Goal: Task Accomplishment & Management: Use online tool/utility

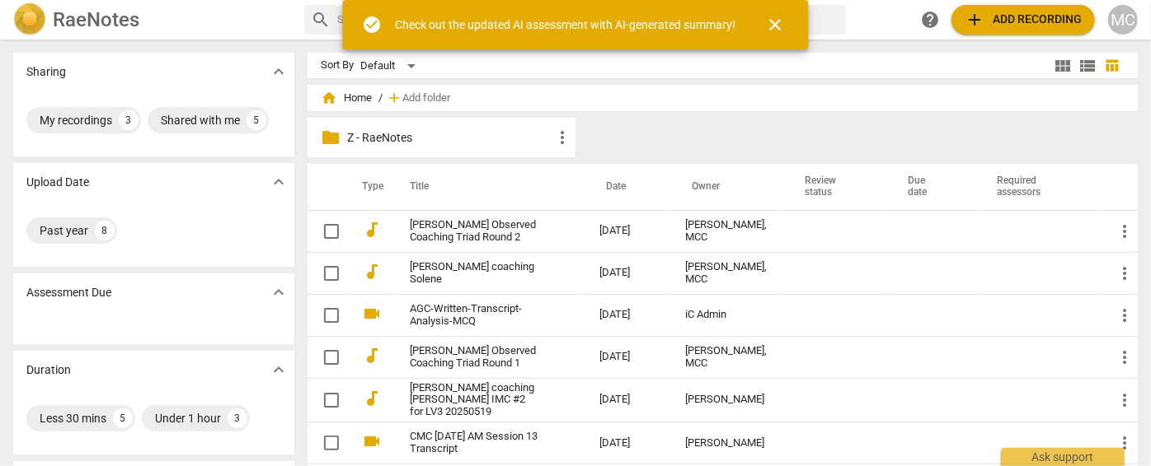
click at [1026, 22] on span "add Add recording" at bounding box center [1022, 20] width 117 height 20
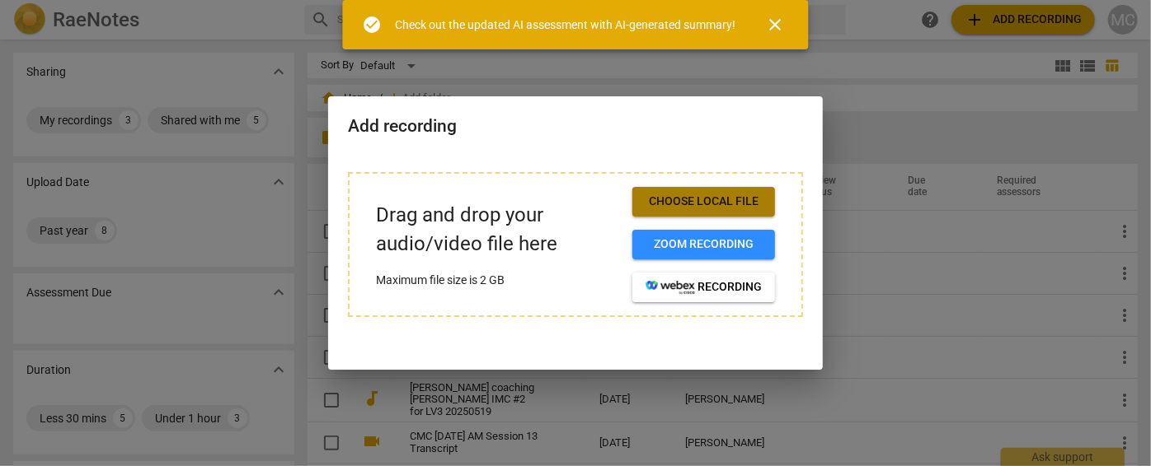
click at [666, 199] on span "Choose local file" at bounding box center [703, 202] width 116 height 16
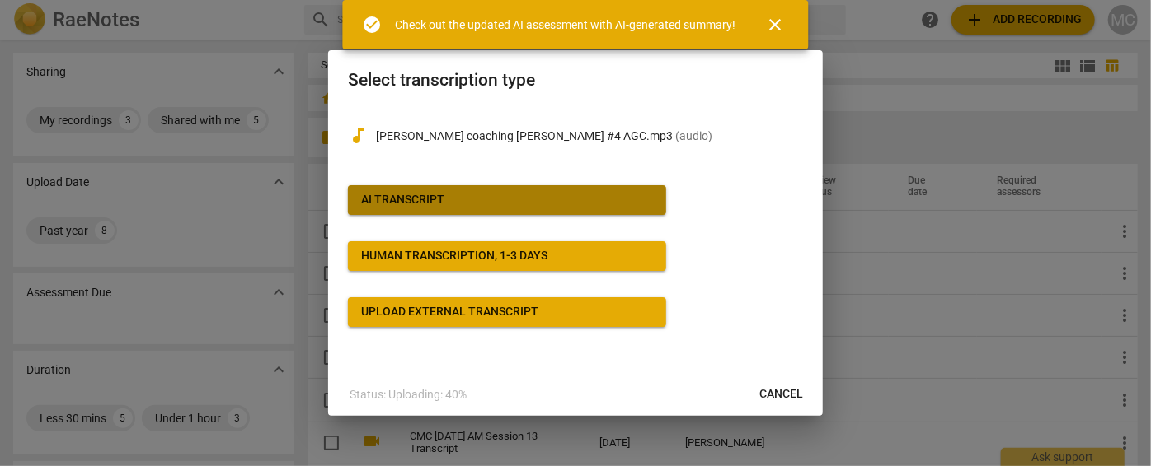
click at [427, 207] on div "AI Transcript" at bounding box center [402, 200] width 83 height 16
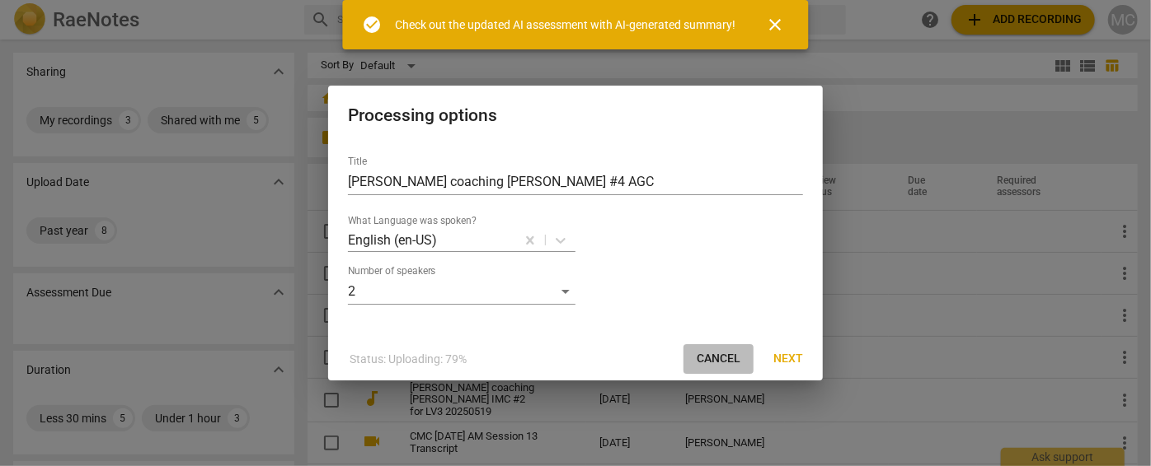
click at [725, 354] on span "Cancel" at bounding box center [718, 359] width 44 height 16
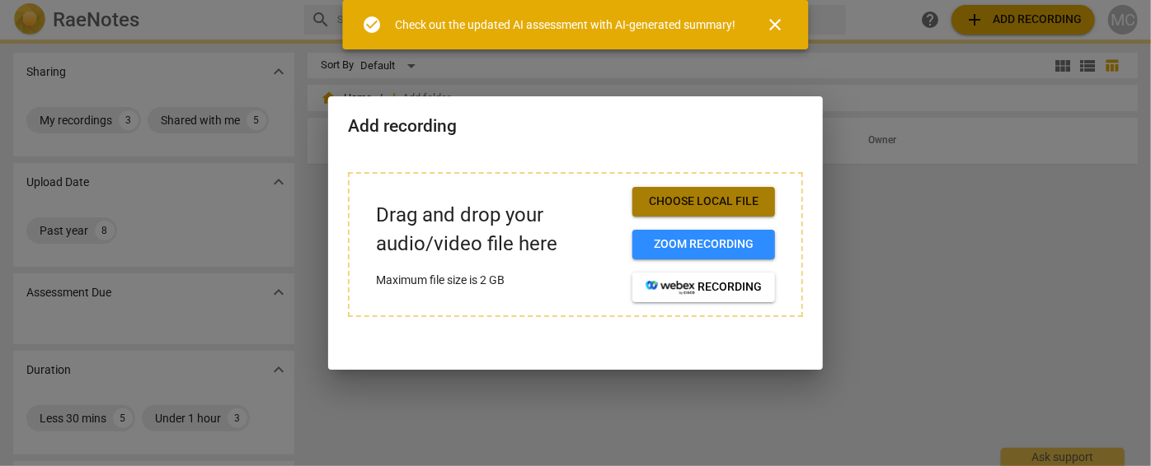
click at [692, 199] on span "Choose local file" at bounding box center [703, 202] width 116 height 16
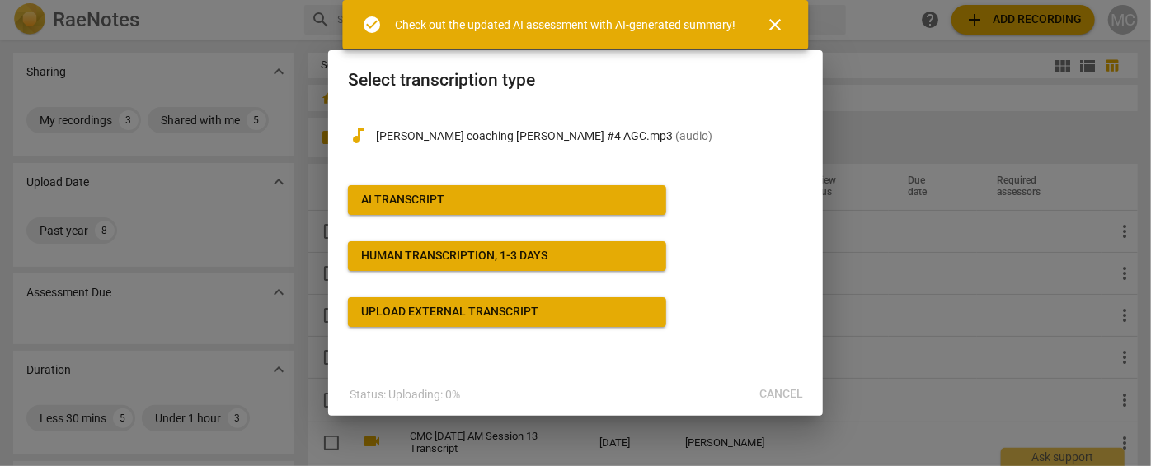
click at [551, 201] on span "AI Transcript" at bounding box center [507, 200] width 292 height 16
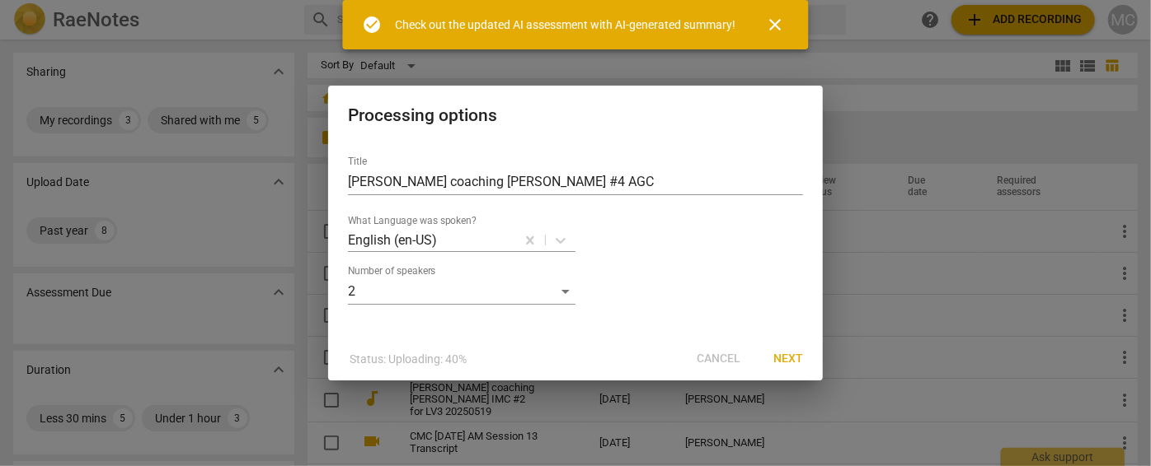
click at [790, 366] on span "Next" at bounding box center [788, 359] width 30 height 16
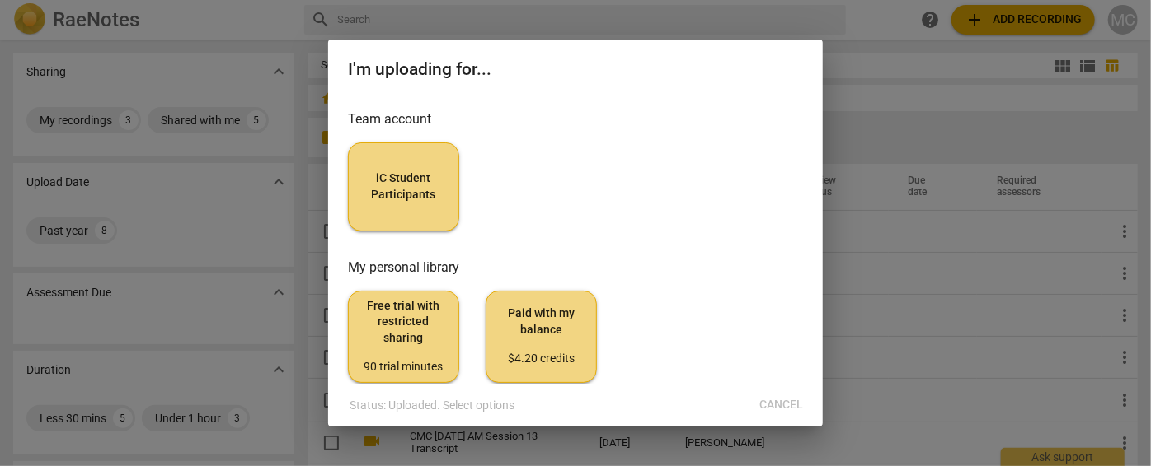
click at [393, 180] on span "iC Student Participants" at bounding box center [403, 187] width 83 height 32
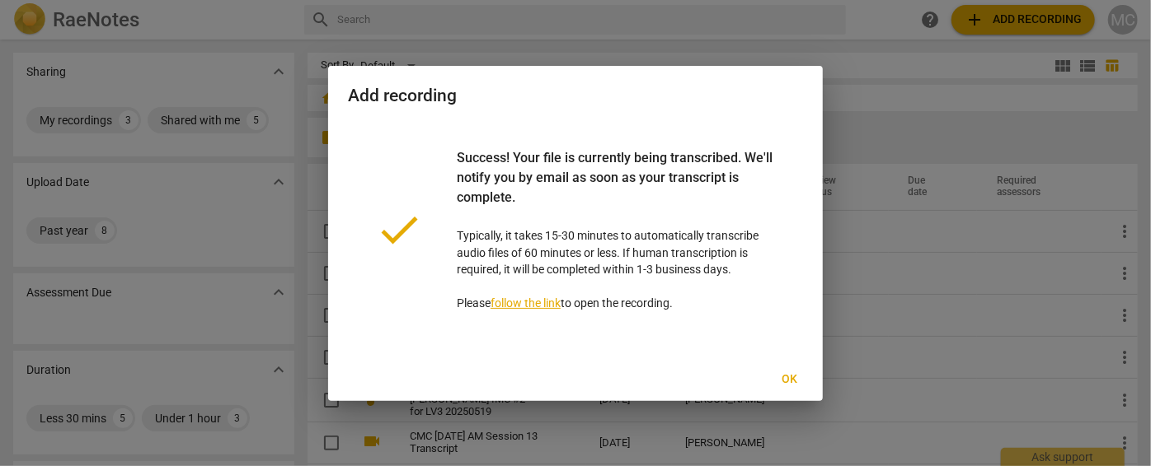
click at [793, 383] on span "Ok" at bounding box center [789, 380] width 26 height 16
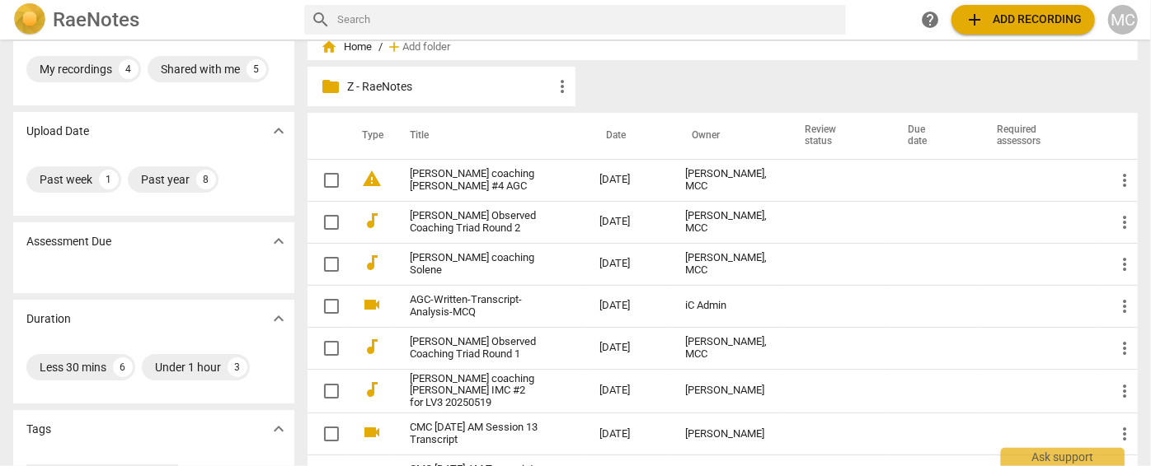
scroll to position [74, 0]
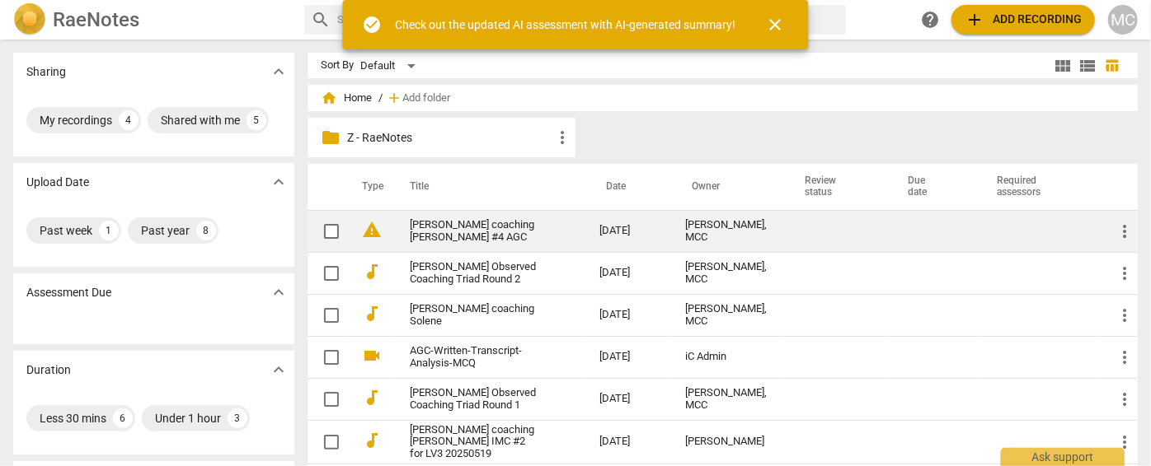
click at [473, 231] on link "[PERSON_NAME] coaching [PERSON_NAME] #4 AGC" at bounding box center [475, 231] width 130 height 25
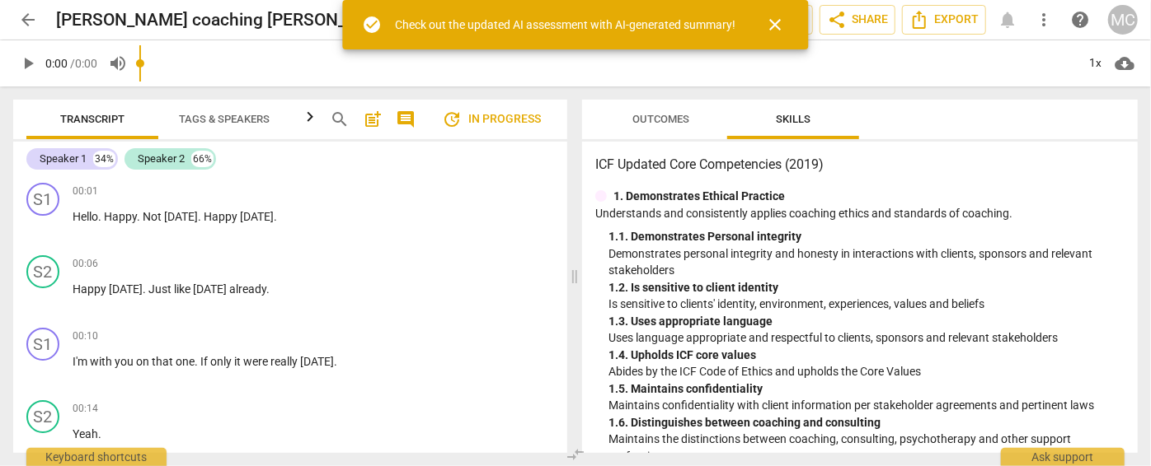
click at [775, 22] on span "close" at bounding box center [776, 25] width 20 height 20
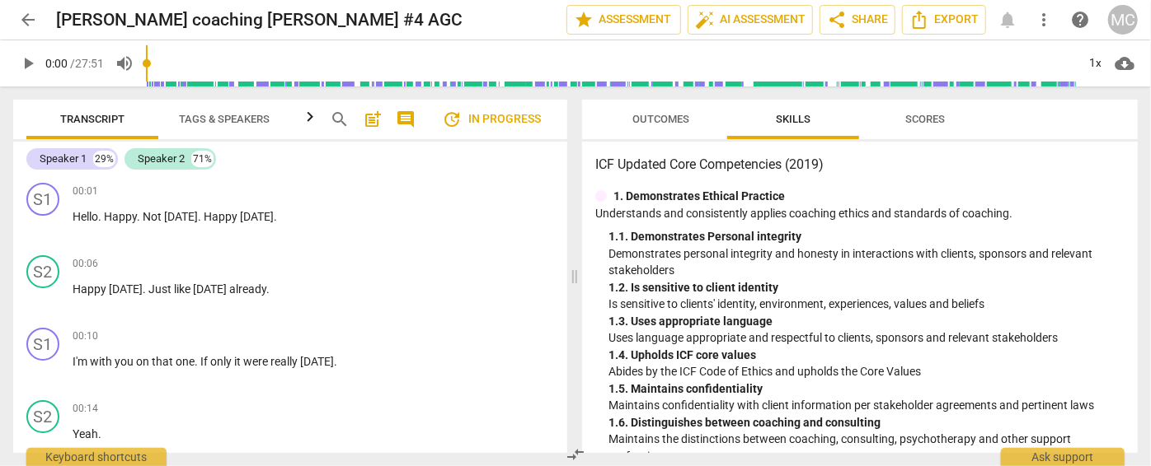
click at [656, 134] on button "Outcomes" at bounding box center [661, 120] width 132 height 40
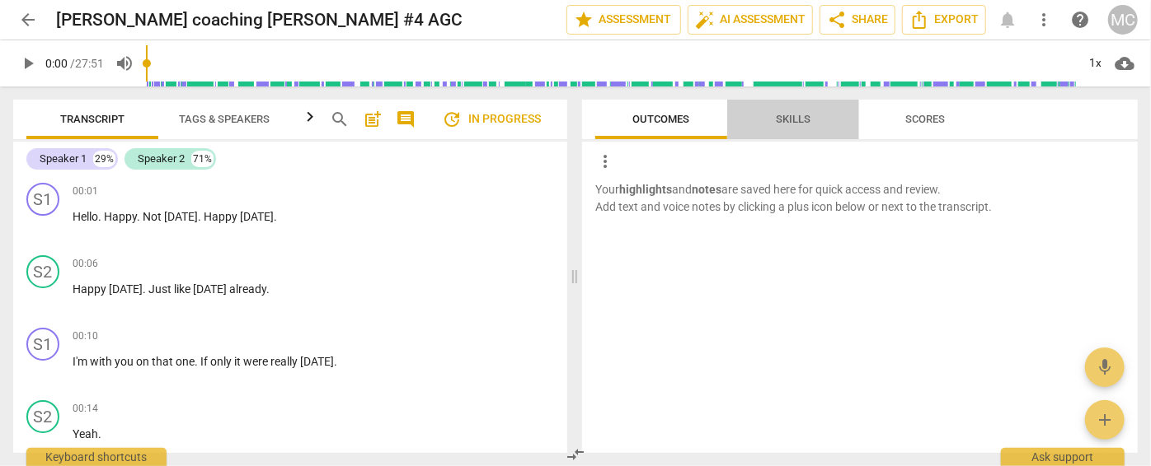
click at [806, 115] on span "Skills" at bounding box center [793, 119] width 35 height 12
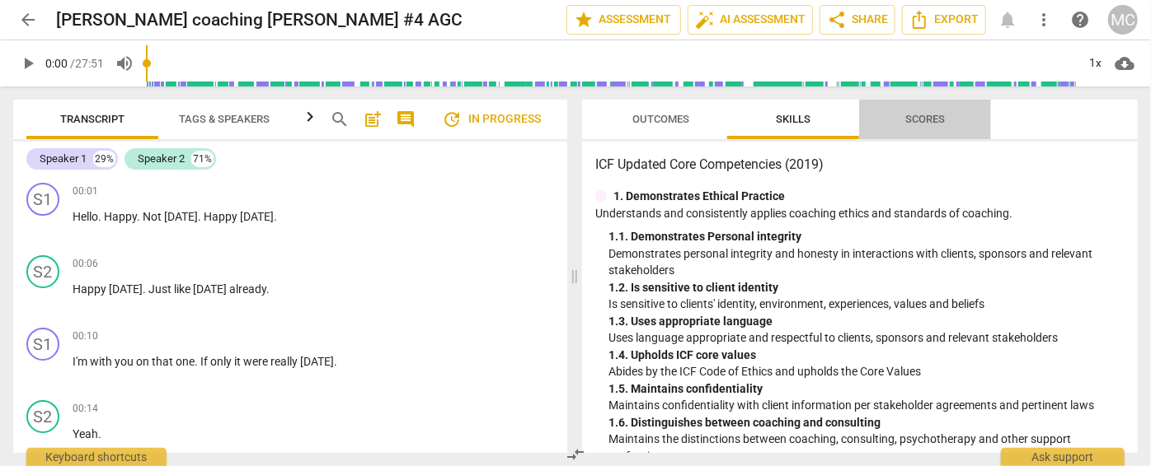
click at [949, 122] on span "Scores" at bounding box center [924, 120] width 79 height 22
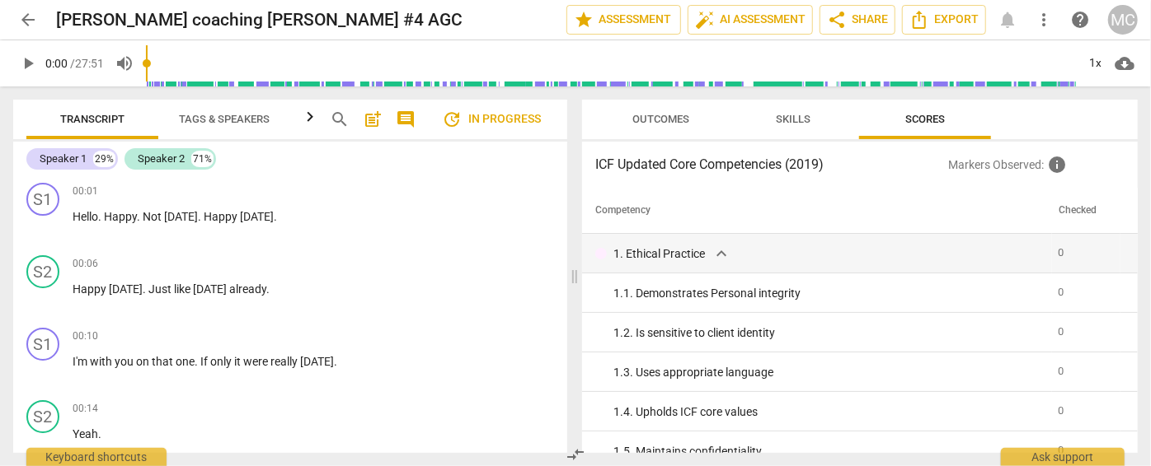
click at [674, 124] on span "Outcomes" at bounding box center [661, 119] width 57 height 12
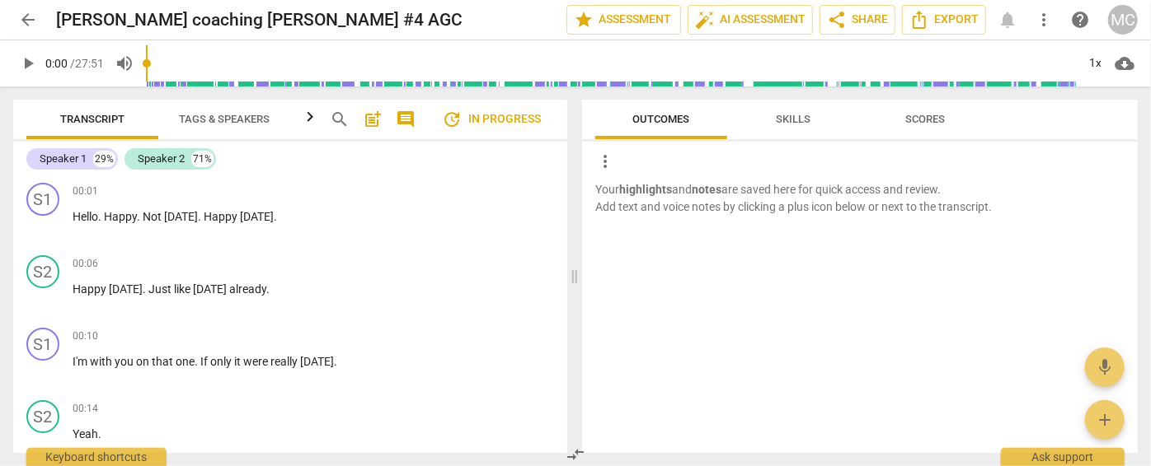
click at [783, 124] on span "Skills" at bounding box center [793, 119] width 35 height 12
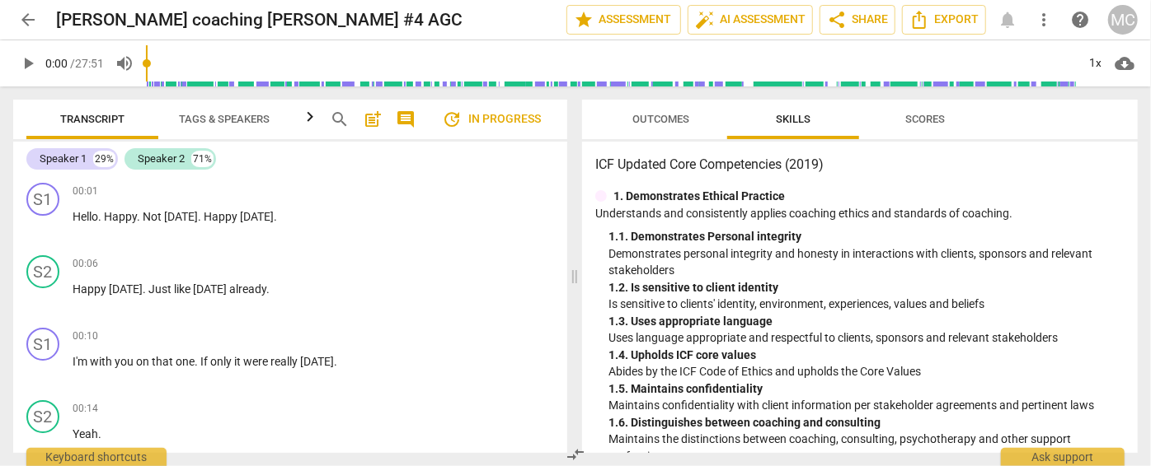
click at [801, 158] on h3 "ICF Updated Core Competencies (2019)" at bounding box center [859, 165] width 529 height 20
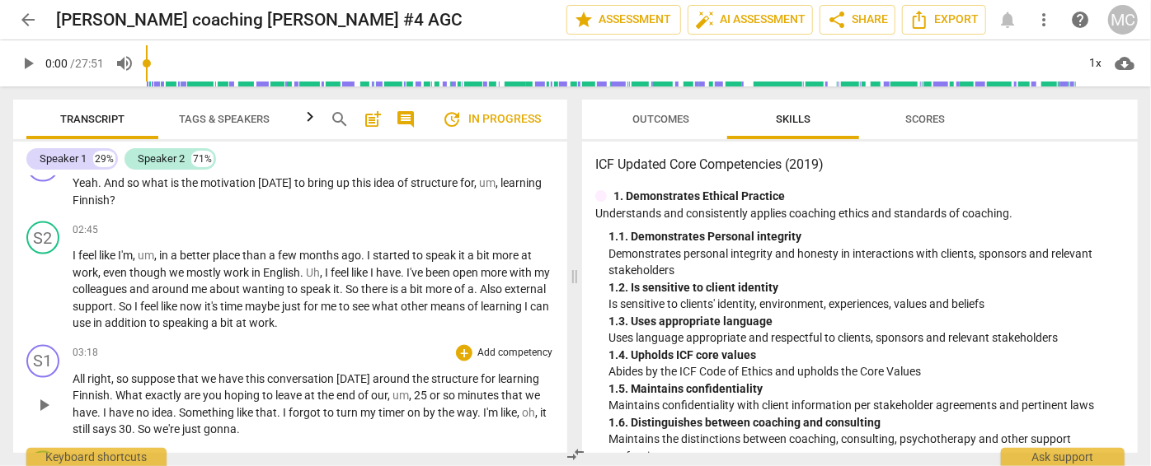
scroll to position [1348, 0]
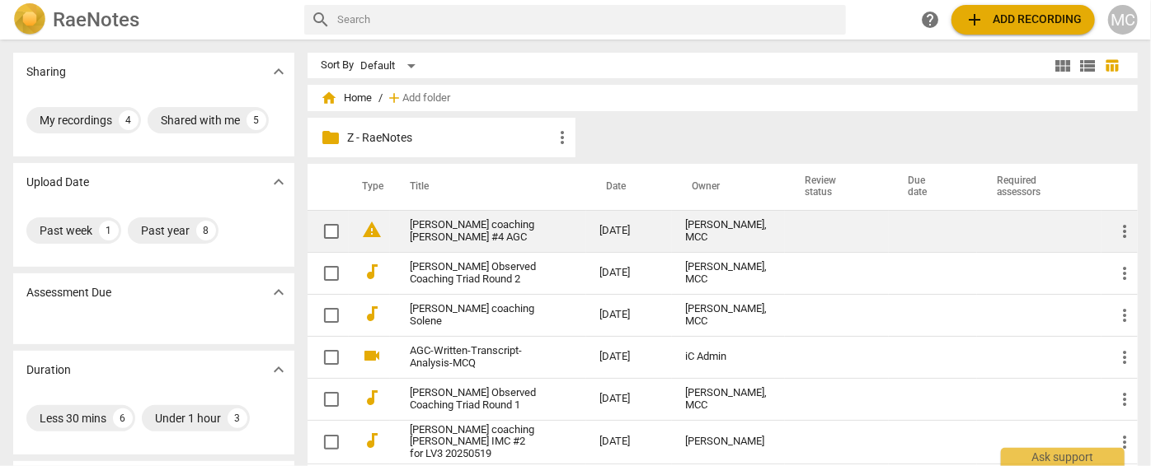
scroll to position [74, 0]
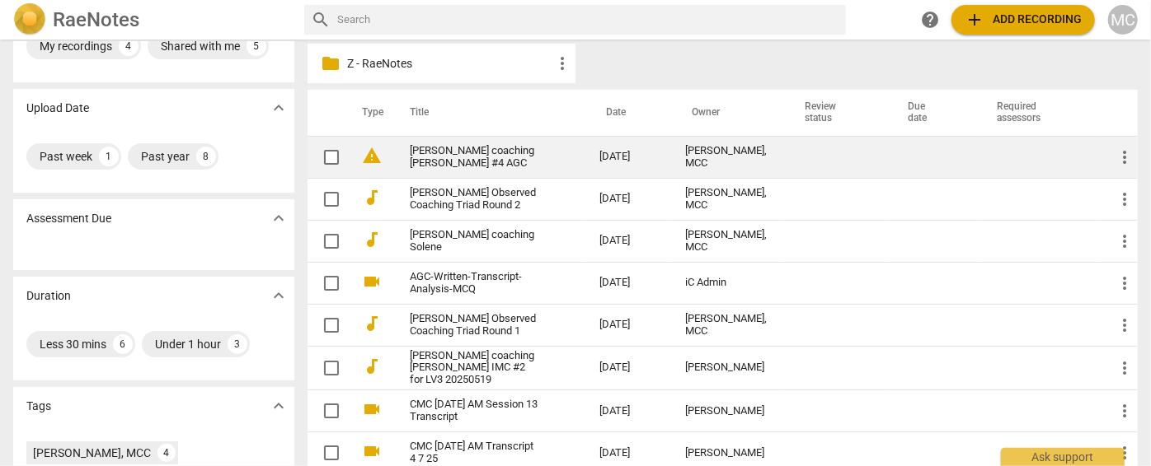
click at [474, 162] on link "[PERSON_NAME] coaching [PERSON_NAME] #4 AGC" at bounding box center [475, 157] width 130 height 25
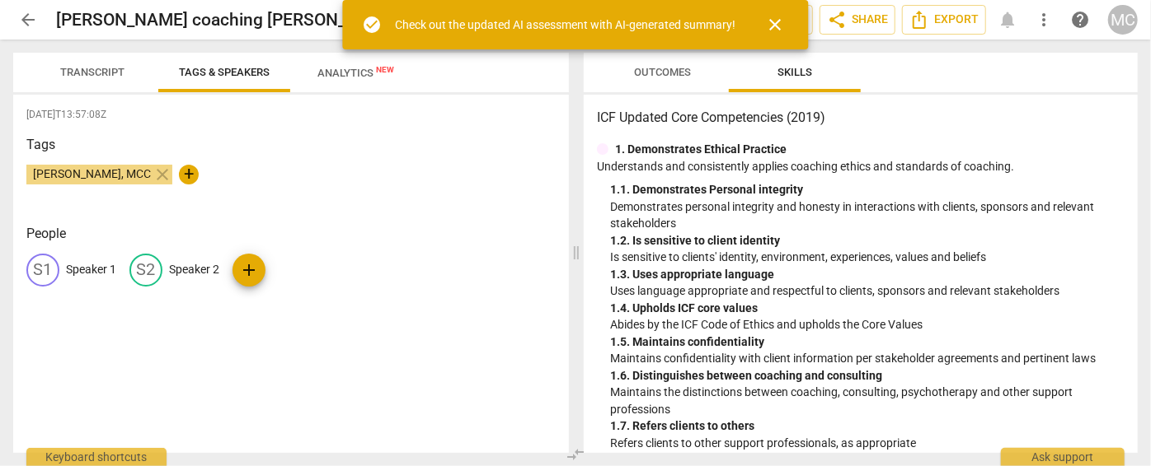
click at [91, 274] on div "People S1 Speaker 1 S2 Speaker 2 add" at bounding box center [290, 268] width 529 height 89
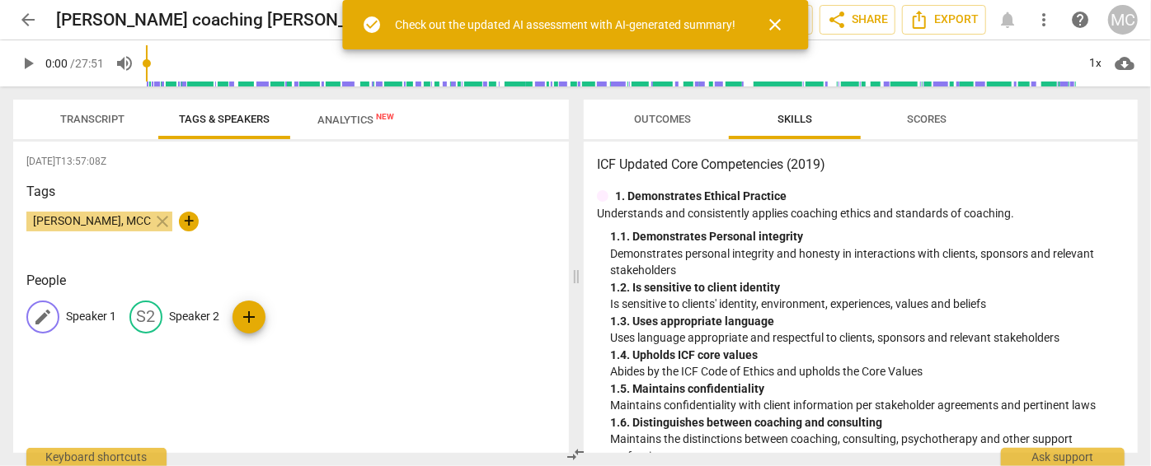
click at [82, 305] on div "edit Speaker 1" at bounding box center [71, 317] width 90 height 33
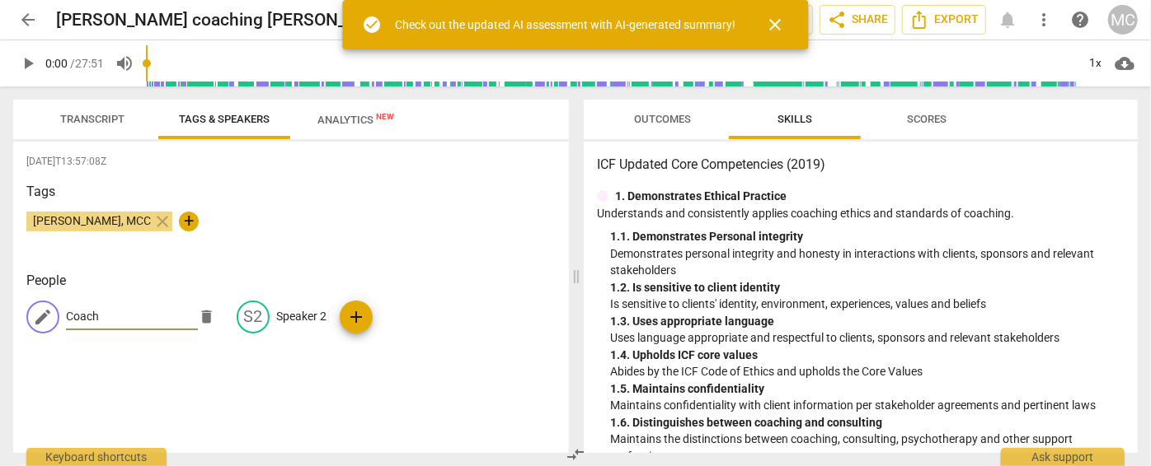
type input "Coach"
click at [302, 316] on p "Speaker 2" at bounding box center [301, 316] width 50 height 17
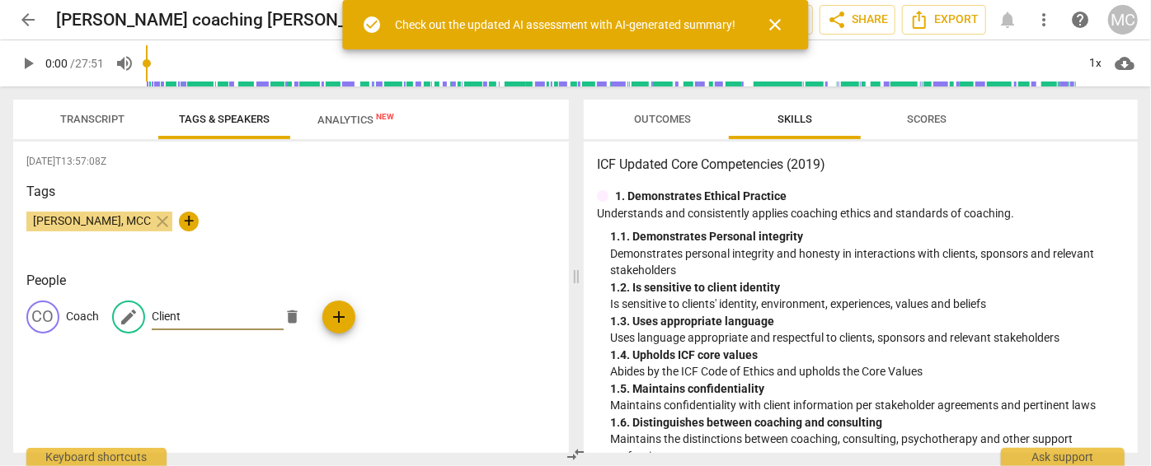
type input "Client"
click at [93, 118] on span "Transcript" at bounding box center [92, 119] width 64 height 12
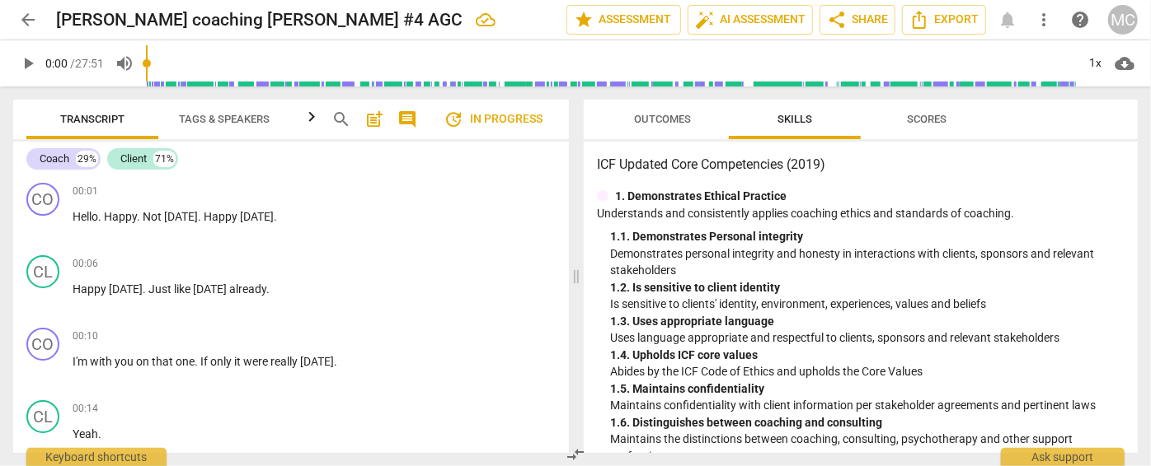
click at [662, 122] on span "Outcomes" at bounding box center [663, 119] width 57 height 12
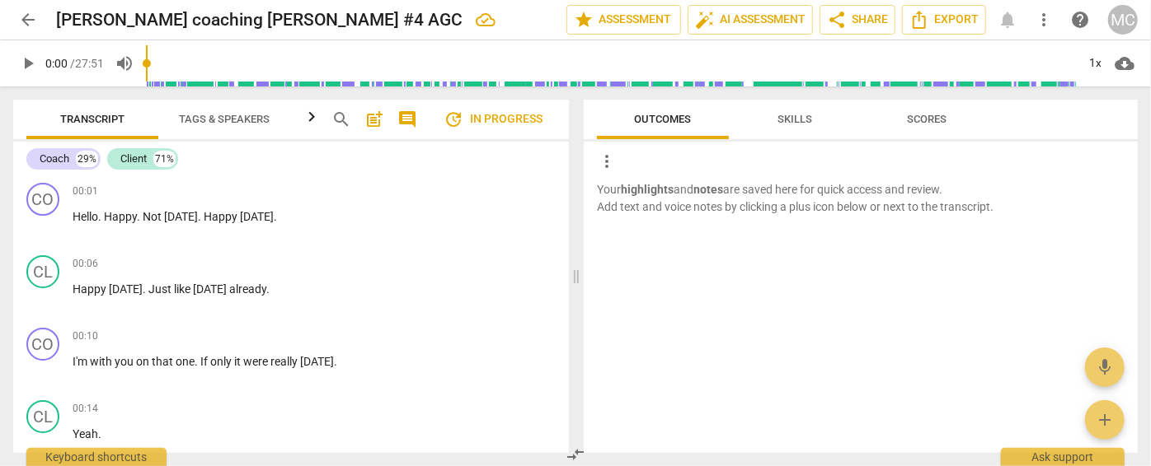
click at [743, 3] on div "arrow_back [PERSON_NAME] coaching [PERSON_NAME] #4 AGC edit star Assessment aut…" at bounding box center [575, 20] width 1124 height 40
click at [737, 10] on span "auto_fix_high AI Assessment" at bounding box center [750, 20] width 110 height 20
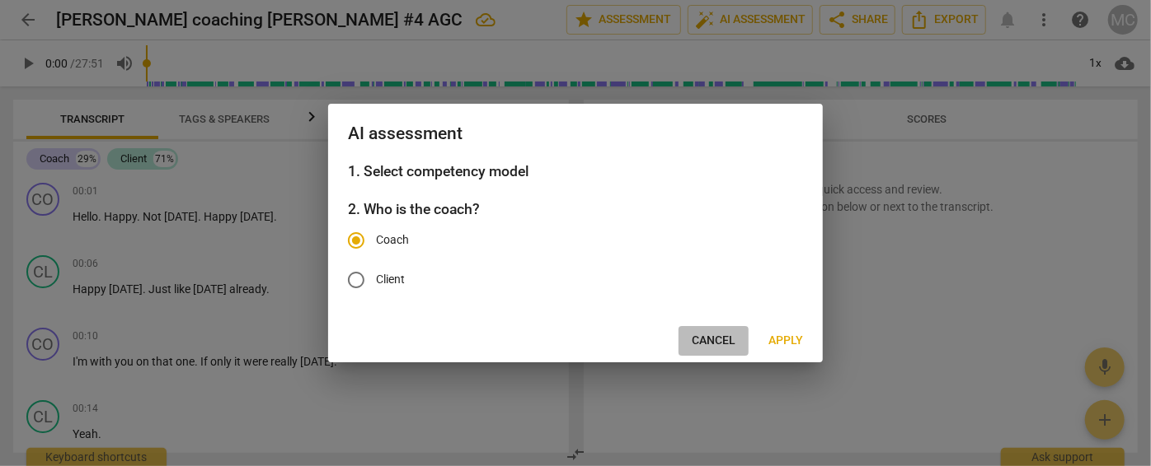
click at [705, 337] on span "Cancel" at bounding box center [713, 341] width 44 height 16
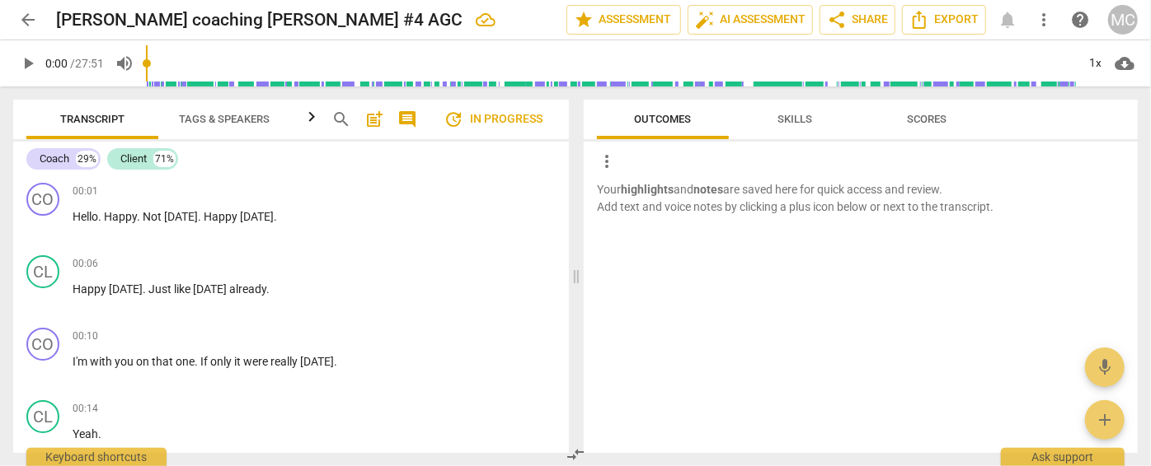
drag, startPoint x: 967, startPoint y: 2, endPoint x: 728, endPoint y: 223, distance: 324.9
click at [728, 223] on div at bounding box center [860, 229] width 554 height 29
click at [334, 114] on span "search" at bounding box center [341, 120] width 20 height 20
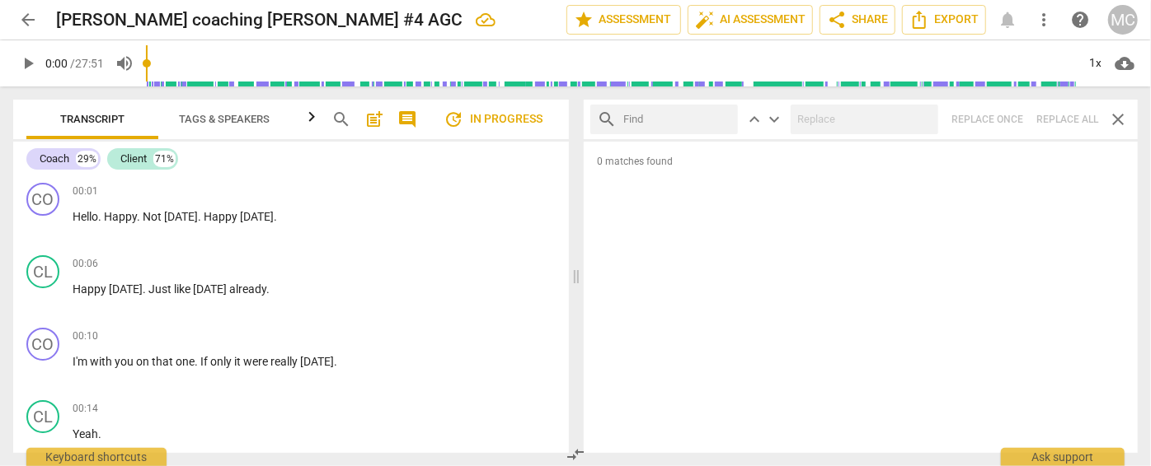
click at [659, 120] on input "text" at bounding box center [677, 119] width 108 height 26
type input "m"
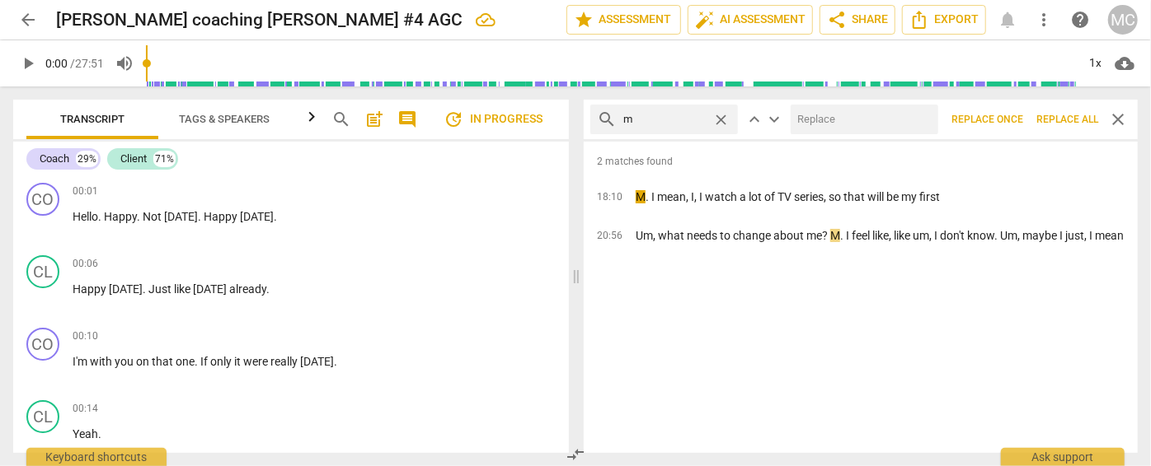
click at [1062, 118] on span "Replace all" at bounding box center [1067, 120] width 62 height 14
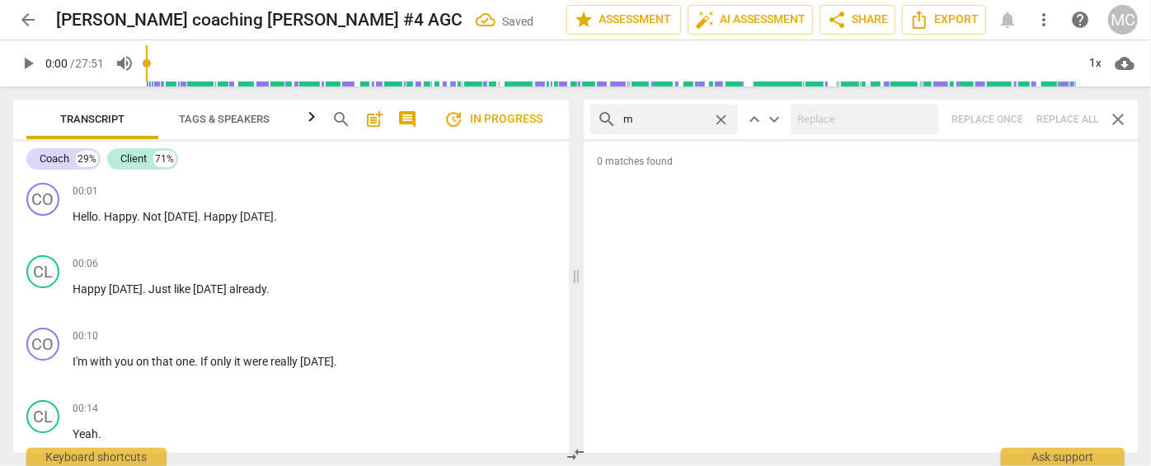
click at [725, 117] on span "close" at bounding box center [720, 119] width 17 height 17
click at [660, 119] on input "text" at bounding box center [677, 119] width 108 height 26
type input ","
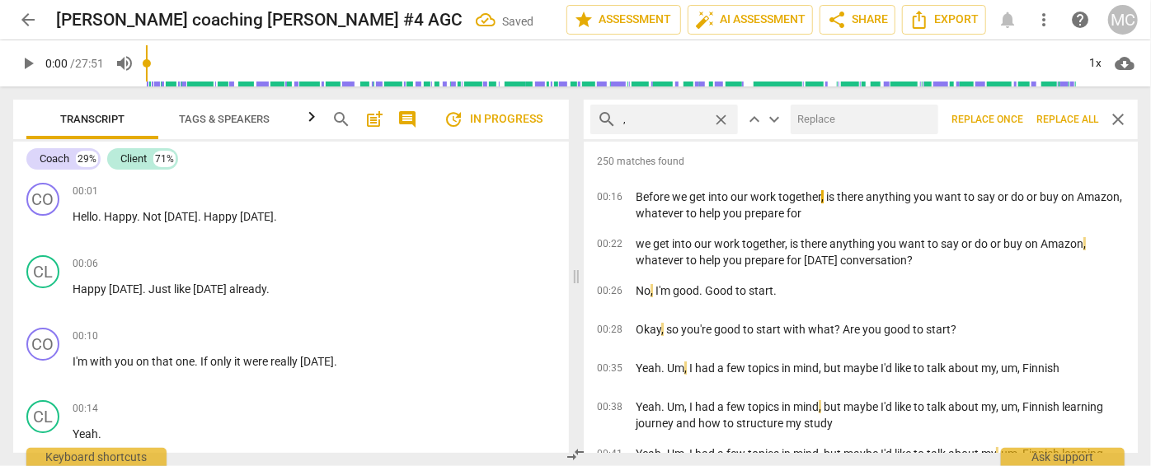
click at [1056, 124] on span "Replace all" at bounding box center [1067, 120] width 62 height 14
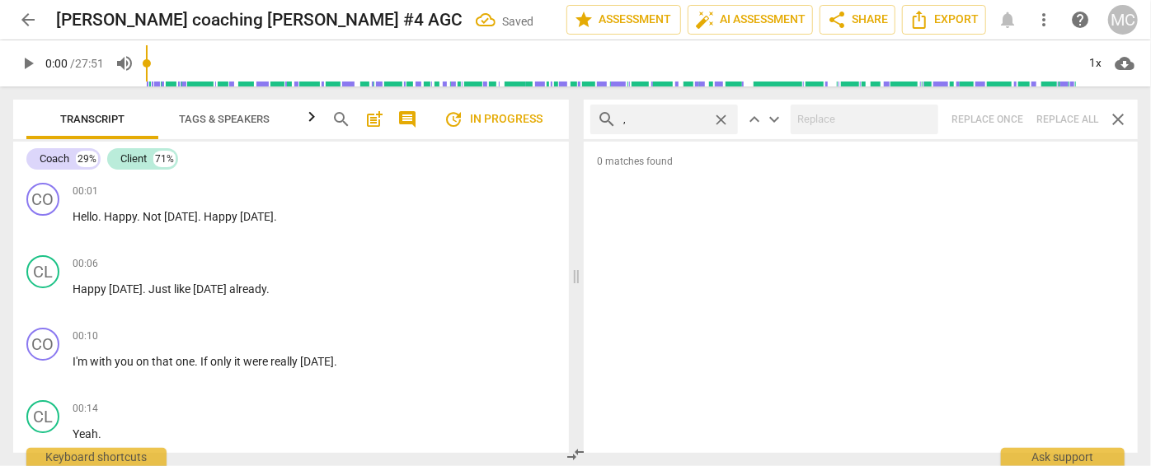
click at [721, 120] on span "close" at bounding box center [720, 119] width 17 height 17
click at [679, 118] on input "text" at bounding box center [677, 119] width 108 height 26
type input ". like"
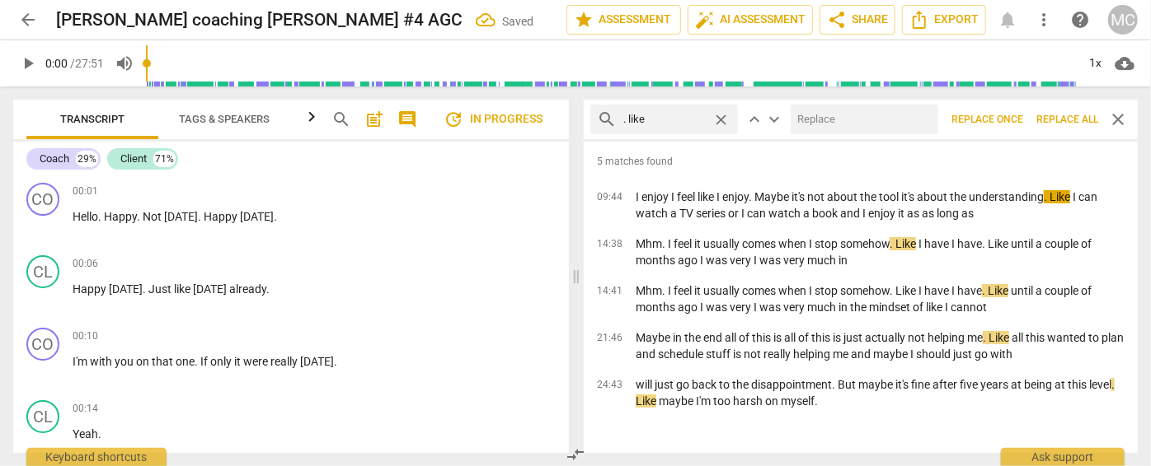
click at [849, 124] on input "text" at bounding box center [860, 119] width 141 height 26
type input "(like)"
click at [1071, 116] on span "Replace all" at bounding box center [1067, 120] width 62 height 14
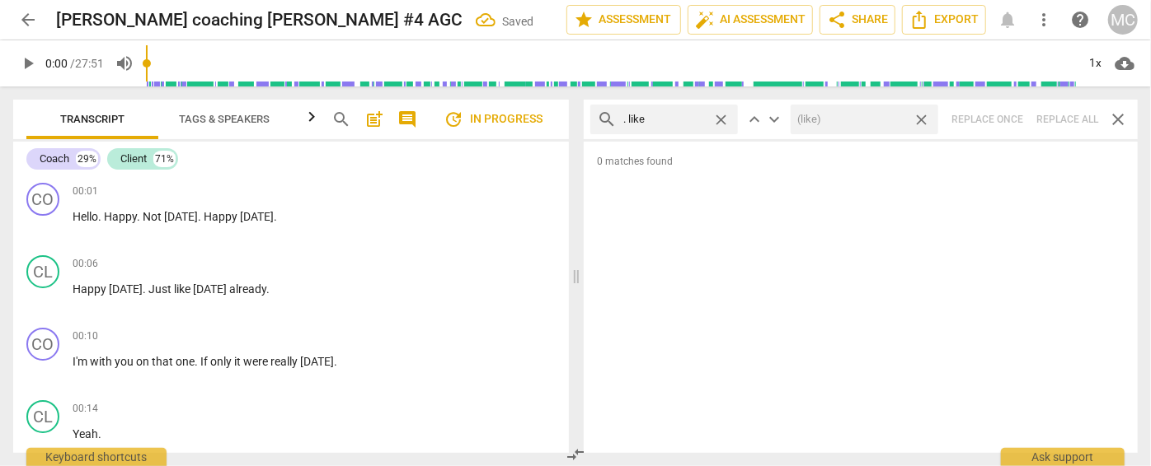
click at [921, 120] on span "close" at bounding box center [920, 119] width 17 height 17
click at [724, 115] on span "close" at bounding box center [720, 119] width 17 height 17
click at [687, 117] on input "text" at bounding box center [677, 119] width 108 height 26
type input ". um"
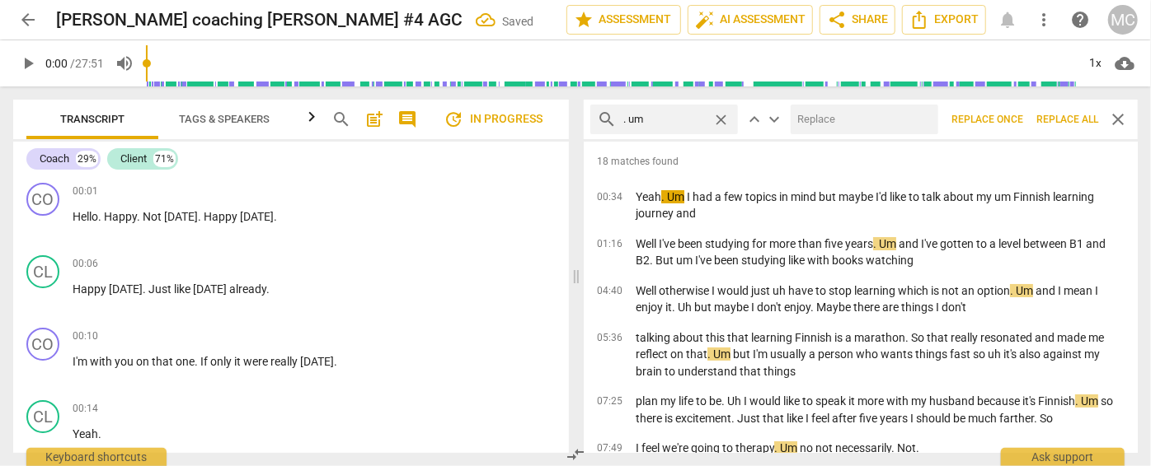
click at [808, 120] on input "text" at bounding box center [860, 119] width 141 height 26
type input "(umm)"
click at [1057, 122] on span "Replace all" at bounding box center [1067, 120] width 62 height 14
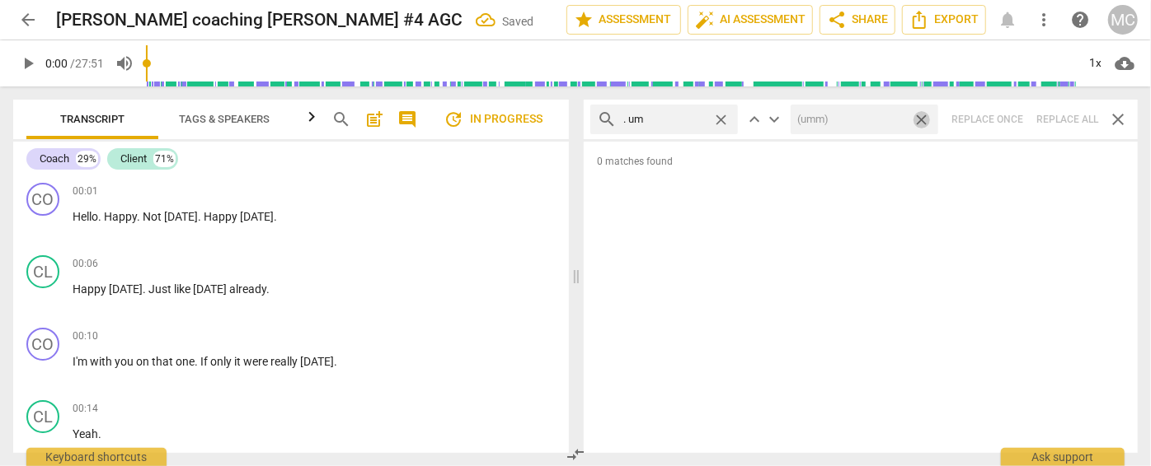
drag, startPoint x: 923, startPoint y: 118, endPoint x: 758, endPoint y: 109, distance: 165.1
click at [923, 118] on span "close" at bounding box center [920, 119] width 17 height 17
click at [721, 118] on span "close" at bounding box center [720, 119] width 17 height 17
click at [673, 116] on input "text" at bounding box center [664, 119] width 82 height 26
type input ". uh"
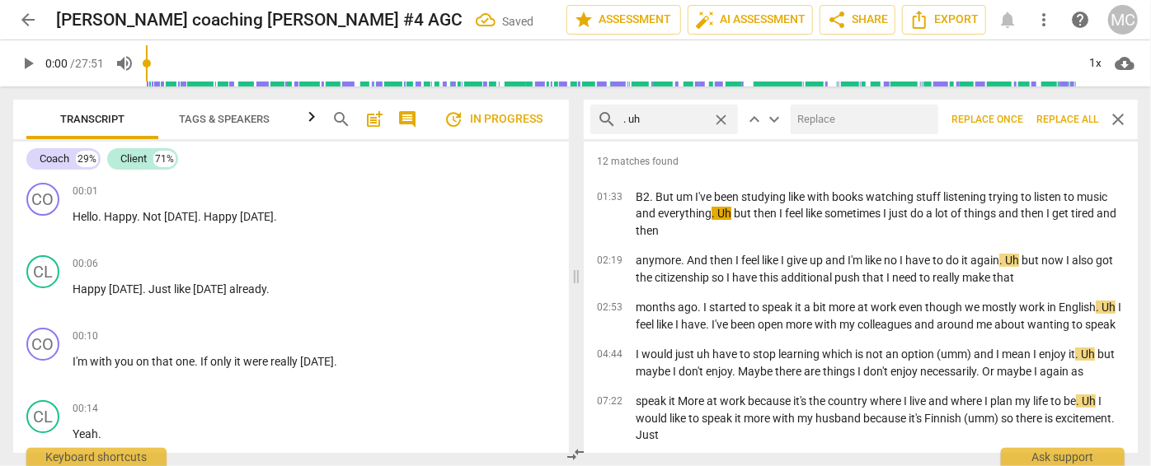
click at [832, 120] on input "text" at bounding box center [860, 119] width 141 height 26
type input "(uh)"
click at [1069, 118] on span "Replace all" at bounding box center [1067, 120] width 62 height 14
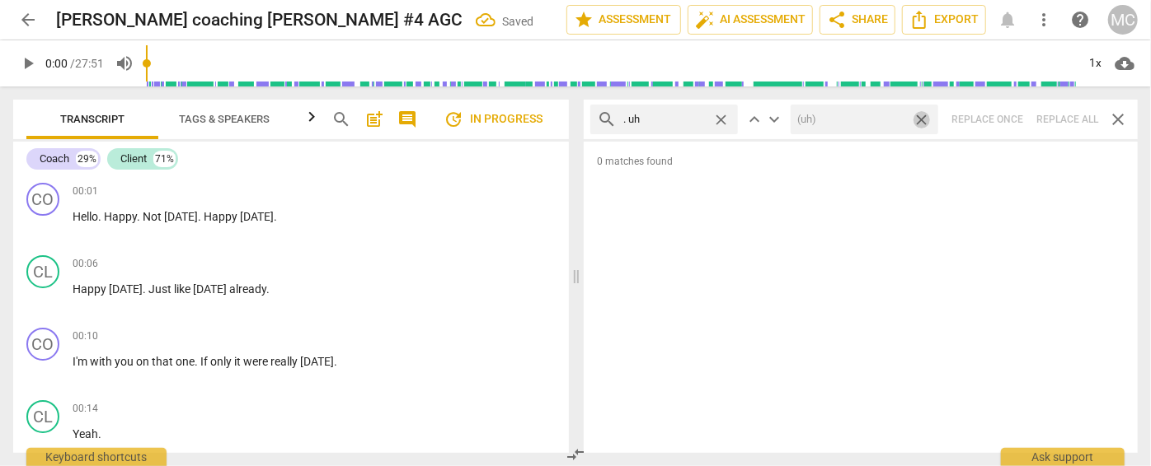
click at [923, 120] on span "close" at bounding box center [920, 119] width 17 height 17
click at [716, 115] on span "close" at bounding box center [720, 119] width 17 height 17
click at [666, 121] on input "text" at bounding box center [677, 119] width 108 height 26
type input "um"
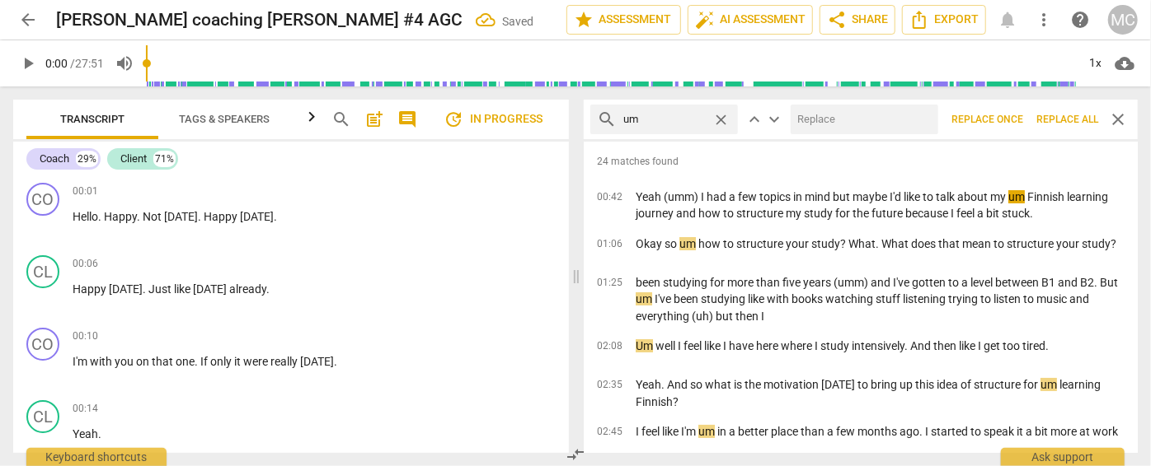
click at [859, 123] on input "text" at bounding box center [860, 119] width 141 height 26
type input "(umm)"
click at [1064, 121] on span "Replace all" at bounding box center [1067, 120] width 62 height 14
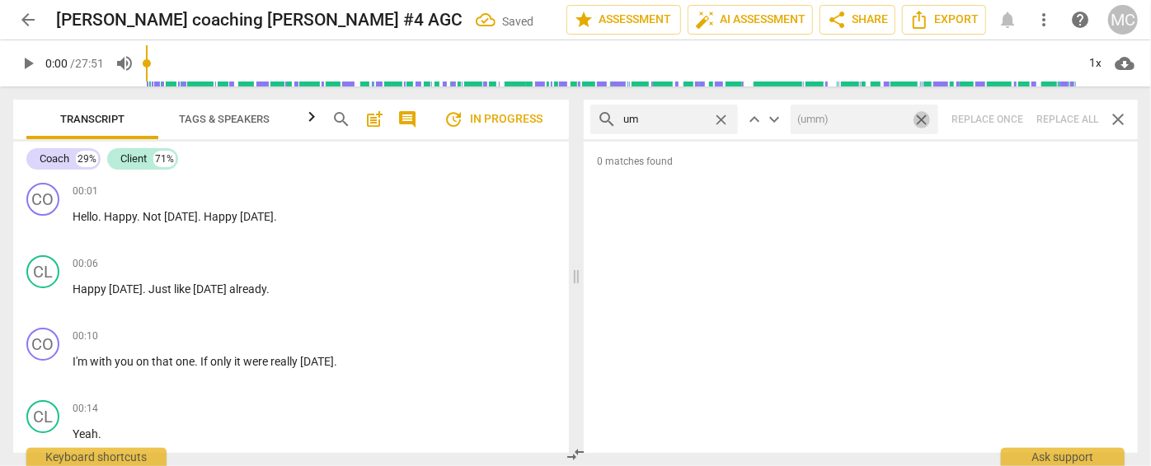
click at [922, 116] on span "close" at bounding box center [920, 119] width 17 height 17
click at [722, 122] on span "close" at bounding box center [720, 119] width 17 height 17
click at [686, 122] on input "text" at bounding box center [677, 119] width 108 height 26
type input "uh"
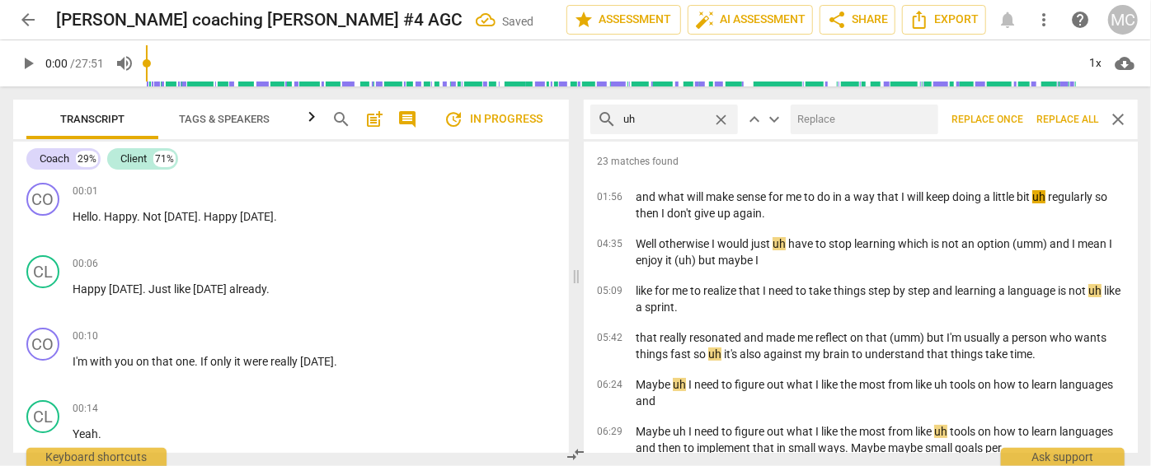
click at [840, 120] on input "text" at bounding box center [860, 119] width 141 height 26
type input "(uh)"
click at [1059, 118] on span "Replace all" at bounding box center [1067, 120] width 62 height 14
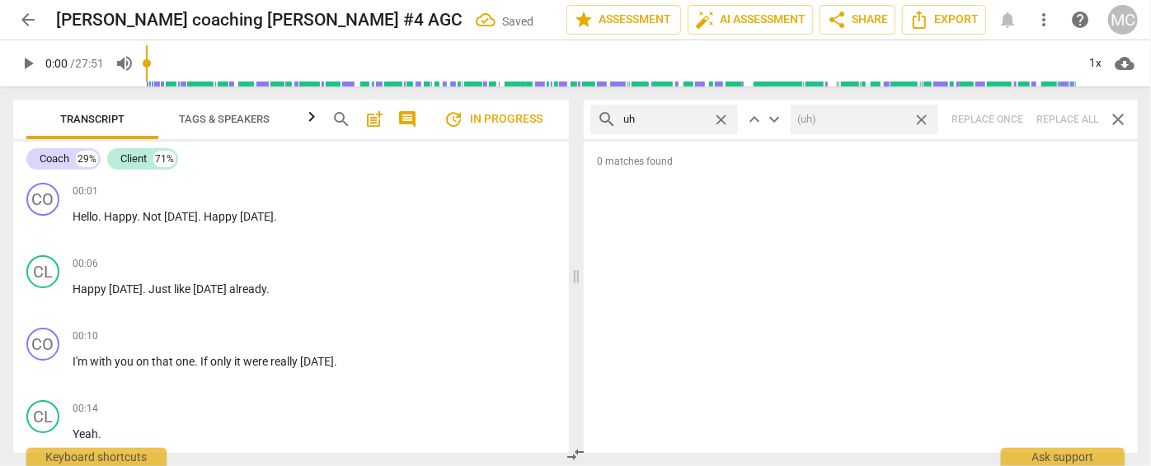
click at [922, 122] on span "close" at bounding box center [920, 119] width 17 height 17
click at [720, 121] on span "close" at bounding box center [720, 119] width 17 height 17
click at [676, 116] on input "text" at bounding box center [677, 119] width 108 height 26
type input "kind of"
click at [1069, 122] on div "search kind of close keyboard_arrow_up keyboard_arrow_down Replace once Replace…" at bounding box center [860, 120] width 554 height 40
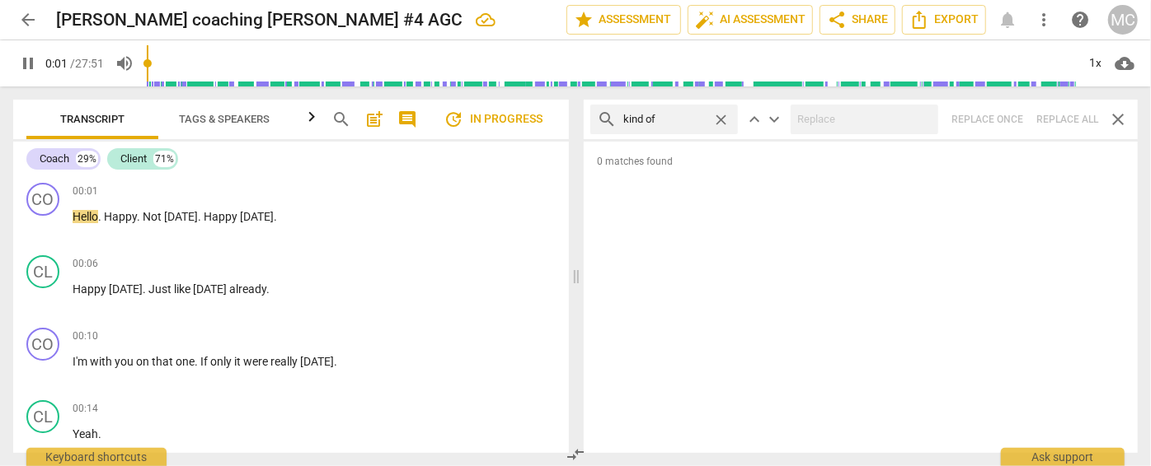
type input "2"
click at [719, 118] on span "close" at bounding box center [720, 119] width 17 height 17
click at [681, 118] on input "text" at bounding box center [677, 119] width 108 height 26
type input "2"
type input "so"
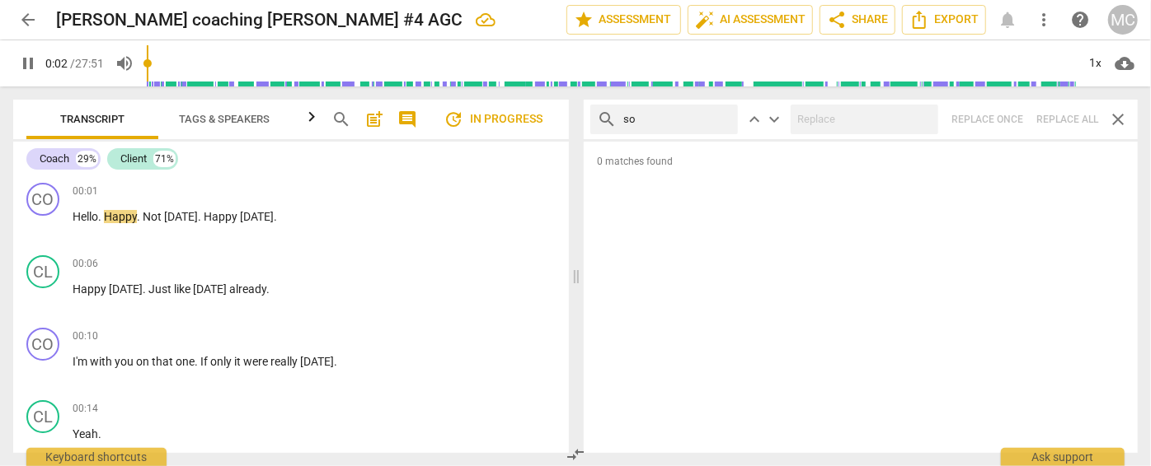
type input "2"
type input "sort o"
type input "3"
type input "sort of"
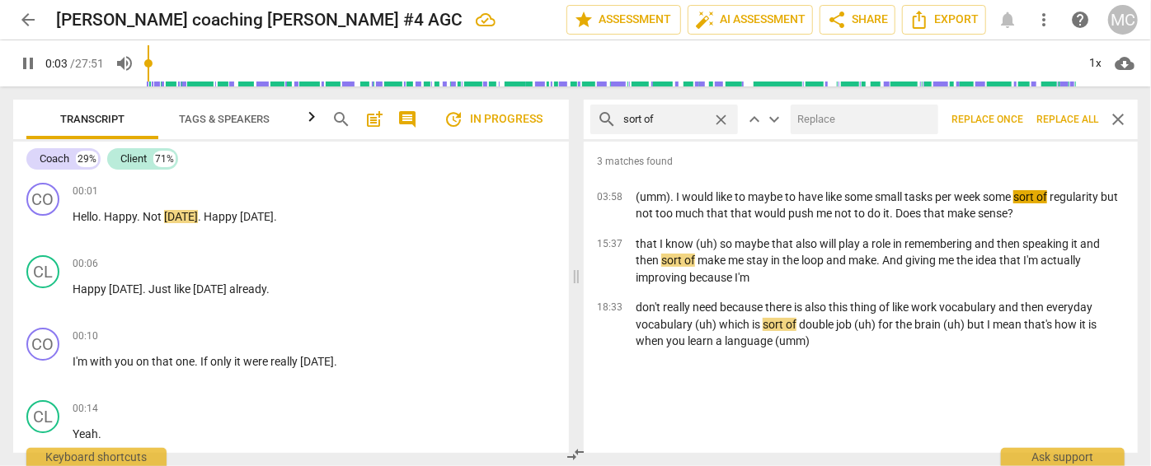
click at [839, 127] on input "text" at bounding box center [860, 119] width 141 height 26
type input "3"
type input "(sor"
type input "4"
type input "(sort of"
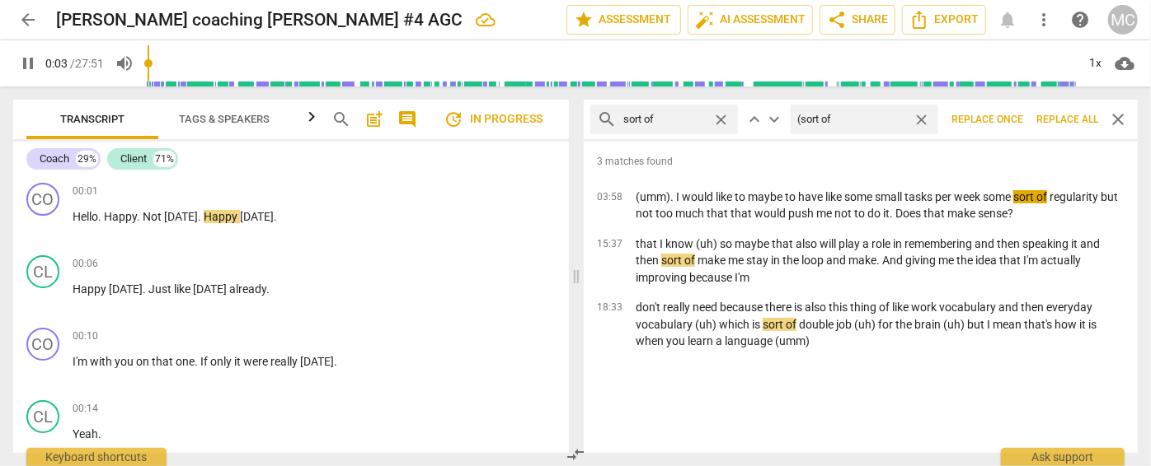
type input "4"
type input "(sort of)"
type input "4"
type input "(sort of)"
click at [1075, 120] on span "Replace all" at bounding box center [1067, 120] width 62 height 14
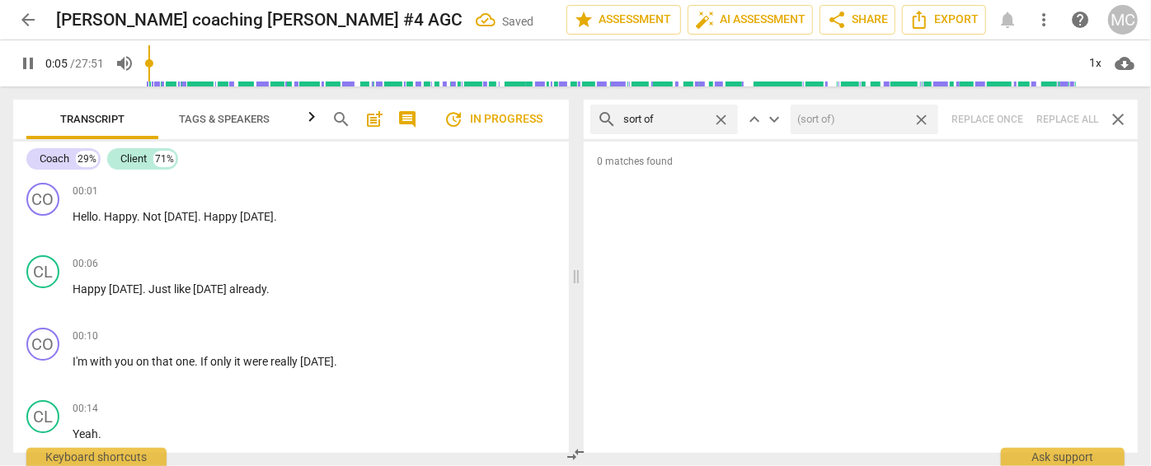
type input "5"
click at [925, 120] on span "close" at bounding box center [920, 119] width 17 height 17
type input "6"
click at [724, 120] on span "close" at bounding box center [720, 119] width 17 height 17
click at [685, 120] on input "text" at bounding box center [677, 119] width 108 height 26
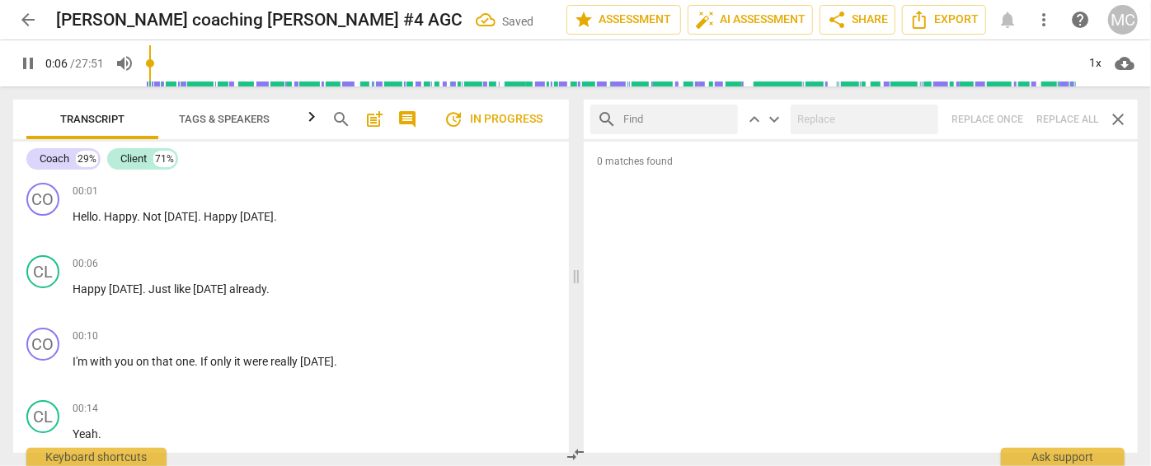
type input "6"
type input "and"
type input "7"
type input "and then"
type input "7"
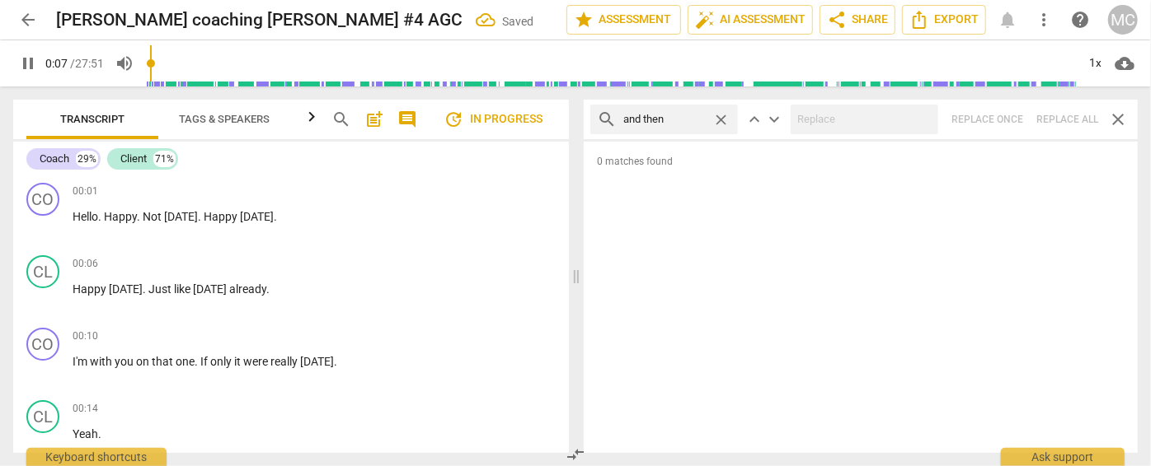
type input "and then"
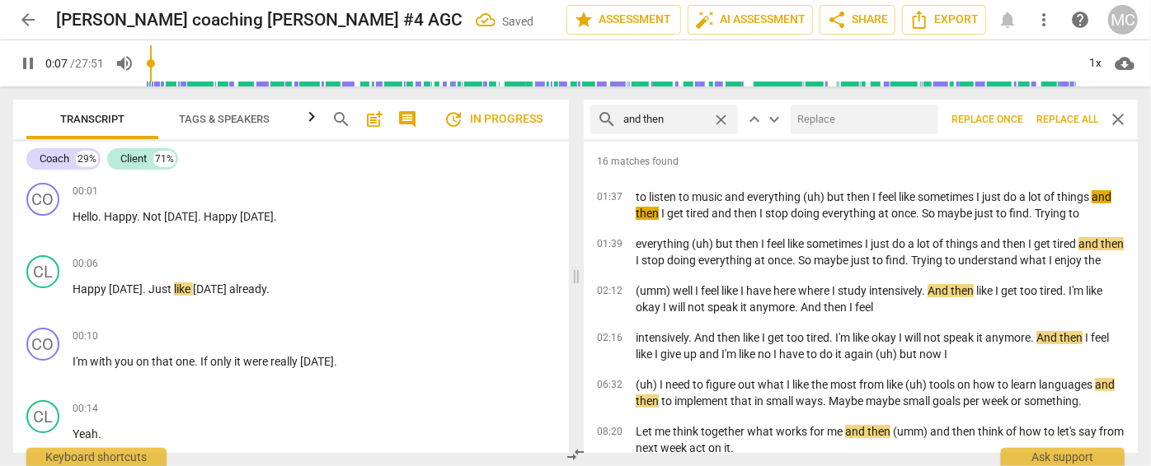
click at [819, 120] on input "text" at bounding box center [860, 119] width 141 height 26
type input "8"
type input "("
type input "9"
type input "(then"
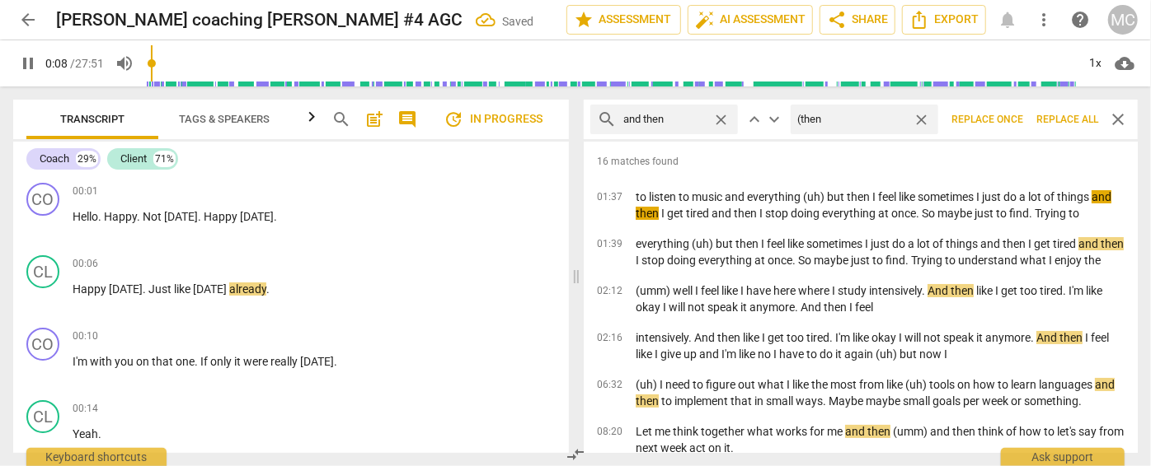
type input "9"
type input "(t"
type input "9"
type input "(Then"
type input "9"
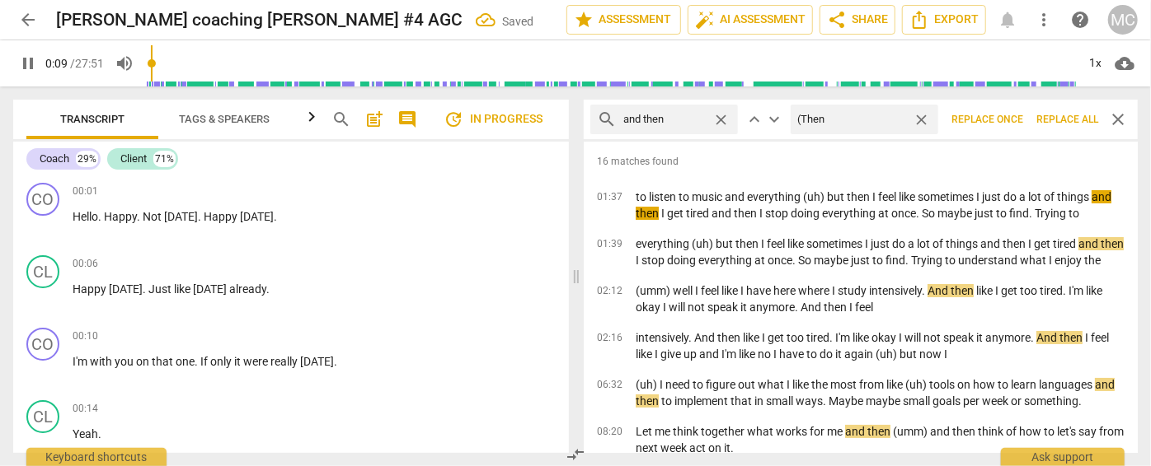
type input "(Then)"
type input "10"
type input "(Then)"
click at [1061, 122] on span "Replace all" at bounding box center [1067, 120] width 62 height 14
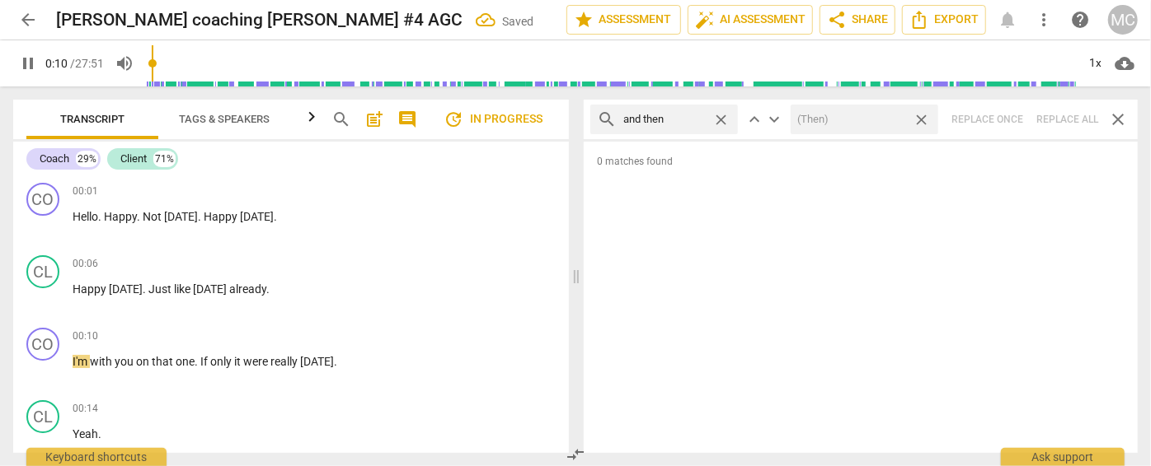
click at [921, 119] on span "close" at bounding box center [920, 119] width 17 height 17
type input "11"
click at [719, 118] on span "close" at bounding box center [720, 119] width 17 height 17
click at [704, 117] on input "text" at bounding box center [664, 119] width 82 height 26
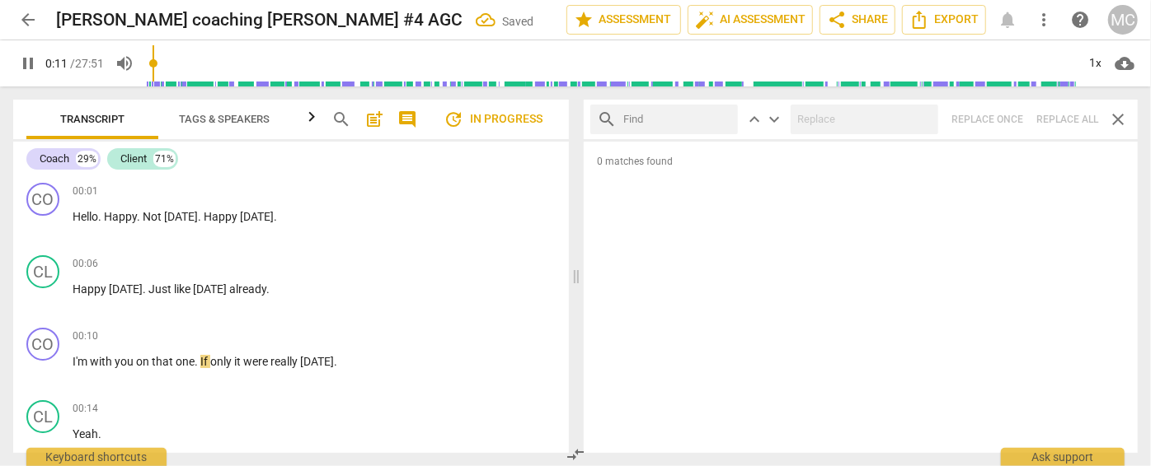
type input "12"
type input "like"
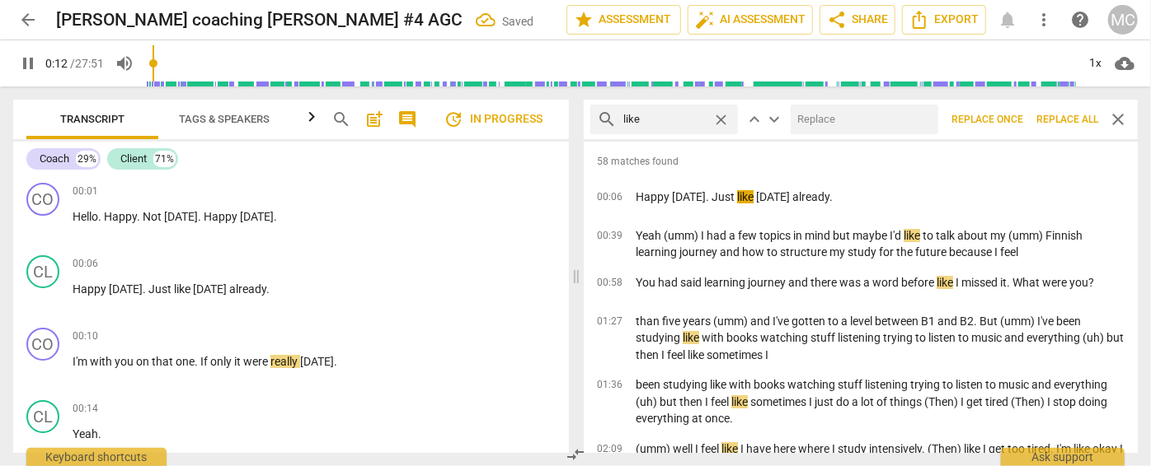
click at [813, 122] on input "text" at bounding box center [860, 119] width 141 height 26
type input "13"
type input "("
type input "13"
type input "(like"
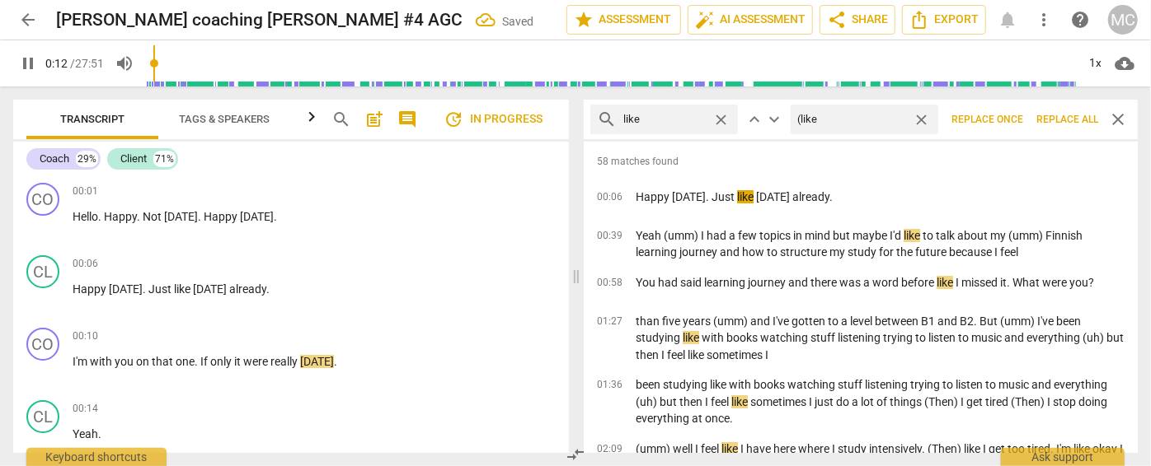
type input "13"
type input "(like)"
type input "14"
type input "(like)"
click at [1059, 122] on span "Replace all" at bounding box center [1067, 120] width 62 height 14
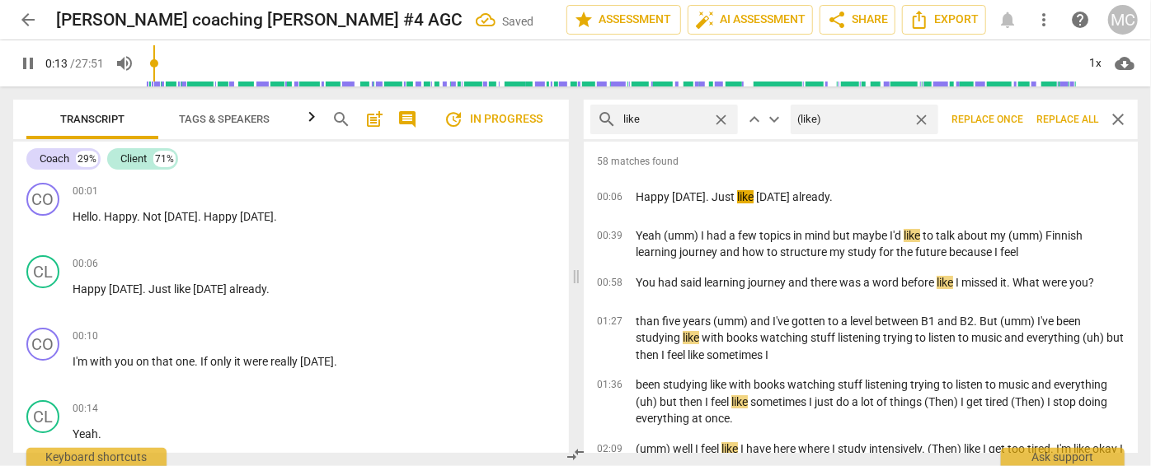
click at [925, 119] on span "close" at bounding box center [920, 119] width 17 height 17
type input "14"
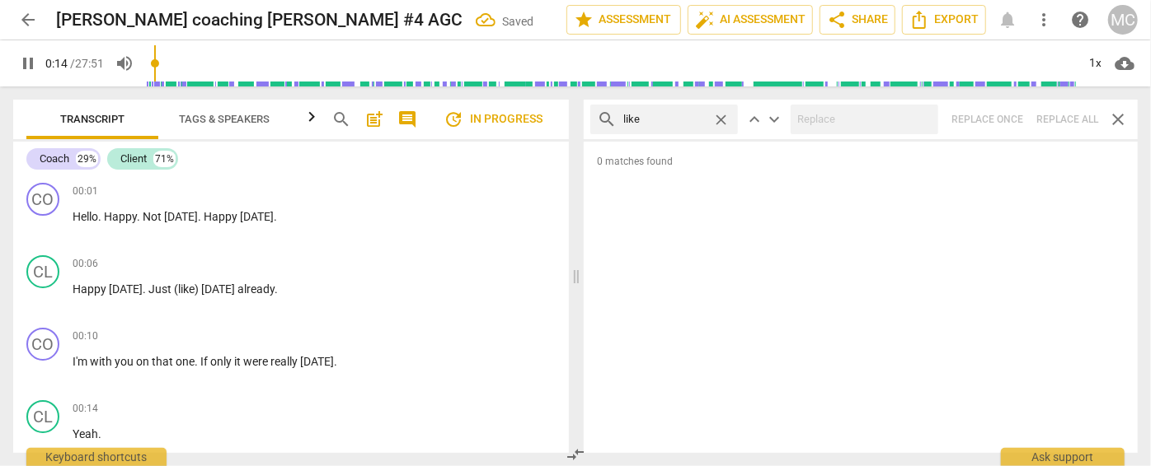
click at [720, 118] on span "close" at bounding box center [720, 119] width 17 height 17
type input "15"
click at [693, 117] on input "text" at bounding box center [677, 119] width 108 height 26
type input "15"
type input "jus"
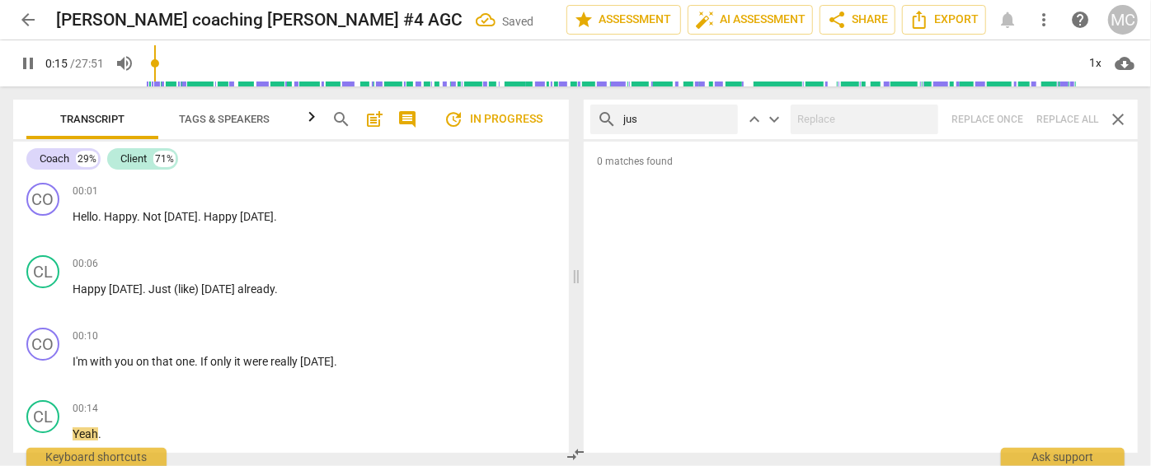
type input "16"
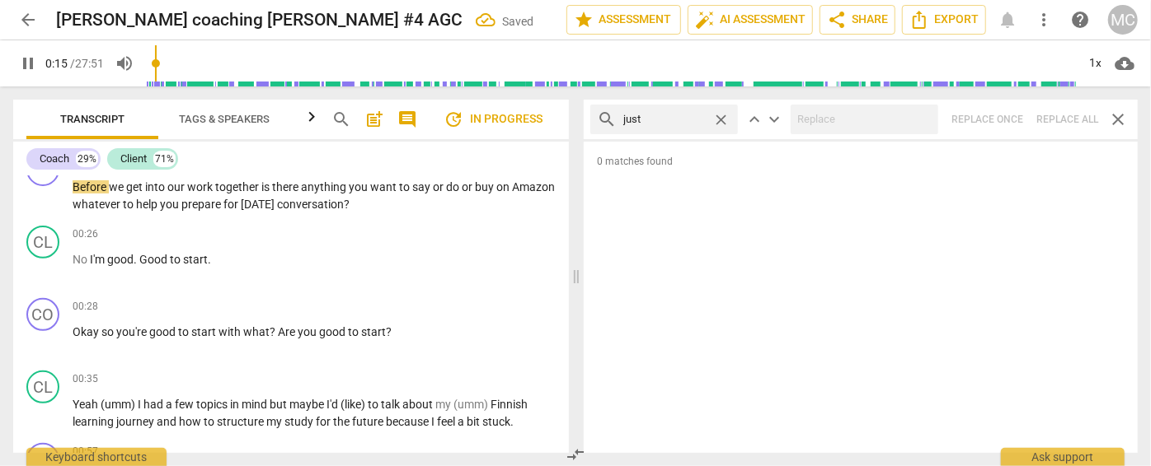
type input "just"
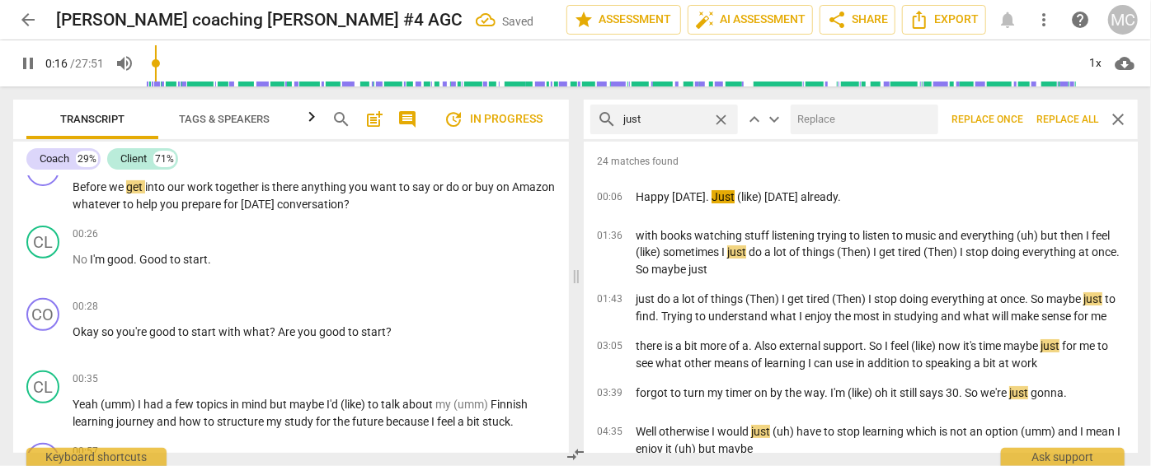
click at [819, 116] on input "text" at bounding box center [860, 119] width 141 height 26
type input "17"
type input "("
type input "17"
type input "(jus"
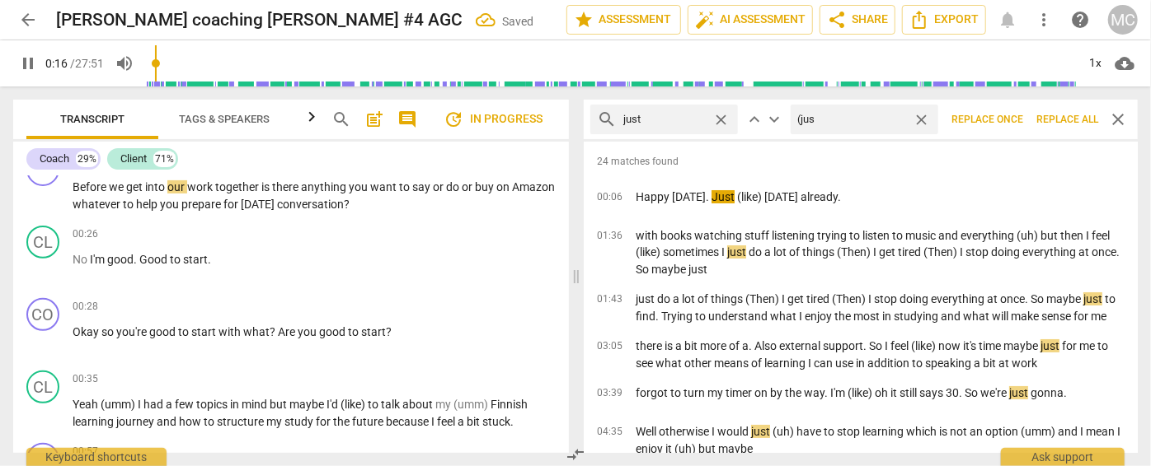
type input "17"
type input "(just)"
type input "18"
type input "(just)"
click at [1063, 122] on span "Replace all" at bounding box center [1067, 120] width 62 height 14
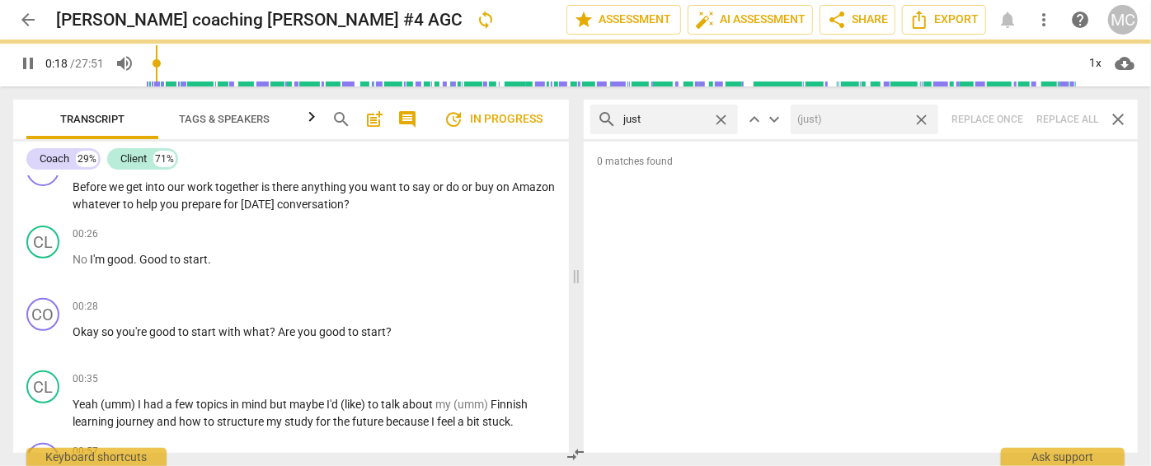
type input "18"
click at [923, 118] on span "close" at bounding box center [920, 119] width 17 height 17
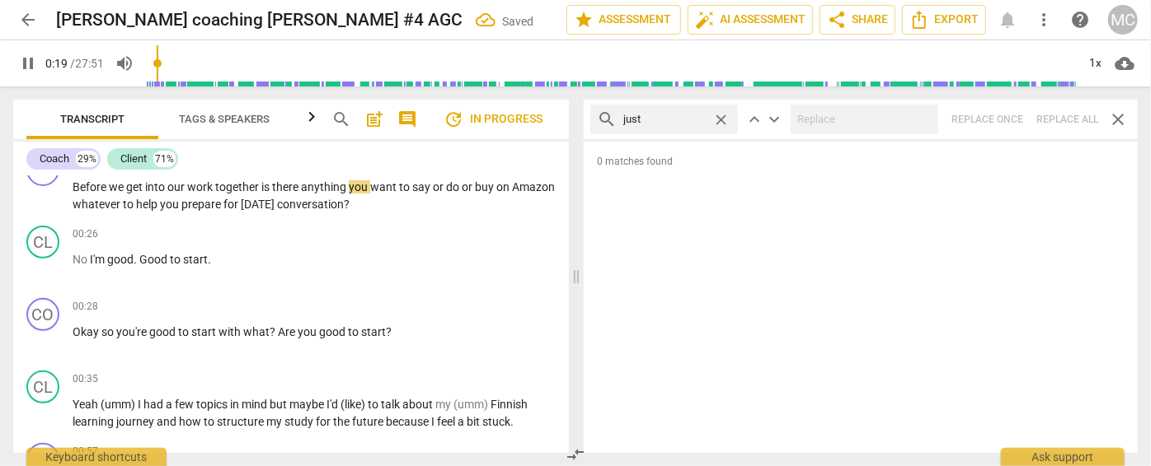
click at [715, 115] on span "close" at bounding box center [720, 119] width 17 height 17
type input "19"
click at [668, 116] on input "text" at bounding box center [677, 119] width 108 height 26
type input "21"
type input "you kn"
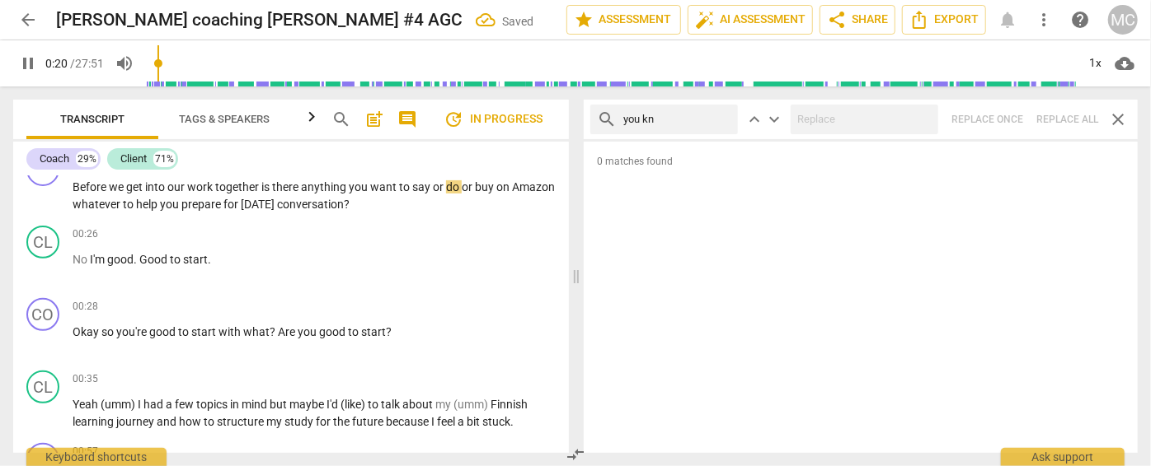
type input "21"
type input "you know"
type input "23"
click at [1063, 122] on div "search you know close keyboard_arrow_up keyboard_arrow_down Replace once Replac…" at bounding box center [860, 120] width 554 height 40
click at [717, 115] on span "close" at bounding box center [720, 119] width 17 height 17
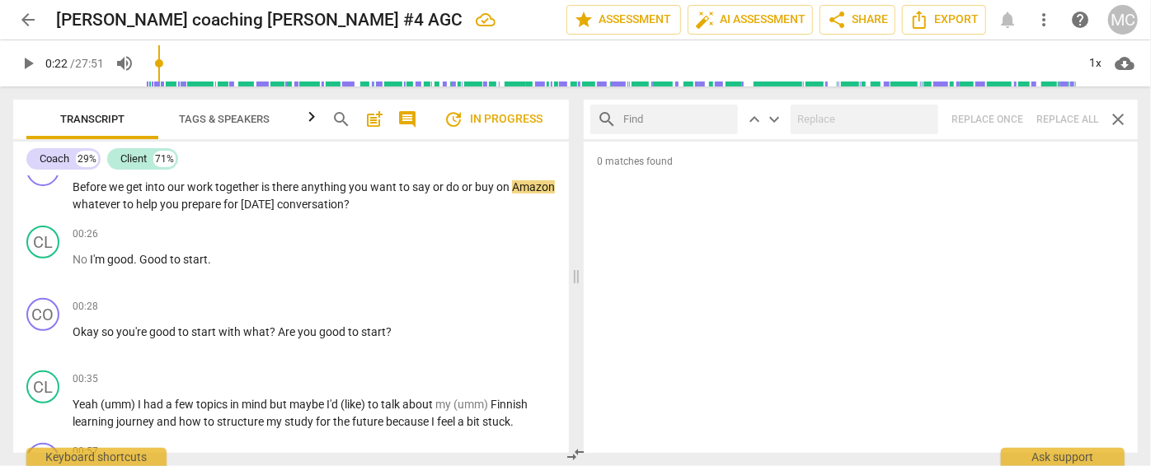
drag, startPoint x: 666, startPoint y: 118, endPoint x: 677, endPoint y: 100, distance: 21.5
click at [666, 118] on input "text" at bounding box center [677, 119] width 108 height 26
type input "I guess"
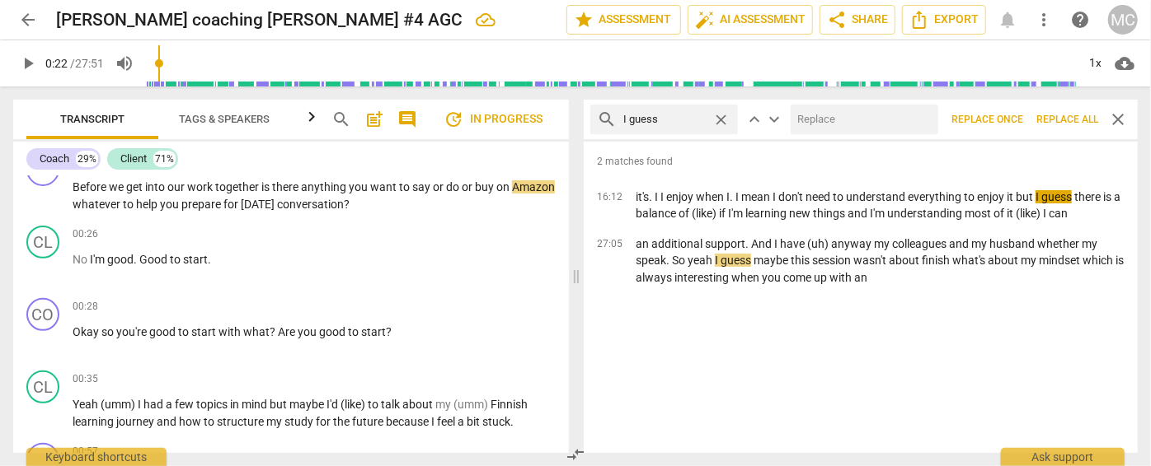
click at [850, 120] on input "text" at bounding box center [860, 119] width 141 height 26
type input "(I guess)"
click at [1065, 115] on span "Replace all" at bounding box center [1067, 120] width 62 height 14
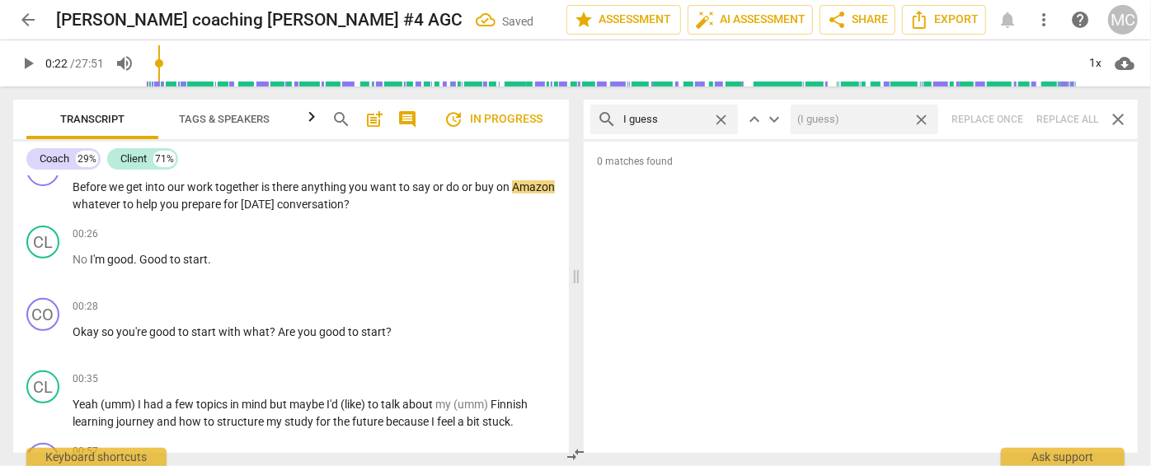
click at [924, 119] on span "close" at bounding box center [920, 119] width 17 height 17
click at [720, 119] on span "close" at bounding box center [720, 119] width 17 height 17
click at [666, 115] on input "text" at bounding box center [677, 119] width 108 height 26
type input "I mean"
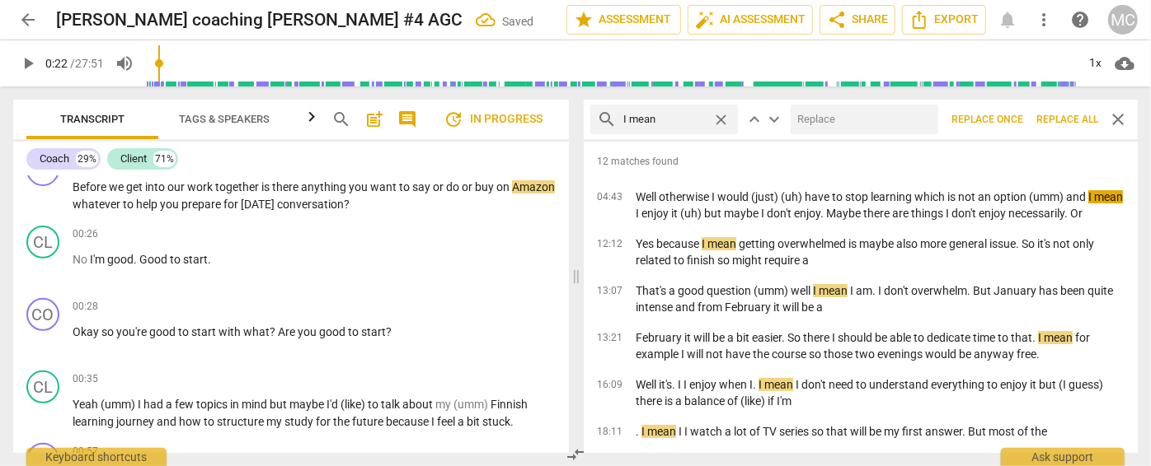
click at [814, 109] on input "text" at bounding box center [860, 119] width 141 height 26
type input "(I mean)"
click at [1052, 116] on span "Replace all" at bounding box center [1067, 120] width 62 height 14
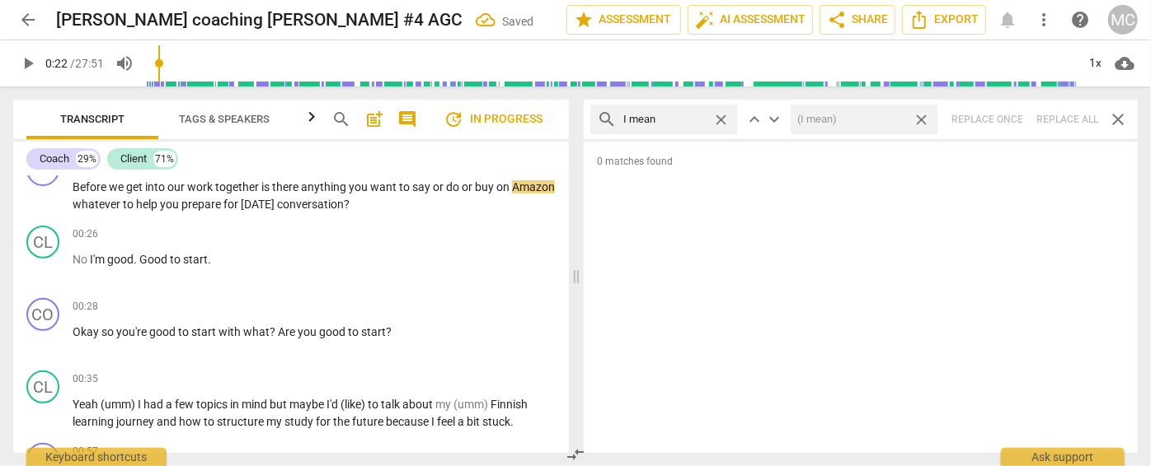
click at [923, 122] on span "close" at bounding box center [920, 119] width 17 height 17
click at [724, 118] on span "close" at bounding box center [720, 119] width 17 height 17
click at [687, 122] on input "text" at bounding box center [677, 119] width 108 height 26
type input "okay"
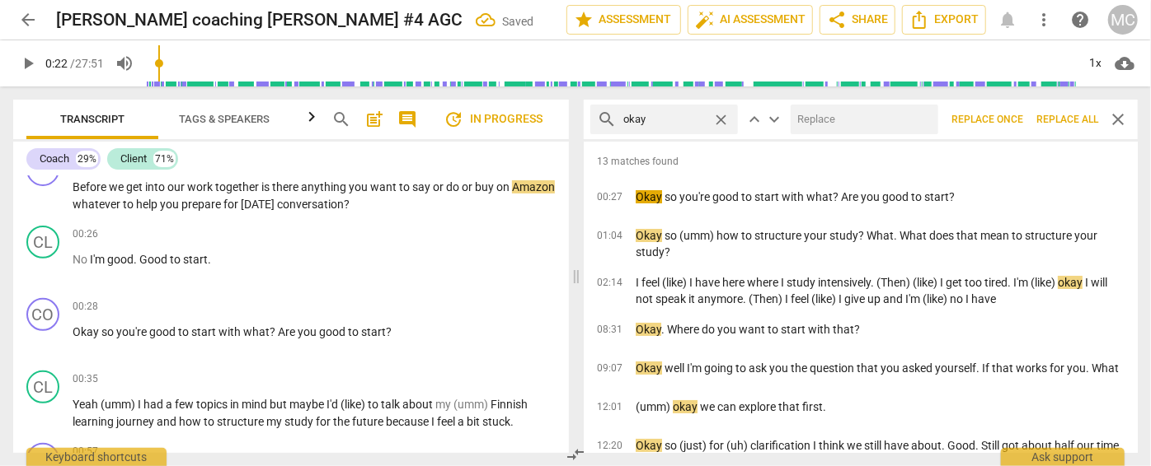
click at [872, 126] on input "text" at bounding box center [860, 119] width 141 height 26
type input "OK"
click at [1050, 110] on button "Replace all" at bounding box center [1066, 120] width 75 height 30
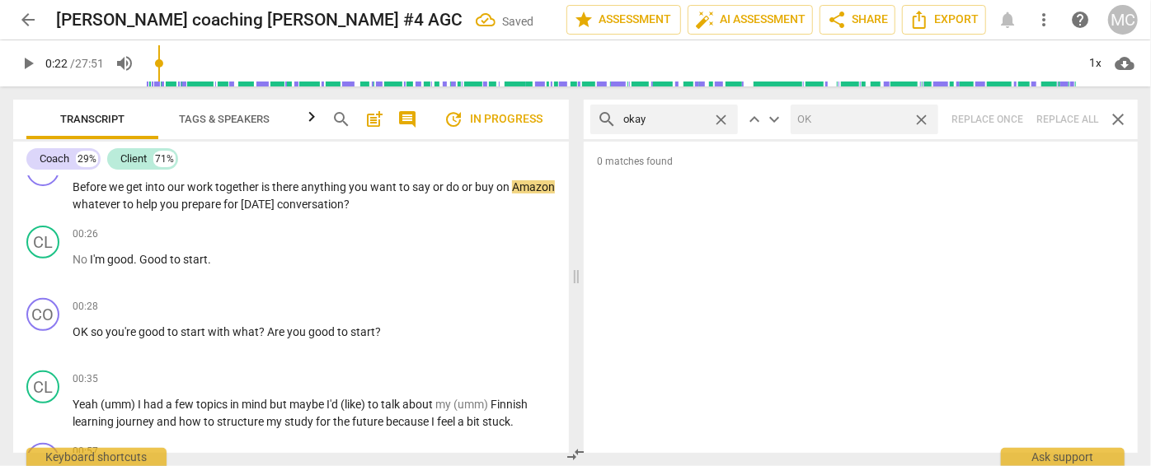
drag, startPoint x: 925, startPoint y: 119, endPoint x: 842, endPoint y: 120, distance: 82.4
click at [925, 119] on span "close" at bounding box center [920, 119] width 17 height 17
click at [719, 117] on span "close" at bounding box center [720, 119] width 17 height 17
click at [699, 117] on input "text" at bounding box center [664, 119] width 82 height 26
type input "maybe"
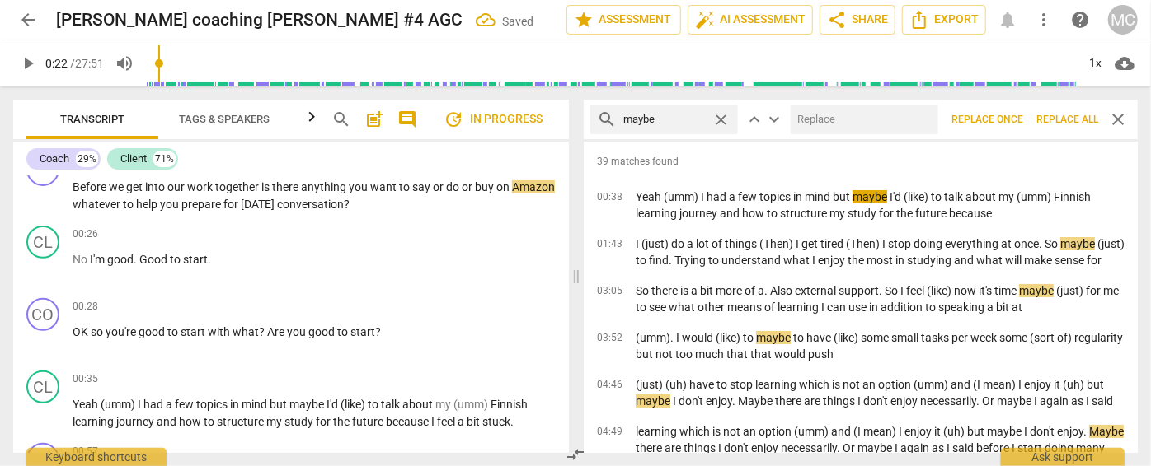
click at [838, 122] on input "text" at bounding box center [860, 119] width 141 height 26
type input "(Maybe)"
click at [1061, 115] on span "Replace all" at bounding box center [1067, 120] width 62 height 14
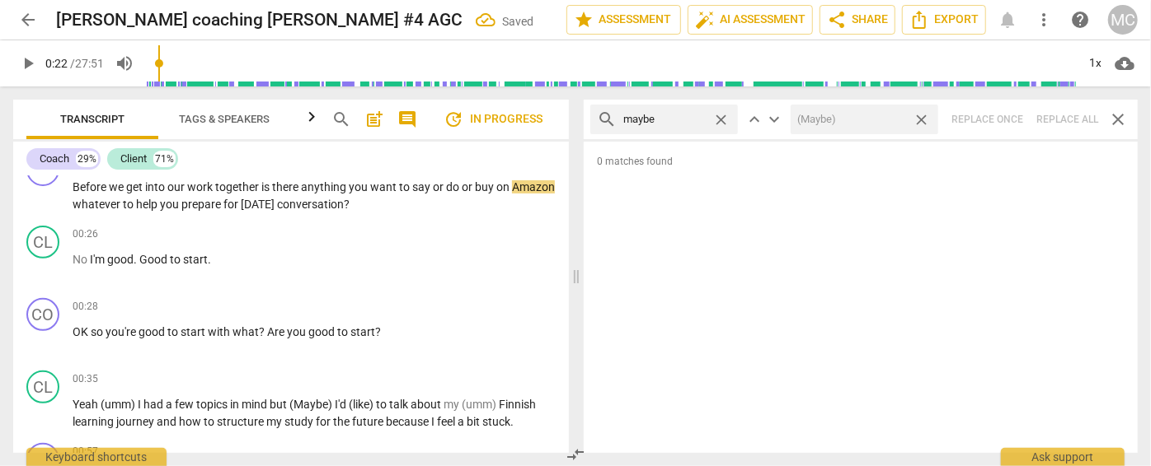
click at [921, 120] on span "close" at bounding box center [920, 119] width 17 height 17
click at [730, 120] on div "close" at bounding box center [725, 119] width 26 height 17
click at [725, 118] on span "close" at bounding box center [720, 119] width 17 height 17
click at [690, 118] on input "text" at bounding box center [677, 119] width 108 height 26
type input "Perhaps"
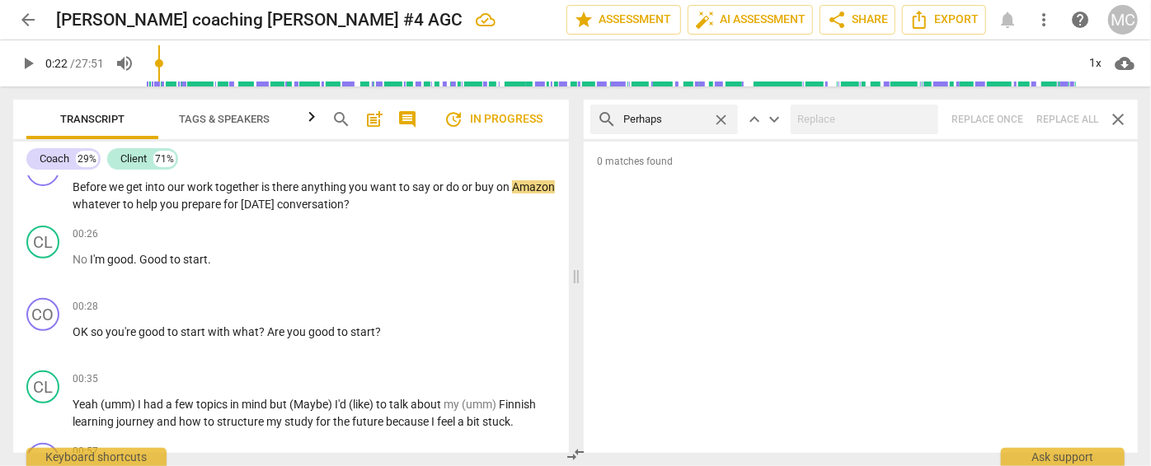
click at [1073, 119] on div "search Perhaps close keyboard_arrow_up keyboard_arrow_down Replace once Replace…" at bounding box center [860, 120] width 554 height 40
click at [723, 121] on span "close" at bounding box center [720, 119] width 17 height 17
click at [679, 121] on input "text" at bounding box center [677, 119] width 108 height 26
type input "almost"
click at [1068, 122] on div "search almost close keyboard_arrow_up keyboard_arrow_down Replace once Replace …" at bounding box center [860, 120] width 554 height 40
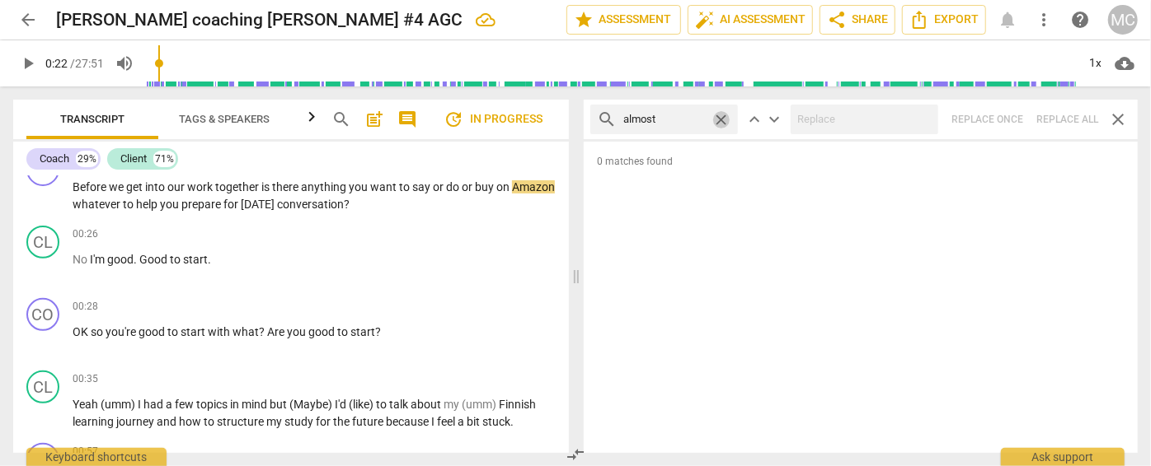
click at [722, 115] on span "close" at bounding box center [720, 119] width 17 height 17
click at [677, 122] on input "text" at bounding box center [677, 119] width 108 height 26
type input "I think"
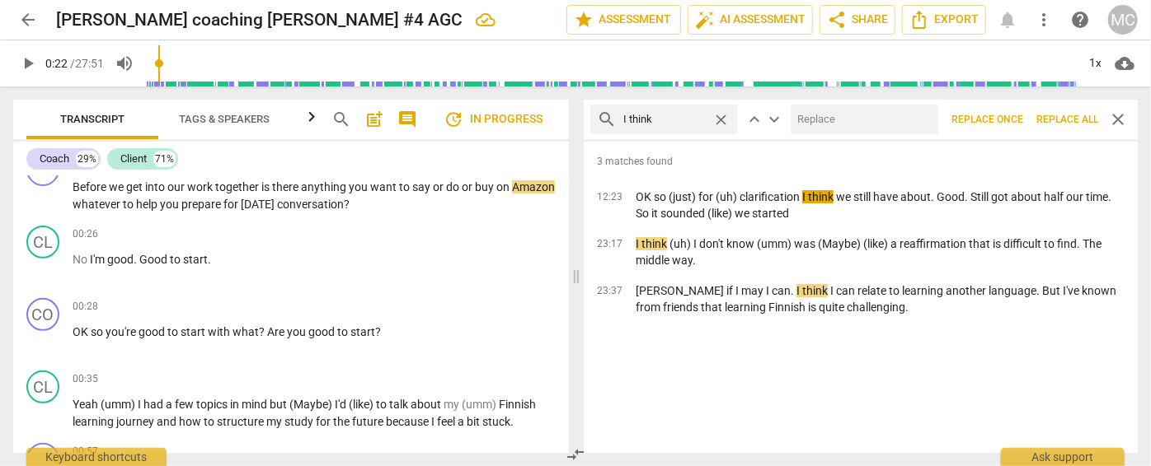
click at [837, 115] on input "text" at bounding box center [860, 119] width 141 height 26
type input "(I think)"
click at [1077, 119] on span "Replace all" at bounding box center [1067, 120] width 62 height 14
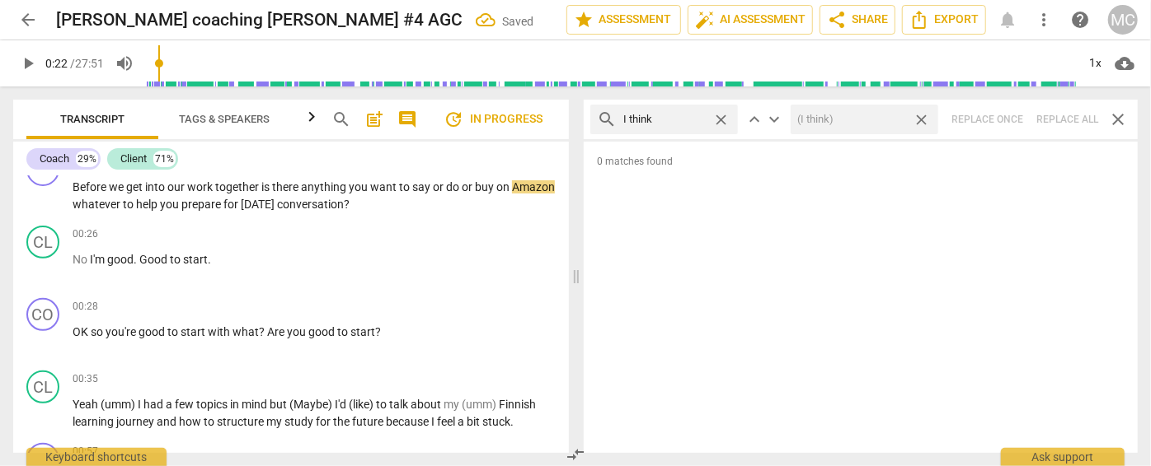
click at [922, 122] on span "close" at bounding box center [920, 119] width 17 height 17
click at [719, 118] on span "close" at bounding box center [720, 119] width 17 height 17
click at [682, 120] on input "text" at bounding box center [677, 119] width 108 height 26
type input "basically"
click at [1057, 109] on div "search basically close keyboard_arrow_up keyboard_arrow_down Replace once Repla…" at bounding box center [860, 120] width 554 height 40
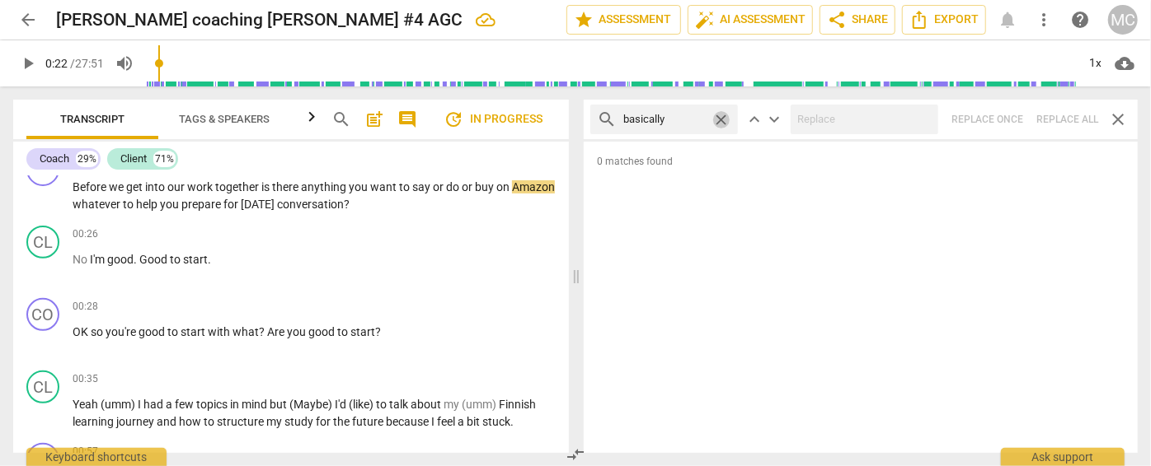
click at [718, 118] on span "close" at bounding box center [720, 119] width 17 height 17
click at [676, 115] on input "text" at bounding box center [677, 119] width 108 height 26
type input "gonna"
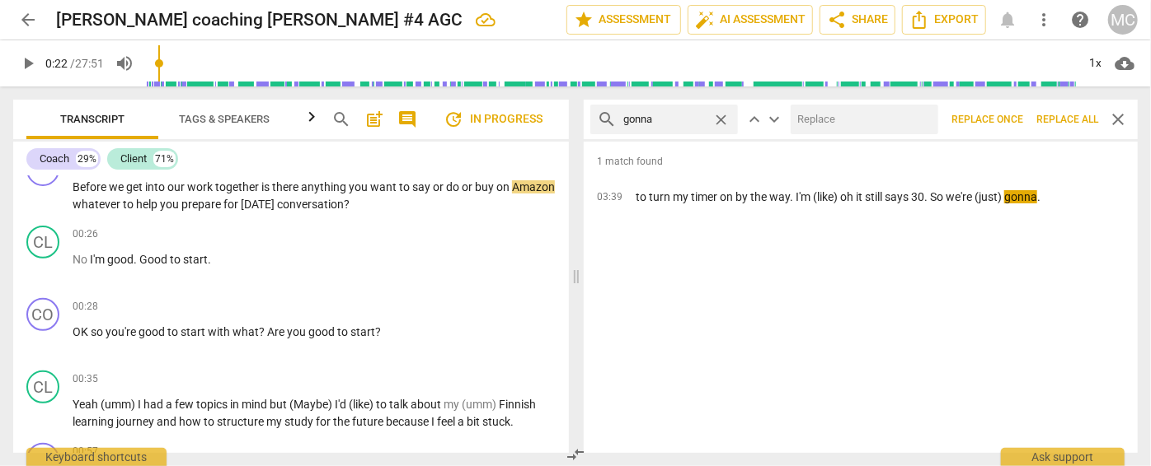
click at [847, 116] on input "text" at bounding box center [860, 119] width 141 height 26
type input "going to"
click at [1058, 111] on button "Replace all" at bounding box center [1066, 120] width 75 height 30
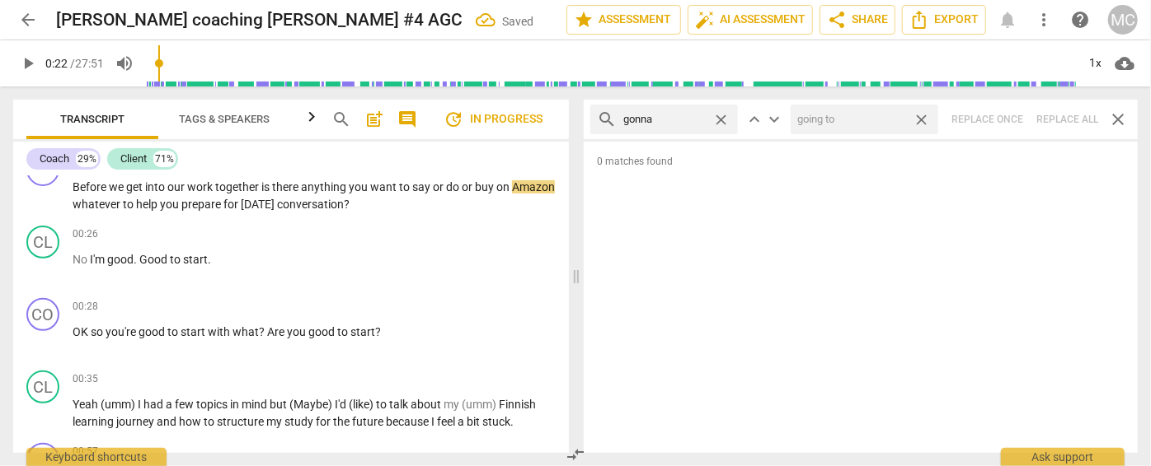
click at [923, 120] on span "close" at bounding box center [920, 119] width 17 height 17
drag, startPoint x: 726, startPoint y: 120, endPoint x: 701, endPoint y: 120, distance: 25.6
click at [727, 120] on span "close" at bounding box center [720, 119] width 17 height 17
click at [669, 120] on input "text" at bounding box center [677, 119] width 108 height 26
type input "wanna"
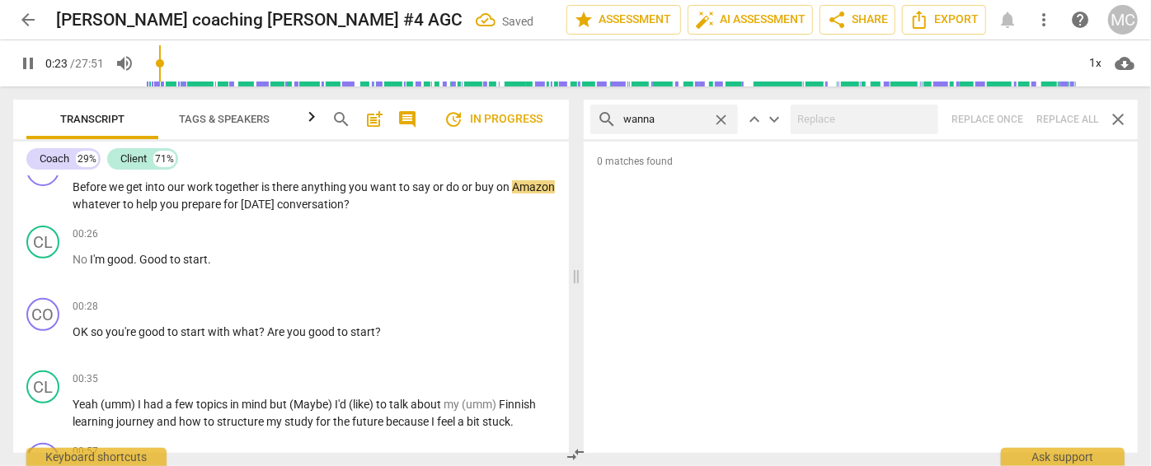
click at [1066, 115] on div "search wanna close keyboard_arrow_up keyboard_arrow_down Replace once Replace a…" at bounding box center [860, 120] width 554 height 40
type input "24"
click at [719, 119] on span "close" at bounding box center [720, 119] width 17 height 17
click at [687, 119] on input "text" at bounding box center [677, 119] width 108 height 26
type input "25"
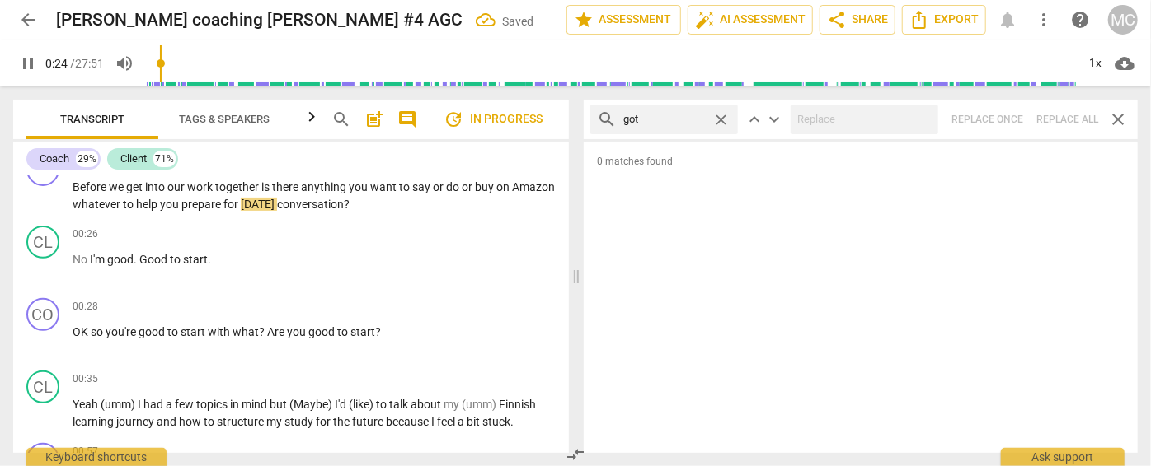
type input "gotc"
type input "25"
type input "gotcha"
click at [1070, 122] on div "search gotcha close keyboard_arrow_up keyboard_arrow_down Replace once Replace …" at bounding box center [860, 120] width 554 height 40
click at [719, 115] on span "close" at bounding box center [720, 119] width 17 height 17
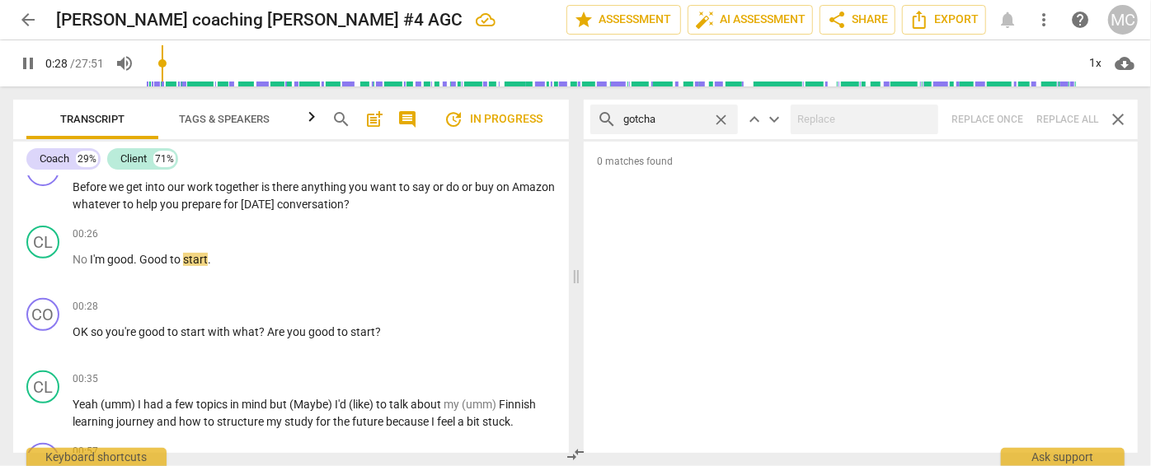
type input "28"
click at [701, 119] on input "text" at bounding box center [677, 119] width 108 height 26
type input "30"
type input "got"
type input "30"
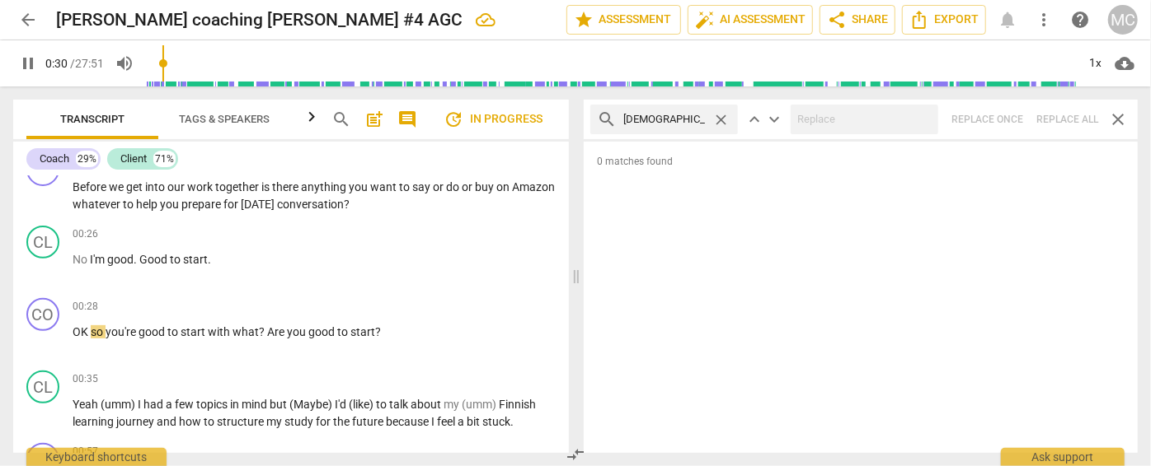
type input "gotta"
type input "31"
type input "gotta"
type input "32"
click at [1063, 125] on div "search gotta close keyboard_arrow_up keyboard_arrow_down Replace once Replace a…" at bounding box center [860, 120] width 554 height 40
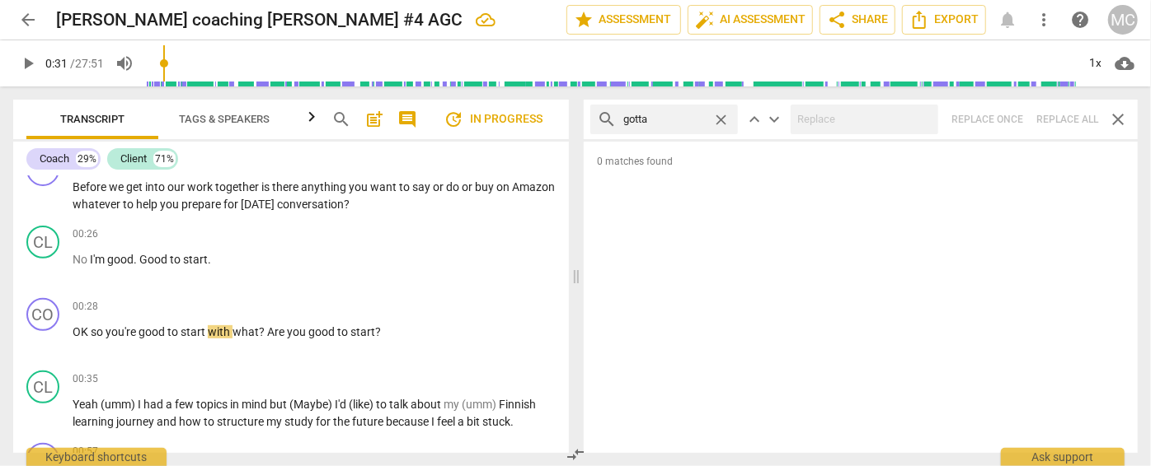
click at [727, 120] on span "close" at bounding box center [720, 119] width 17 height 17
click at [703, 123] on input "text" at bounding box center [677, 119] width 108 height 26
type input ". and"
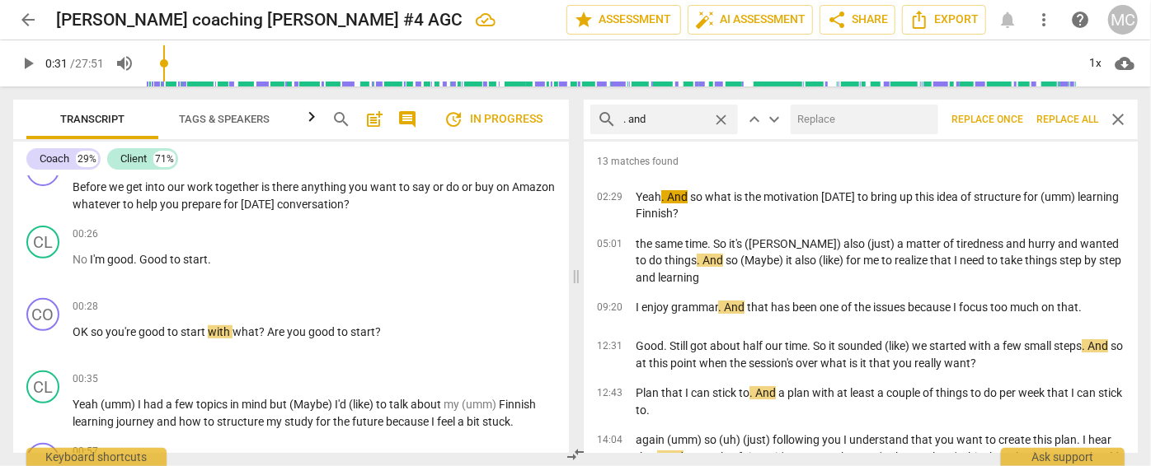
click at [826, 115] on input "text" at bounding box center [860, 119] width 141 height 26
type input ", and"
click at [1066, 120] on span "Replace all" at bounding box center [1067, 120] width 62 height 14
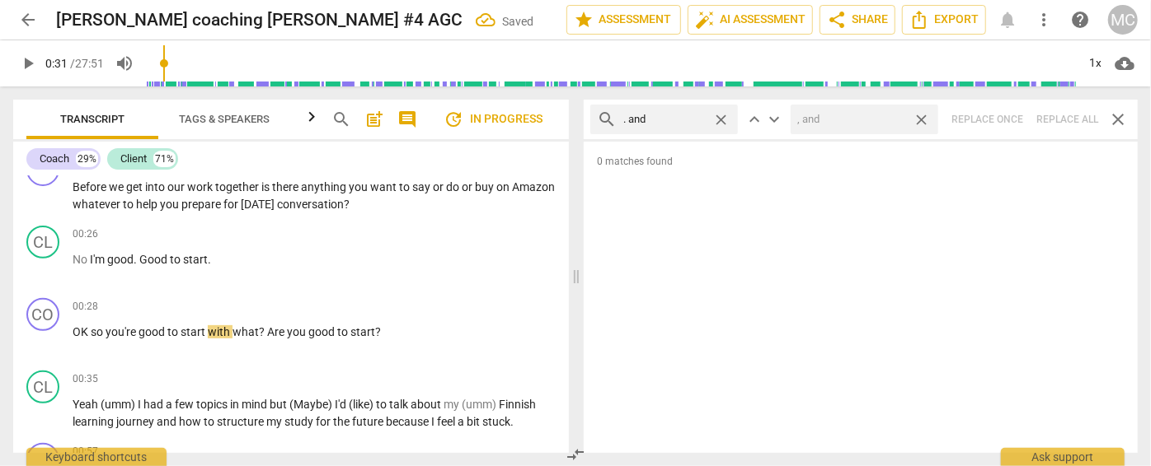
click at [921, 117] on span "close" at bounding box center [920, 119] width 17 height 17
drag, startPoint x: 723, startPoint y: 117, endPoint x: 678, endPoint y: 112, distance: 44.8
click at [723, 117] on span "close" at bounding box center [720, 119] width 17 height 17
click at [668, 111] on input "text" at bounding box center [677, 119] width 108 height 26
type input ". but"
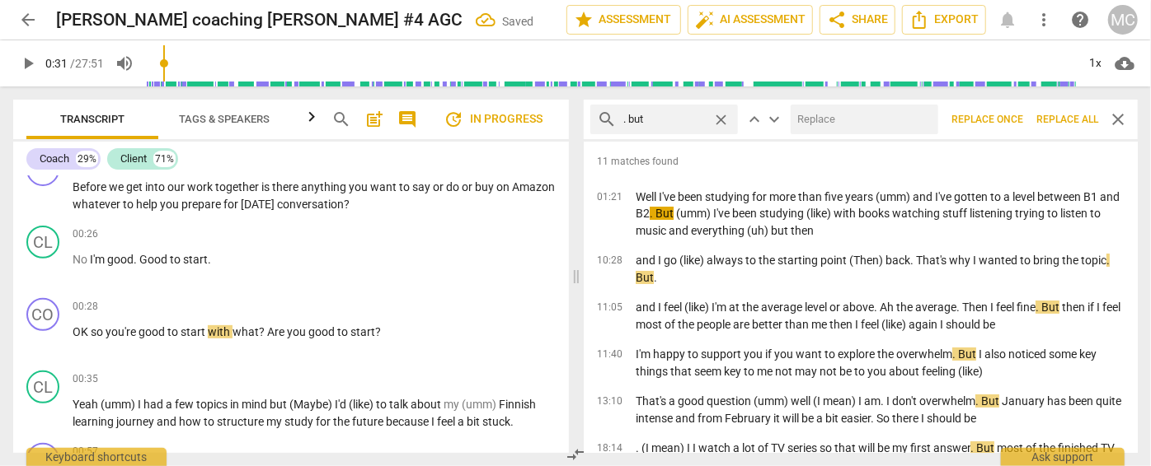
click at [845, 120] on input "text" at bounding box center [860, 119] width 141 height 26
type input ", but"
click at [1057, 118] on span "Replace all" at bounding box center [1067, 120] width 62 height 14
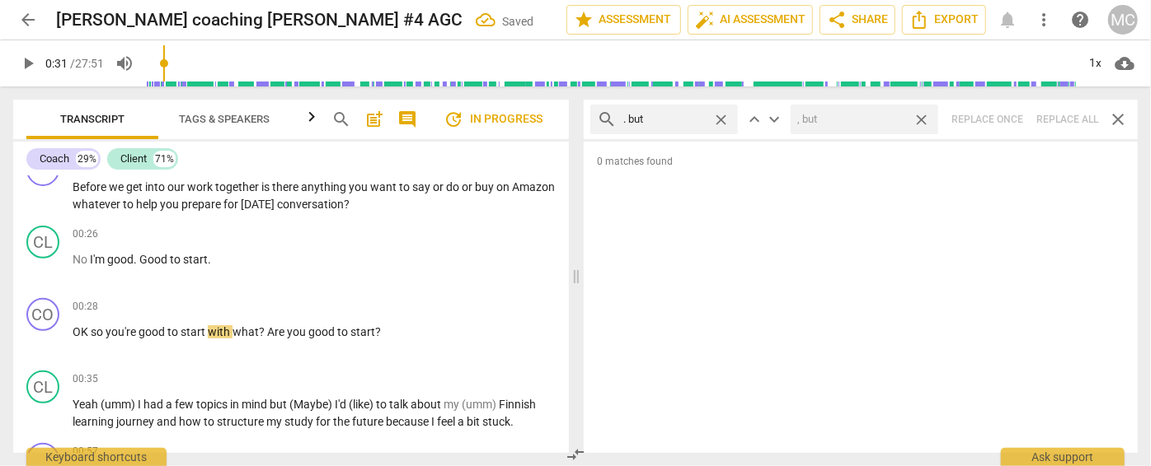
drag, startPoint x: 920, startPoint y: 118, endPoint x: 719, endPoint y: 112, distance: 201.2
click at [920, 119] on span "close" at bounding box center [920, 119] width 17 height 17
click at [719, 113] on span "close" at bounding box center [720, 119] width 17 height 17
click at [668, 115] on input "text" at bounding box center [677, 119] width 108 height 26
type input ". so"
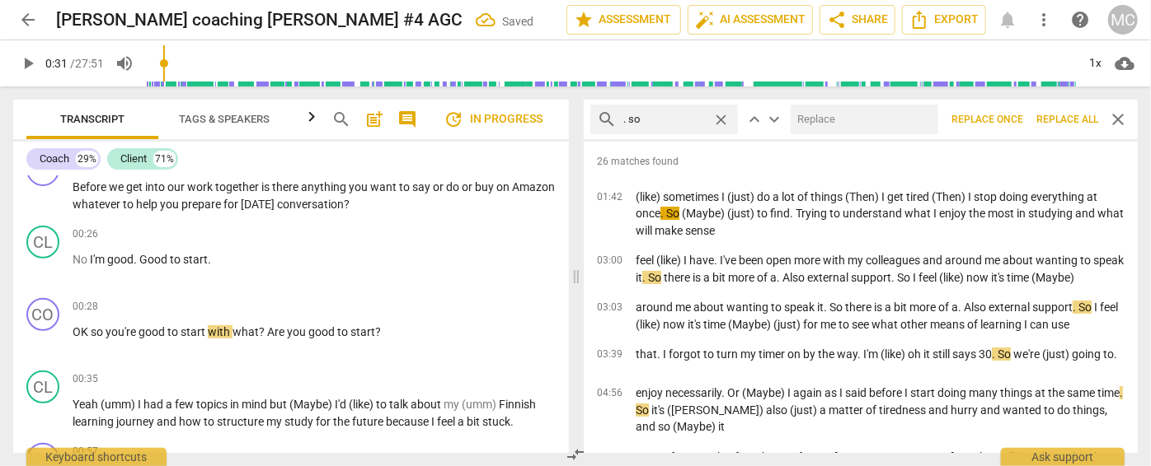
click at [851, 129] on input "text" at bounding box center [860, 119] width 141 height 26
type input ", so"
click at [1062, 122] on span "Replace all" at bounding box center [1067, 120] width 62 height 14
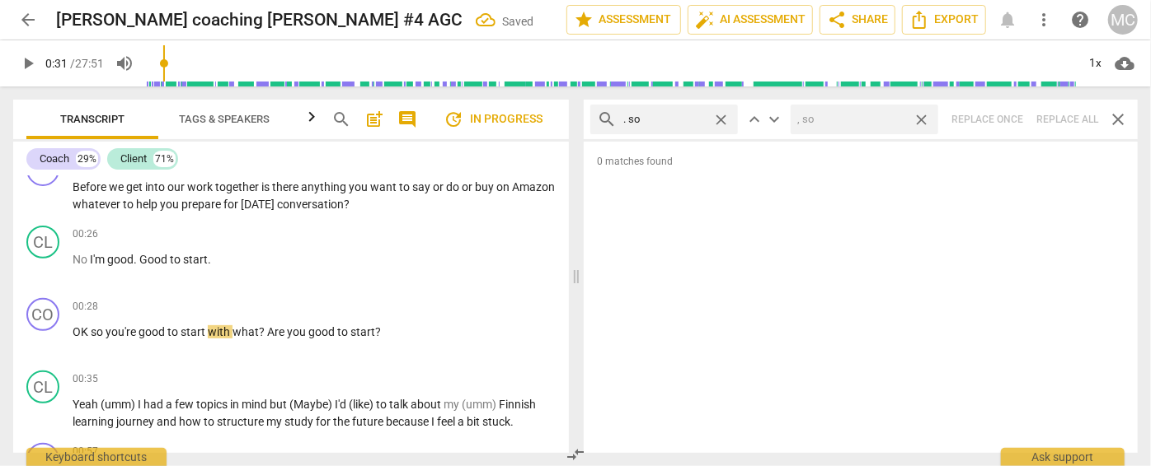
click at [918, 120] on span "close" at bounding box center [920, 119] width 17 height 17
click at [721, 118] on span "close" at bounding box center [720, 119] width 17 height 17
drag, startPoint x: 674, startPoint y: 120, endPoint x: 682, endPoint y: 102, distance: 19.2
click at [674, 120] on input "text" at bounding box center [677, 119] width 108 height 26
type input ". or"
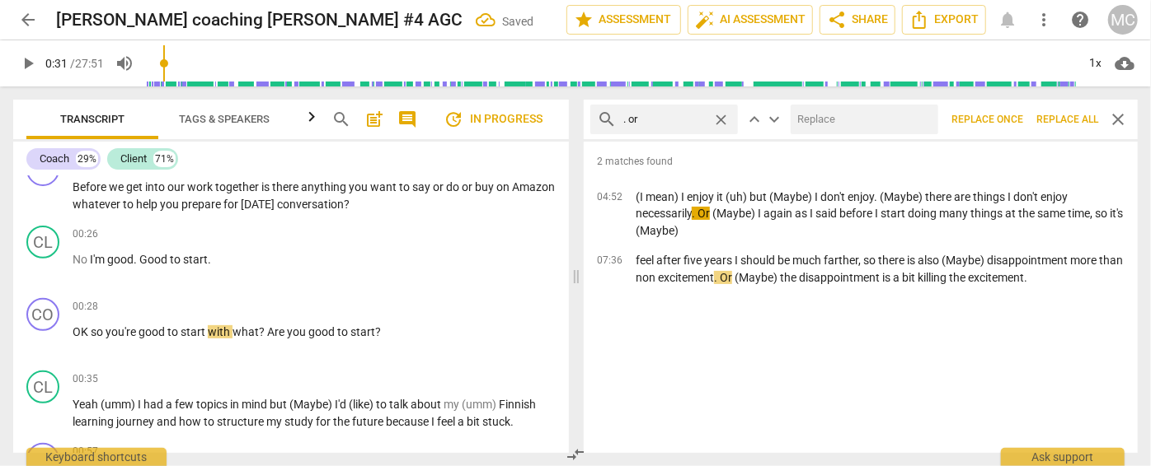
click at [815, 122] on input "text" at bounding box center [860, 119] width 141 height 26
type input ", or"
click at [1063, 129] on button "Replace all" at bounding box center [1066, 120] width 75 height 30
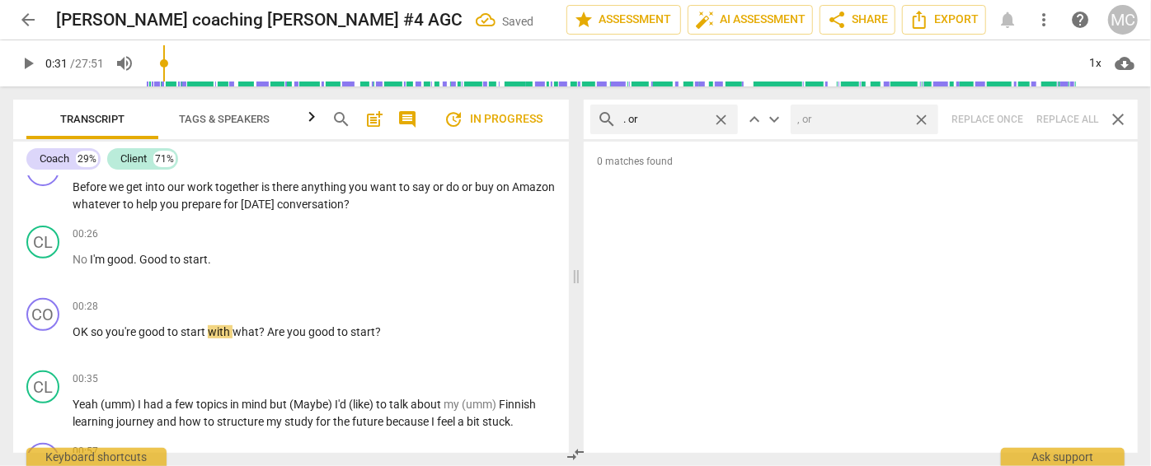
click at [922, 117] on span "close" at bounding box center [920, 119] width 17 height 17
click at [725, 115] on span "close" at bounding box center [720, 119] width 17 height 17
click at [682, 116] on input "text" at bounding box center [677, 119] width 108 height 26
type input ". because"
click at [1052, 122] on div "search . because close keyboard_arrow_up keyboard_arrow_down Replace once Repla…" at bounding box center [860, 120] width 554 height 40
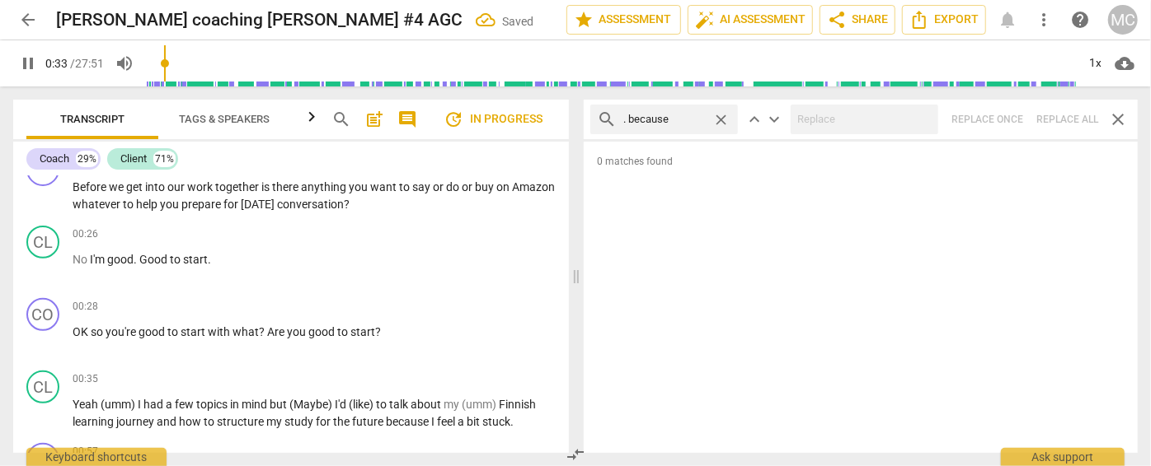
type input "34"
click at [714, 118] on span "close" at bounding box center [720, 119] width 17 height 17
click at [677, 120] on input "text" at bounding box center [677, 119] width 108 height 26
type input "34"
type input "?"
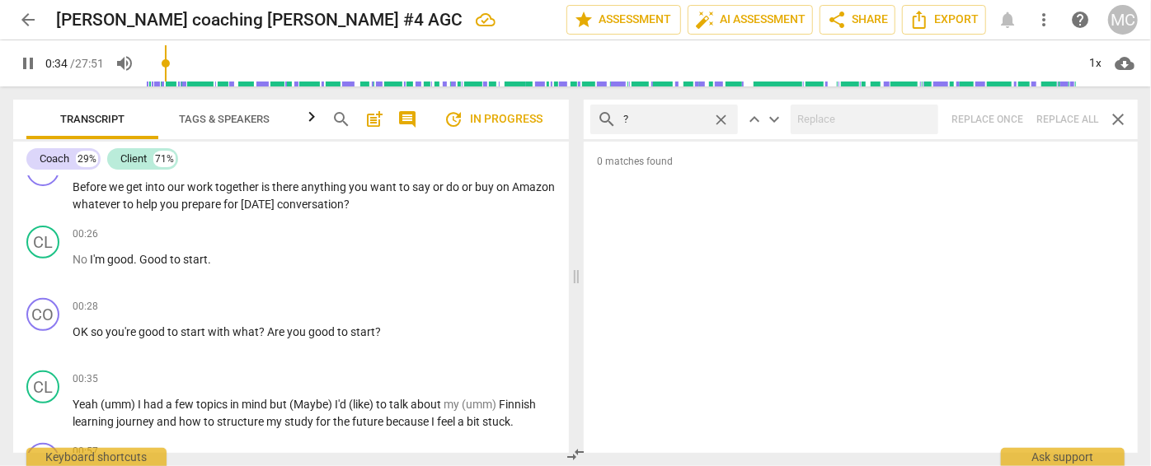
type input "34"
type input "? and"
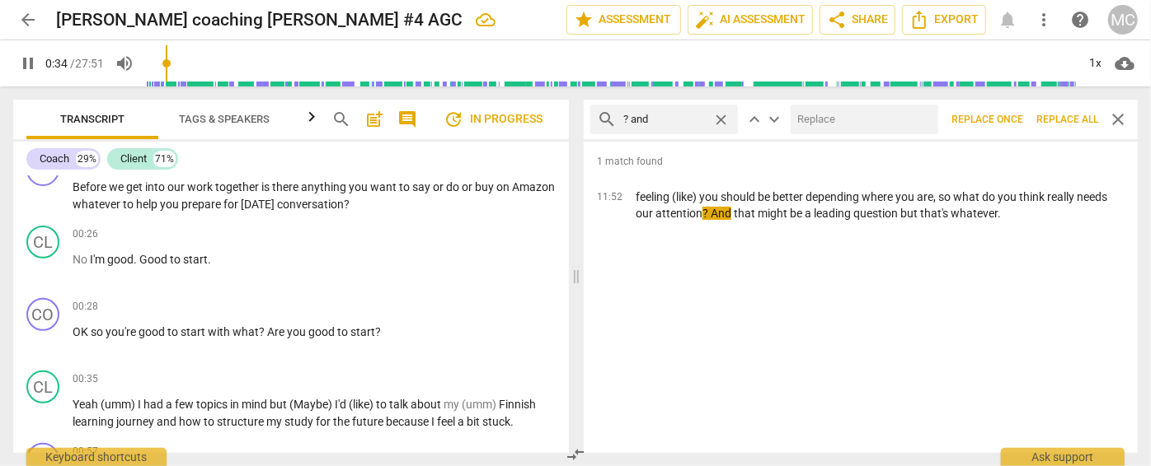
click at [881, 114] on input "text" at bounding box center [860, 119] width 141 height 26
type input "35"
type input "? ("
type input "35"
type input "? (and"
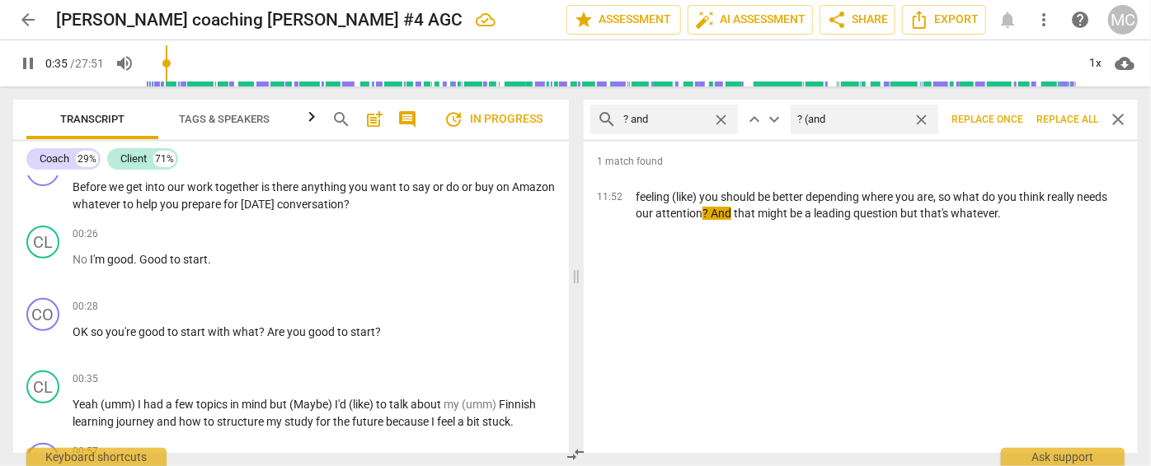
type input "36"
type input "? (and)"
type input "36"
type input "? (and)"
click at [1066, 114] on span "Replace all" at bounding box center [1067, 120] width 62 height 14
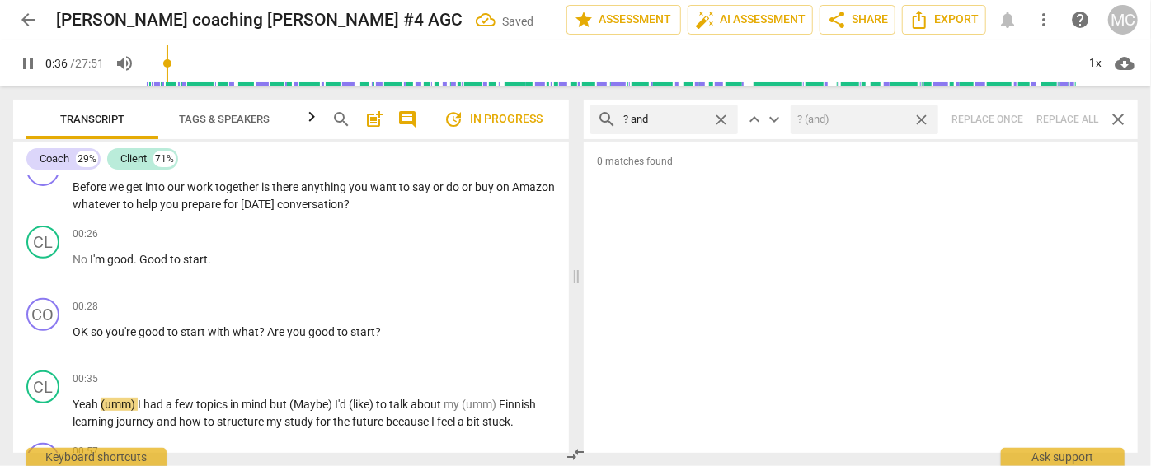
type input "37"
click at [926, 122] on span "close" at bounding box center [920, 119] width 17 height 17
type input "37"
click at [720, 119] on span "close" at bounding box center [720, 119] width 17 height 17
click at [685, 120] on input "text" at bounding box center [677, 119] width 108 height 26
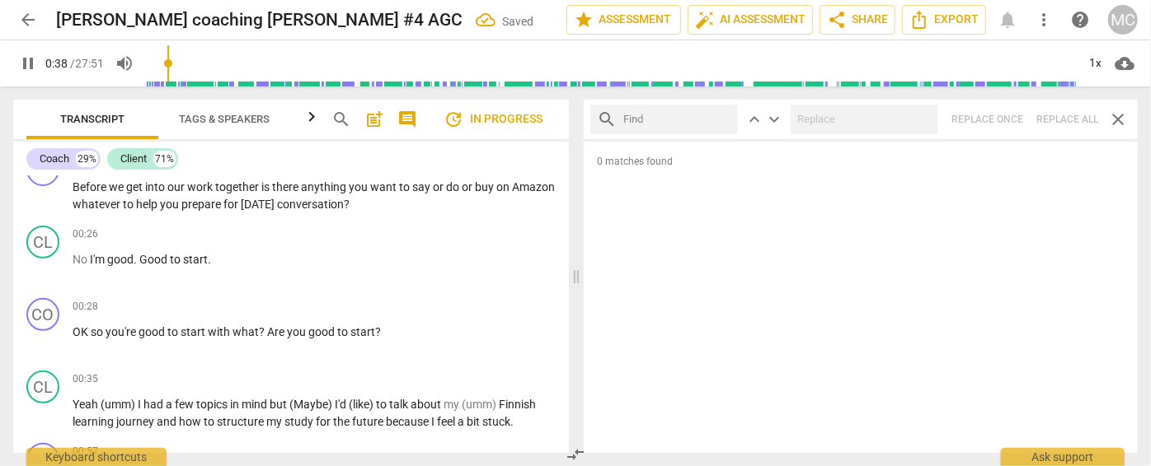
type input "38"
type input "? but"
type input "39"
type input "? but"
type input "40"
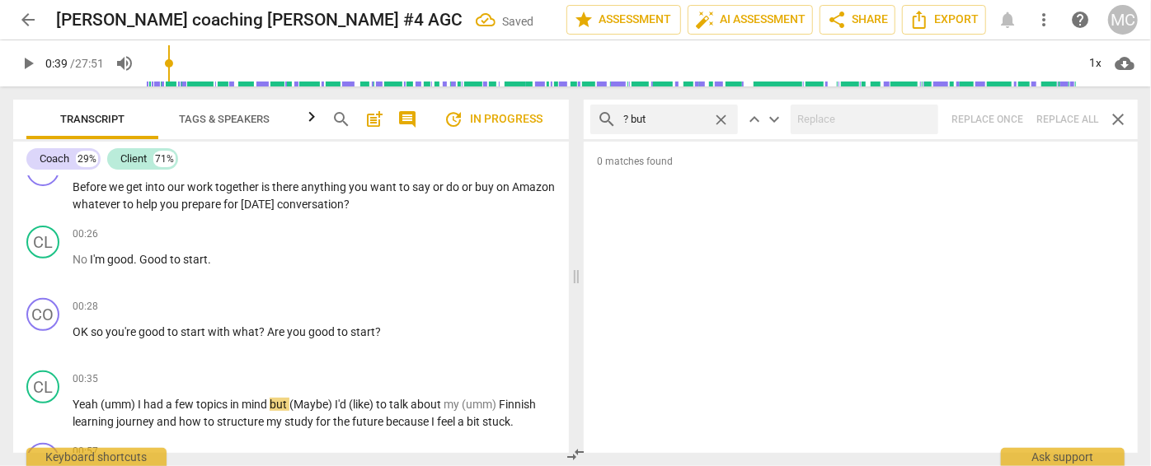
click at [1057, 120] on div "search ? but close keyboard_arrow_up keyboard_arrow_down Replace once Replace a…" at bounding box center [860, 120] width 554 height 40
click at [723, 120] on span "close" at bounding box center [720, 119] width 17 height 17
click at [671, 122] on input "text" at bounding box center [677, 119] width 108 height 26
type input "? So"
click at [1062, 125] on div "search ? So close keyboard_arrow_up keyboard_arrow_down Replace once Replace al…" at bounding box center [860, 120] width 554 height 40
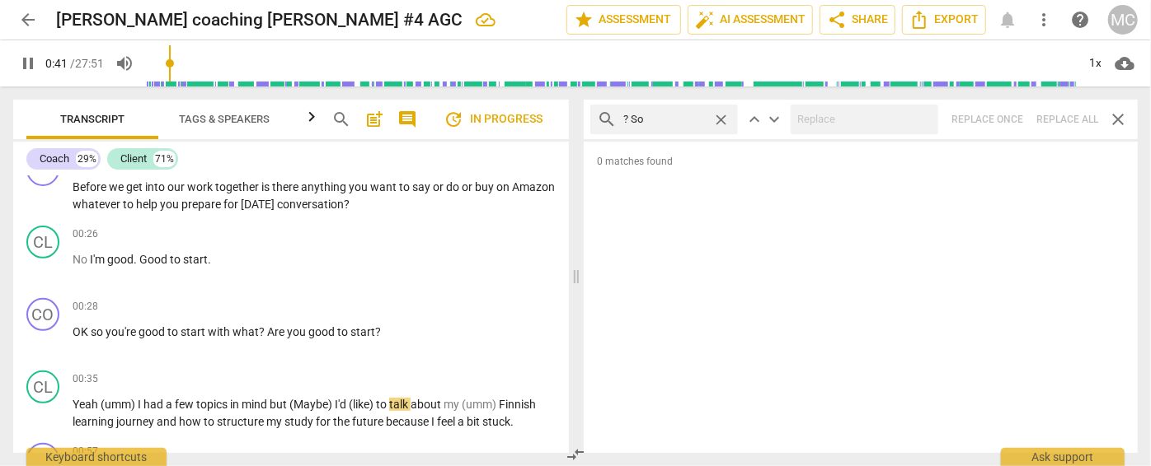
type input "41"
click at [721, 120] on span "close" at bounding box center [720, 119] width 17 height 17
click at [674, 122] on input "text" at bounding box center [677, 119] width 108 height 26
type input "42"
type input "? O"
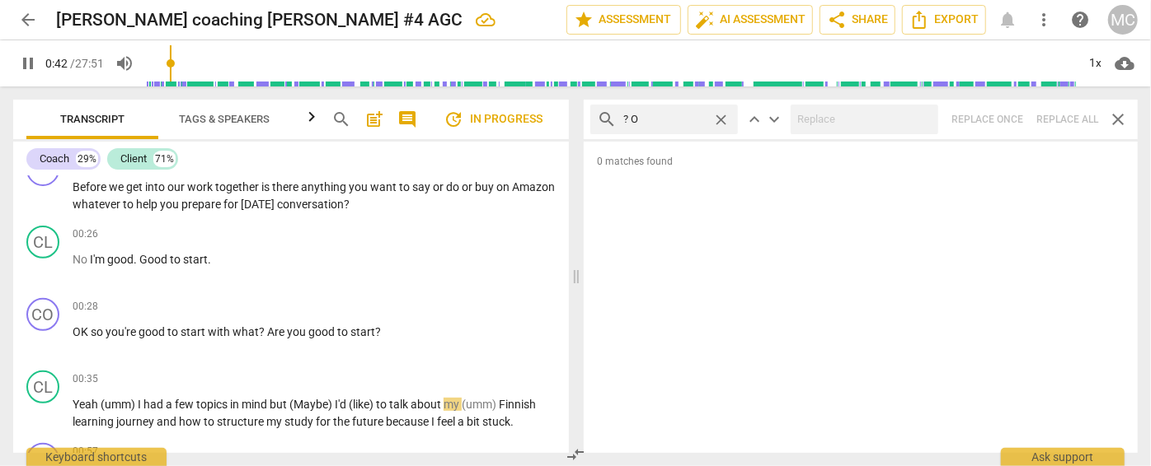
type input "43"
type input "? Or"
type input "44"
click at [1066, 121] on div "search ? Or close keyboard_arrow_up keyboard_arrow_down Replace once Replace al…" at bounding box center [860, 120] width 554 height 40
click at [722, 119] on span "close" at bounding box center [720, 119] width 17 height 17
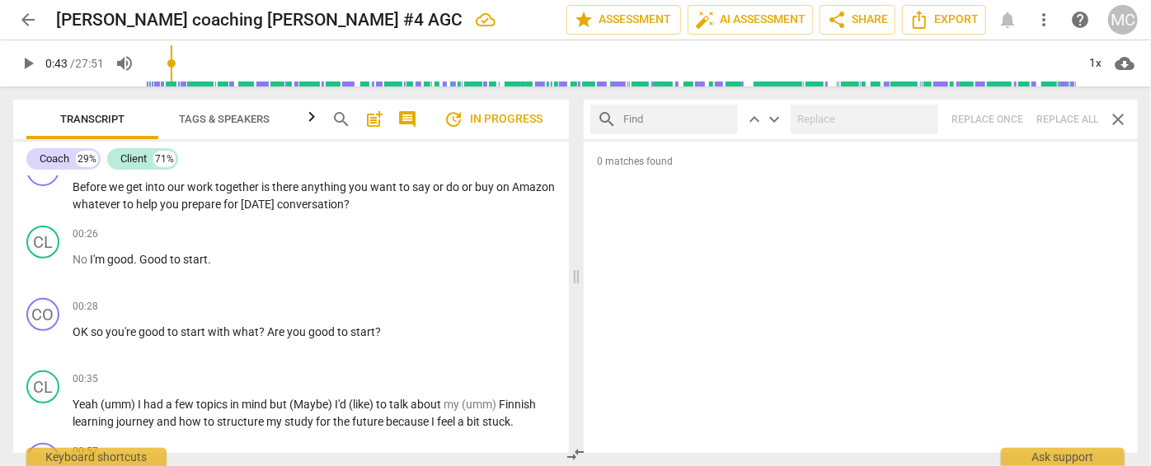
click at [677, 116] on input "text" at bounding box center [677, 119] width 108 height 26
type input "? Because"
click at [1067, 113] on div "search ? Because close keyboard_arrow_up keyboard_arrow_down Replace once Repla…" at bounding box center [860, 120] width 554 height 40
type input "47"
click at [719, 120] on span "close" at bounding box center [720, 119] width 17 height 17
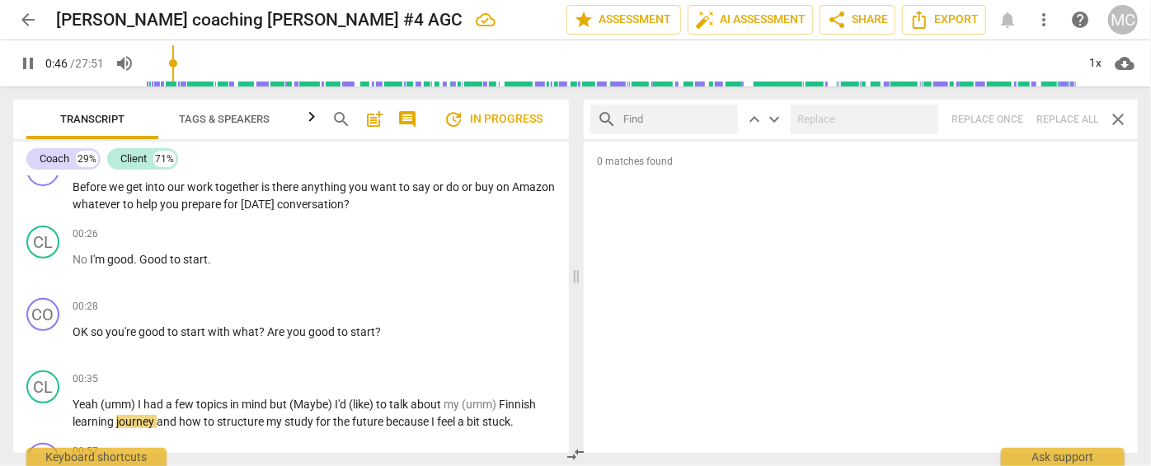
click at [701, 121] on input "text" at bounding box center [677, 119] width 108 height 26
type input "47"
type input "i'"
type input "48"
type input "i'M"
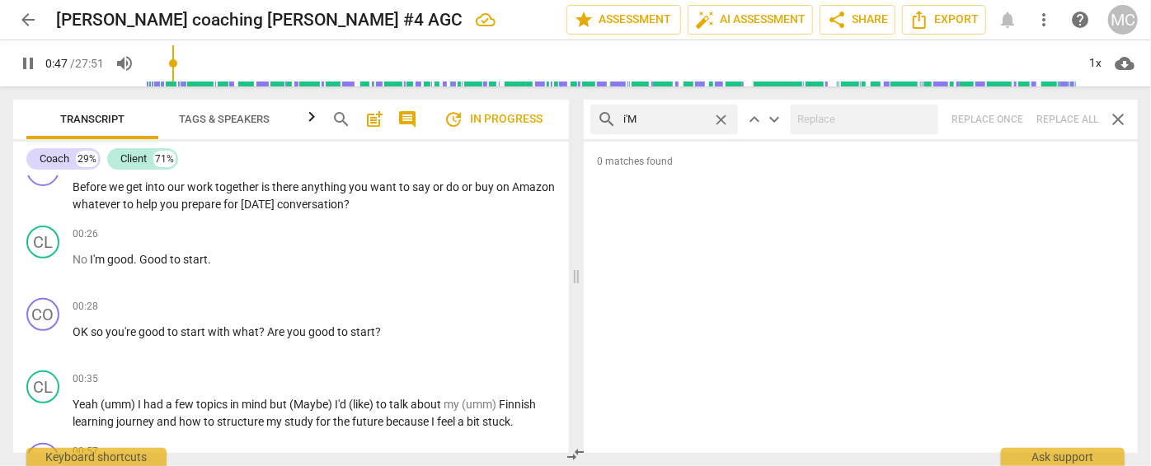
type input "48"
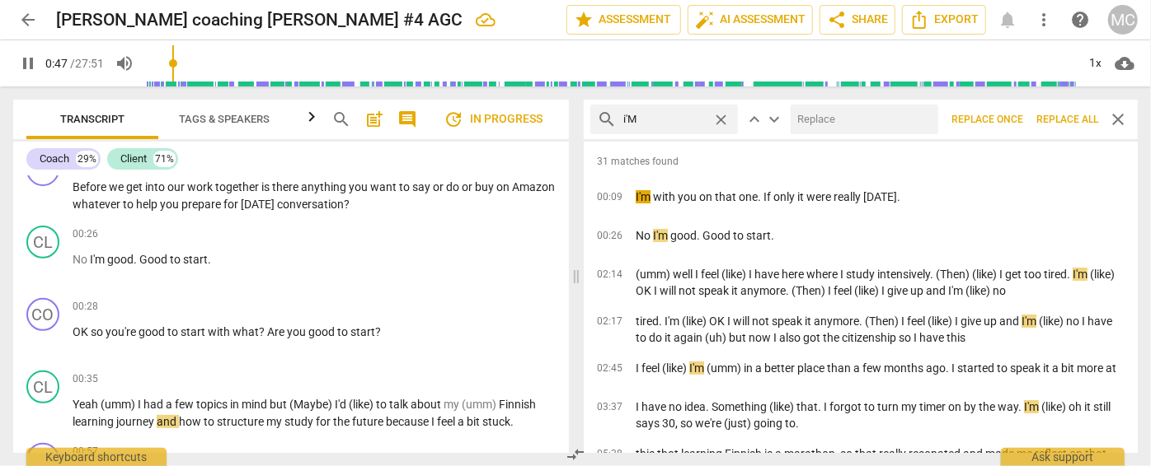
type input "i'"
type input "48"
type input "i"
type input "48"
type input "I"
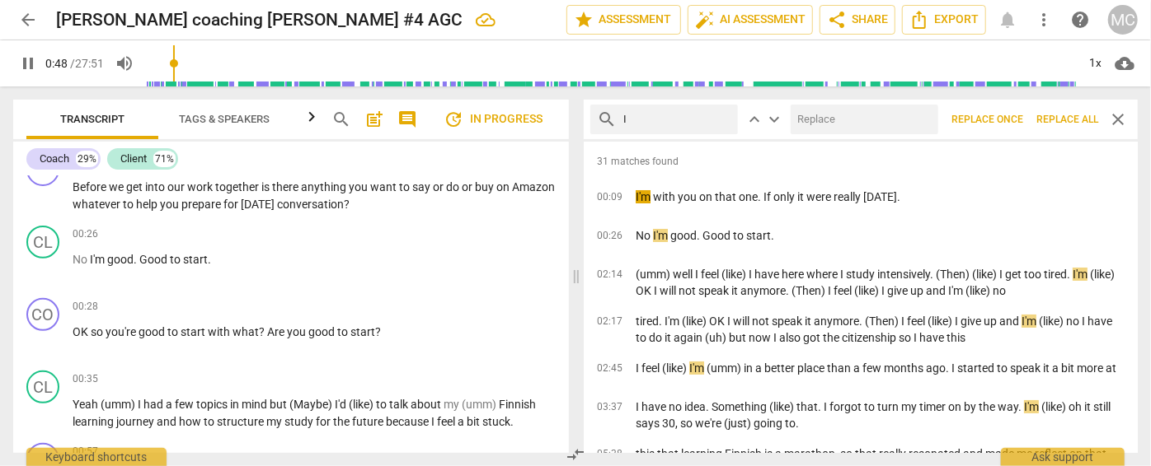
type input "49"
type input "I'm"
click at [831, 124] on input "text" at bounding box center [860, 119] width 141 height 26
type input "49"
type input "I am"
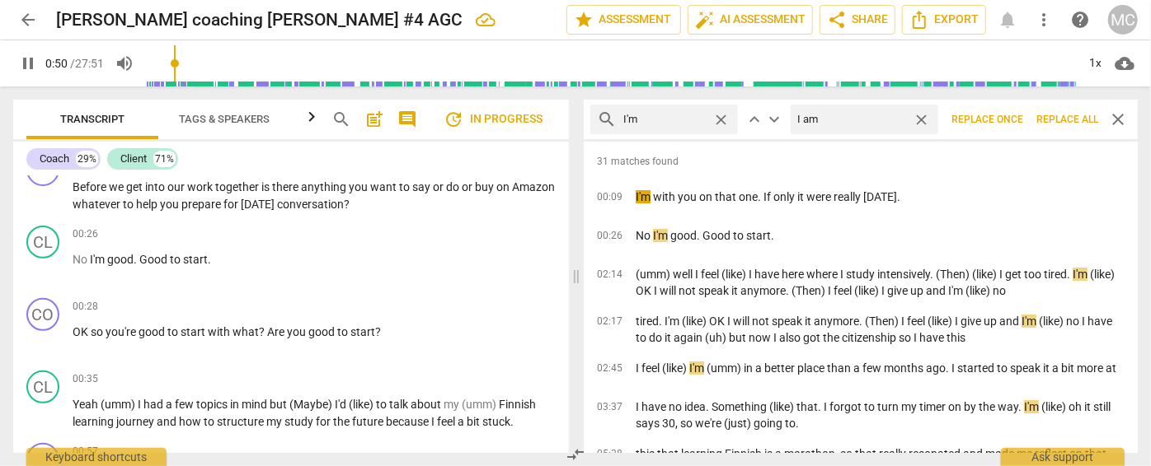
type input "50"
type input "I am"
click at [1066, 118] on span "Replace all" at bounding box center [1067, 120] width 62 height 14
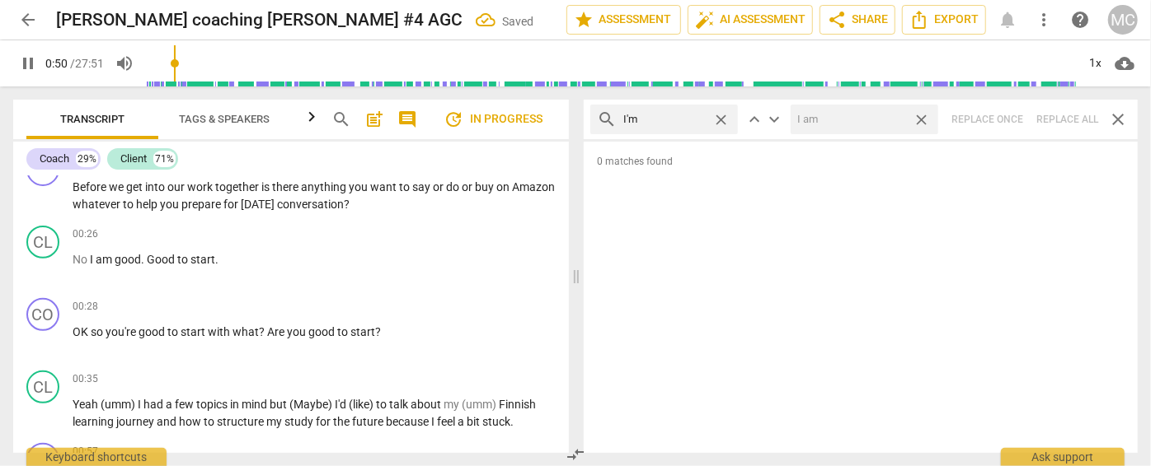
drag, startPoint x: 925, startPoint y: 120, endPoint x: 764, endPoint y: 119, distance: 160.7
click at [926, 120] on span "close" at bounding box center [920, 119] width 17 height 17
type input "51"
click at [723, 119] on span "close" at bounding box center [720, 119] width 17 height 17
click at [683, 116] on input "text" at bounding box center [677, 119] width 108 height 26
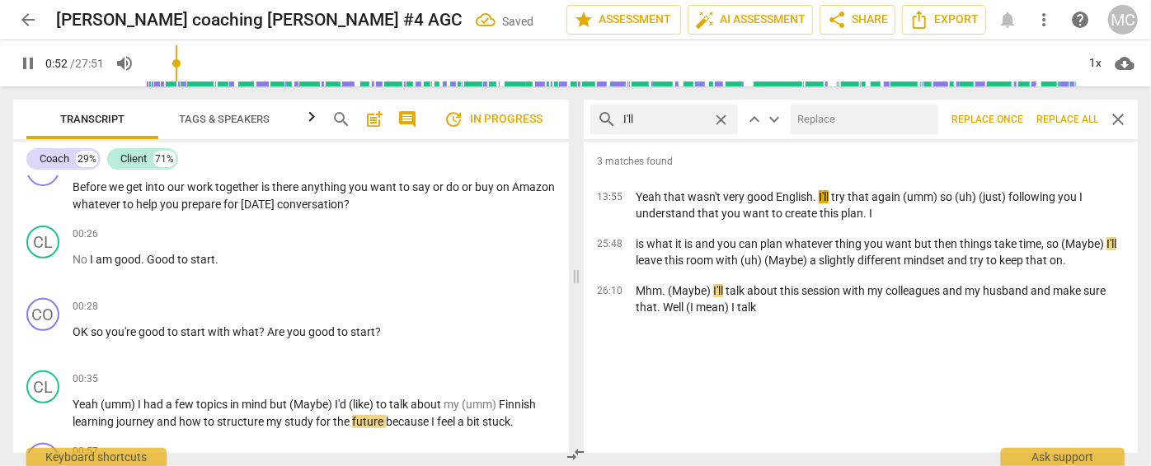
click at [849, 124] on input "text" at bounding box center [860, 119] width 141 height 26
click at [1071, 124] on span "Replace all" at bounding box center [1067, 120] width 62 height 14
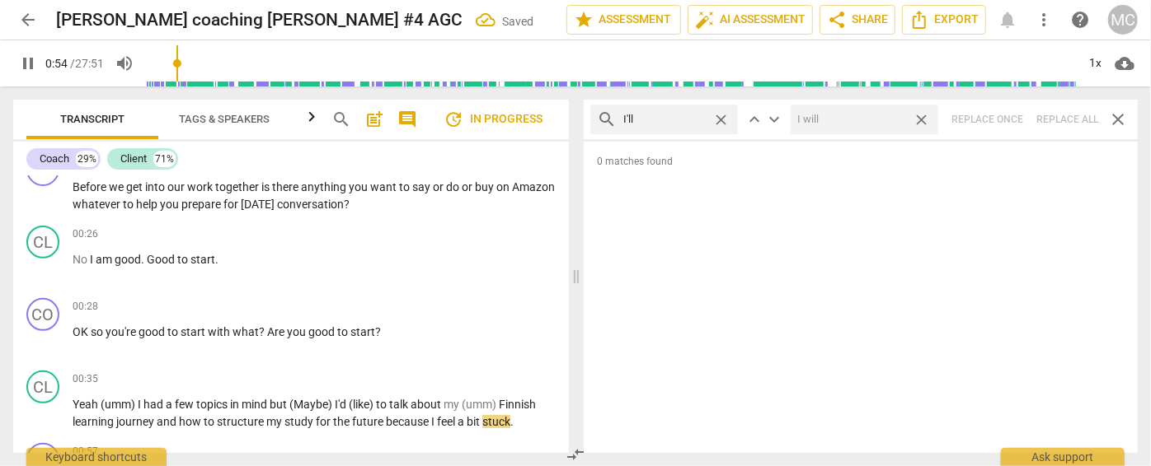
click at [924, 120] on span "close" at bounding box center [920, 119] width 17 height 17
drag, startPoint x: 724, startPoint y: 120, endPoint x: 685, endPoint y: 120, distance: 38.7
click at [724, 120] on span "close" at bounding box center [720, 119] width 17 height 17
click at [685, 120] on input "text" at bounding box center [664, 119] width 82 height 26
click at [1048, 116] on div "search you'll close keyboard_arrow_up keyboard_arrow_down Replace once Replace …" at bounding box center [860, 120] width 554 height 40
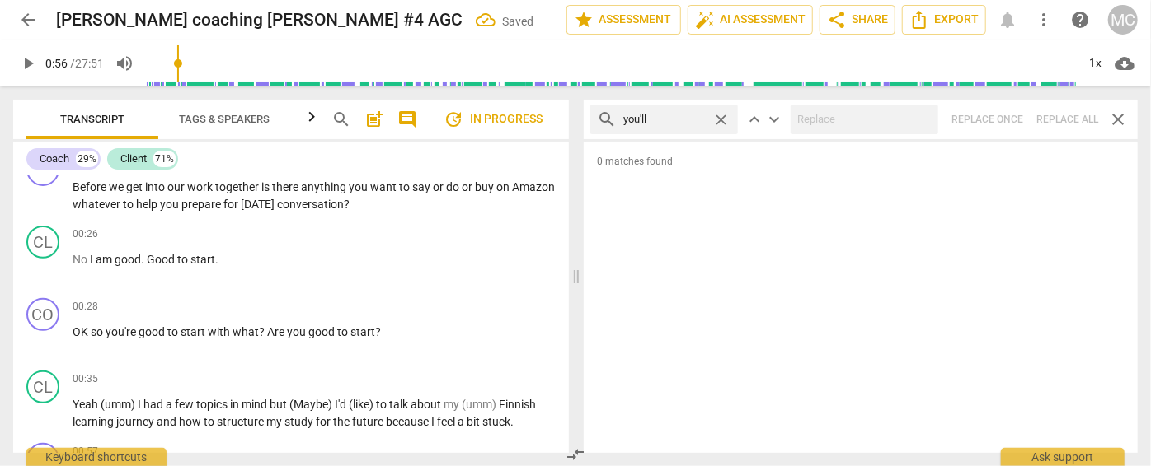
click at [716, 119] on span "close" at bounding box center [720, 119] width 17 height 17
click at [670, 120] on input "text" at bounding box center [677, 119] width 108 height 26
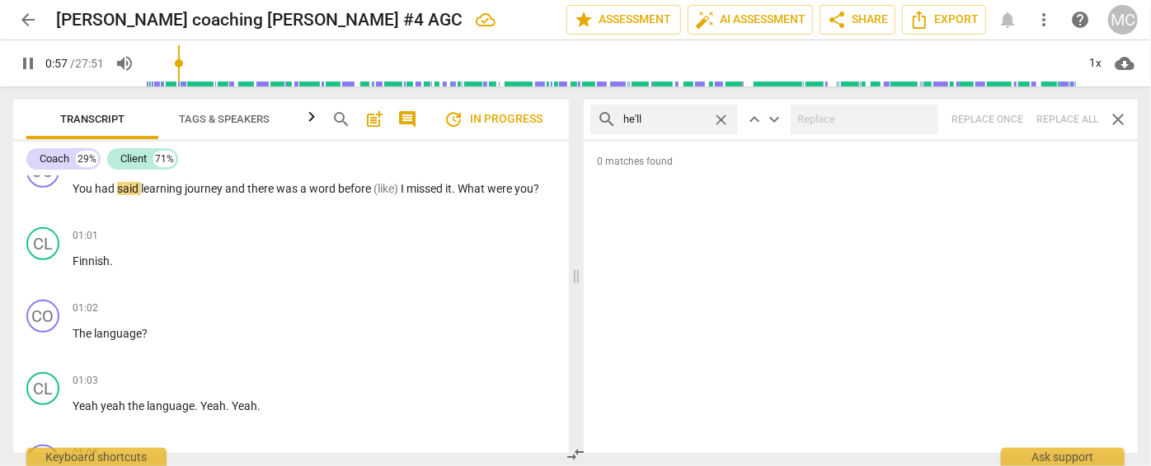
click at [1070, 120] on div "search he'll close keyboard_arrow_up keyboard_arrow_down Replace once Replace a…" at bounding box center [860, 120] width 554 height 40
click at [716, 120] on span "close" at bounding box center [720, 119] width 17 height 17
drag, startPoint x: 679, startPoint y: 120, endPoint x: 674, endPoint y: 135, distance: 15.6
click at [679, 120] on input "text" at bounding box center [677, 119] width 108 height 26
click at [1072, 114] on div "search she'll close keyboard_arrow_up keyboard_arrow_down Replace once Replace …" at bounding box center [860, 120] width 554 height 40
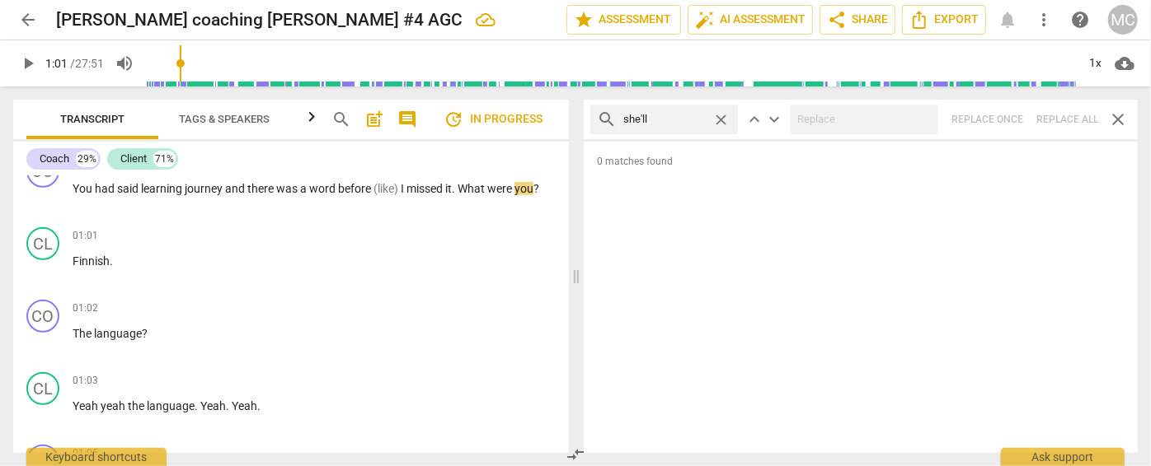
click at [719, 116] on span "close" at bounding box center [720, 119] width 17 height 17
click at [686, 116] on input "text" at bounding box center [677, 119] width 108 height 26
click at [1066, 118] on div "search it'll close keyboard_arrow_up keyboard_arrow_down Replace once Replace a…" at bounding box center [860, 120] width 554 height 40
click at [720, 116] on span "close" at bounding box center [720, 119] width 17 height 17
click at [686, 116] on input "text" at bounding box center [677, 119] width 108 height 26
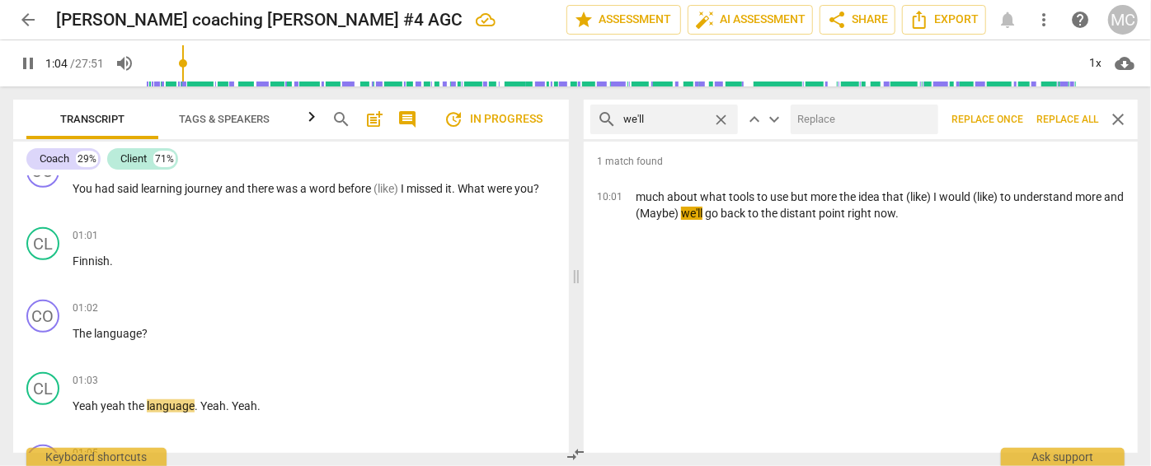
click at [813, 115] on input "text" at bounding box center [860, 119] width 141 height 26
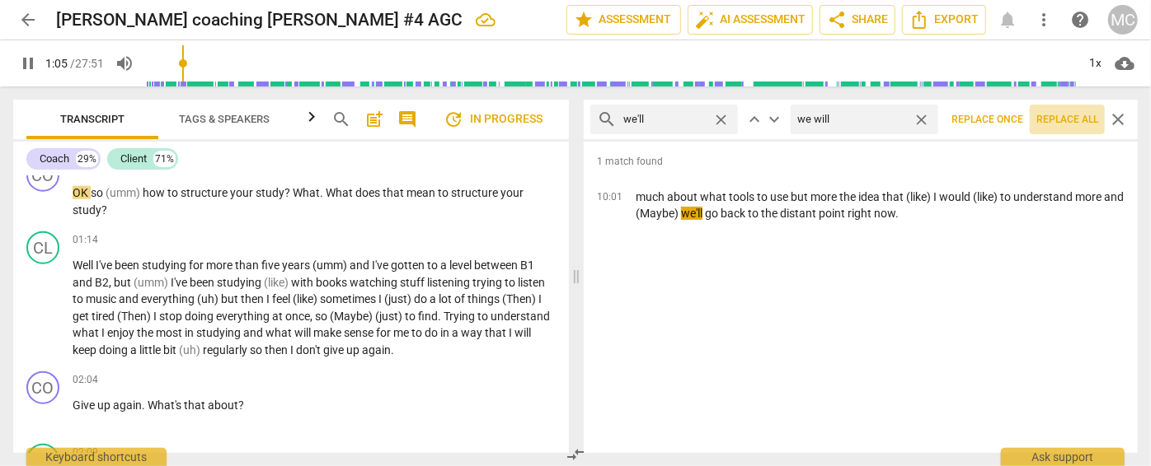
click at [1065, 118] on span "Replace all" at bounding box center [1067, 120] width 62 height 14
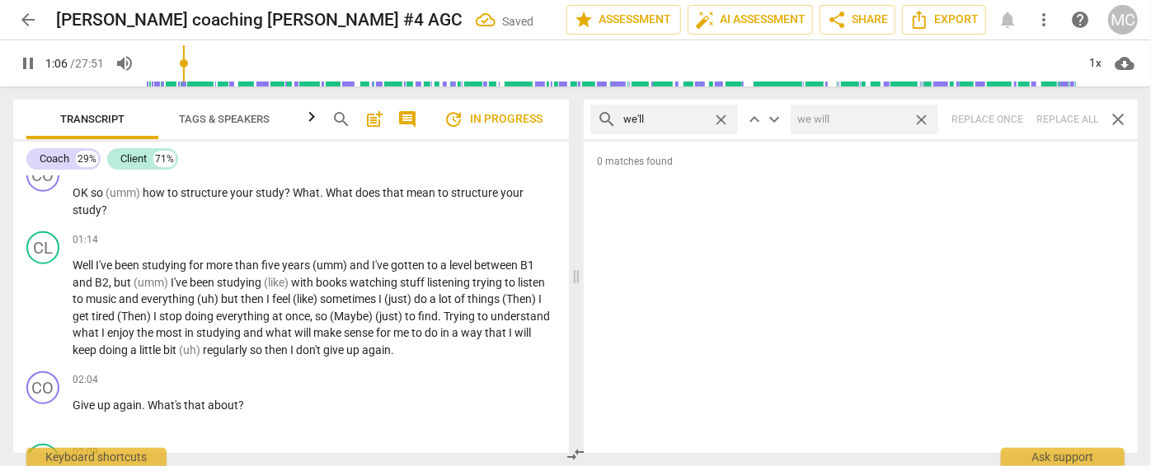
click at [927, 119] on span "close" at bounding box center [920, 119] width 17 height 17
click at [724, 120] on span "close" at bounding box center [720, 119] width 17 height 17
click at [679, 121] on input "text" at bounding box center [677, 119] width 108 height 26
click at [1071, 120] on div "search they'll close keyboard_arrow_up keyboard_arrow_down Replace once Replace…" at bounding box center [860, 120] width 554 height 40
click at [719, 119] on span "close" at bounding box center [720, 119] width 17 height 17
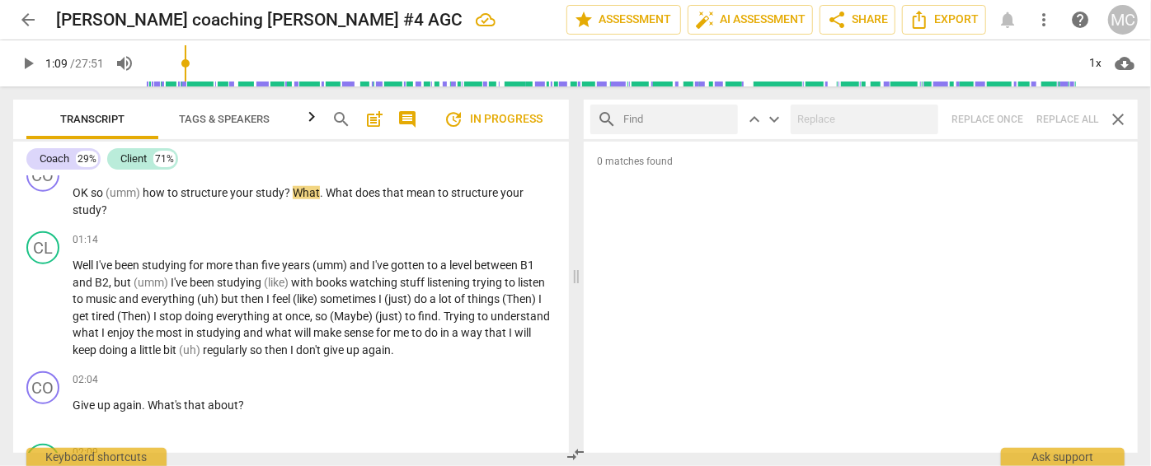
click at [696, 120] on input "text" at bounding box center [677, 119] width 108 height 26
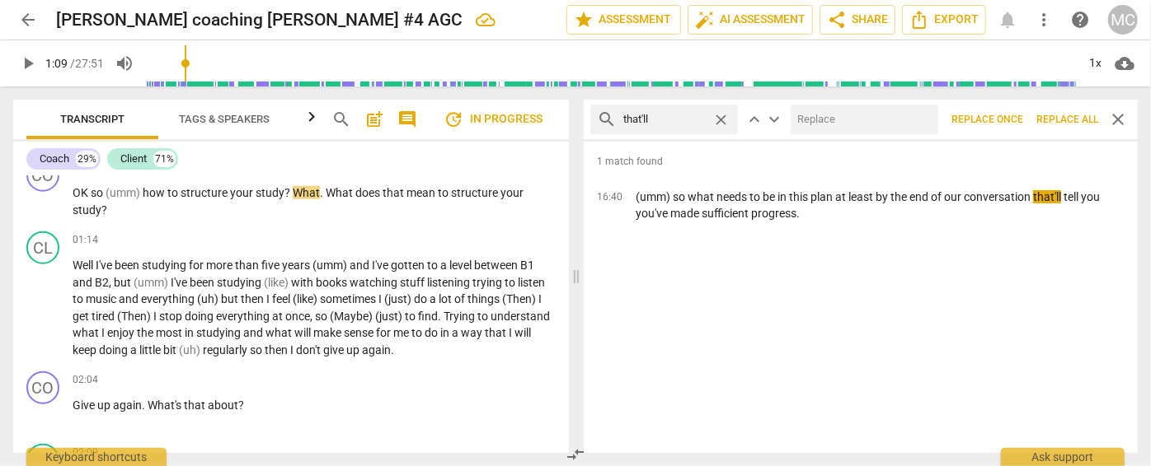
click at [867, 124] on input "text" at bounding box center [860, 119] width 141 height 26
click at [1071, 118] on span "Replace all" at bounding box center [1067, 120] width 62 height 14
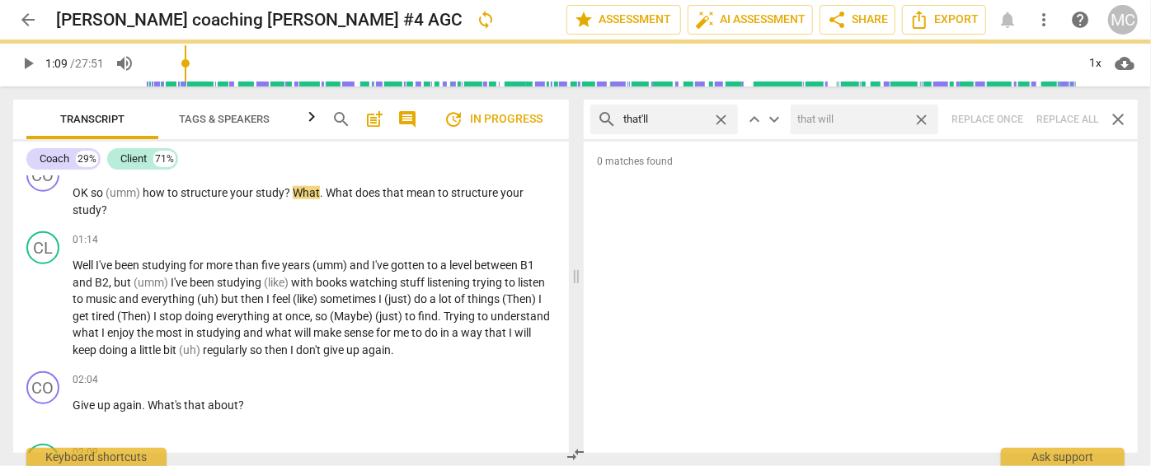
click at [919, 115] on span "close" at bounding box center [920, 119] width 17 height 17
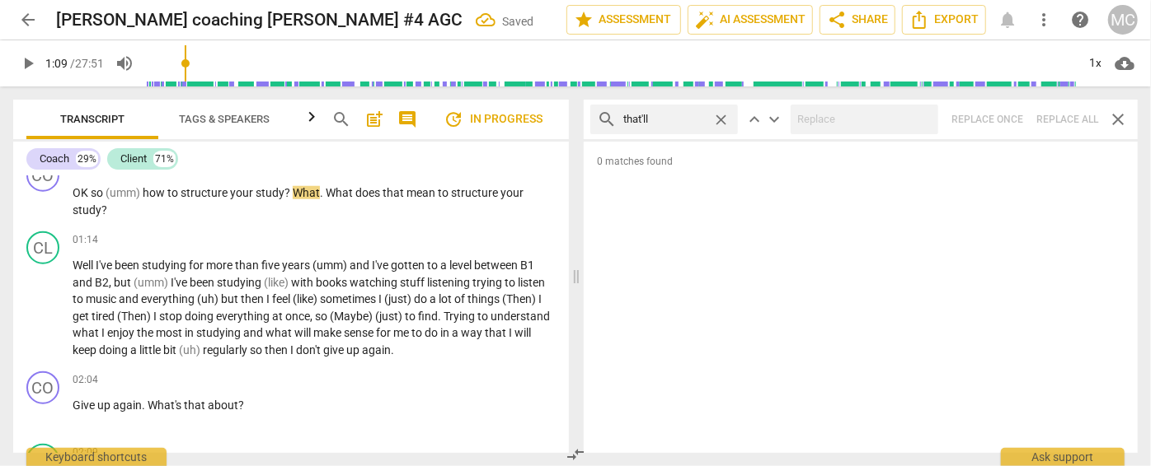
click at [728, 119] on span "close" at bounding box center [720, 119] width 17 height 17
click at [691, 119] on input "text" at bounding box center [677, 119] width 108 height 26
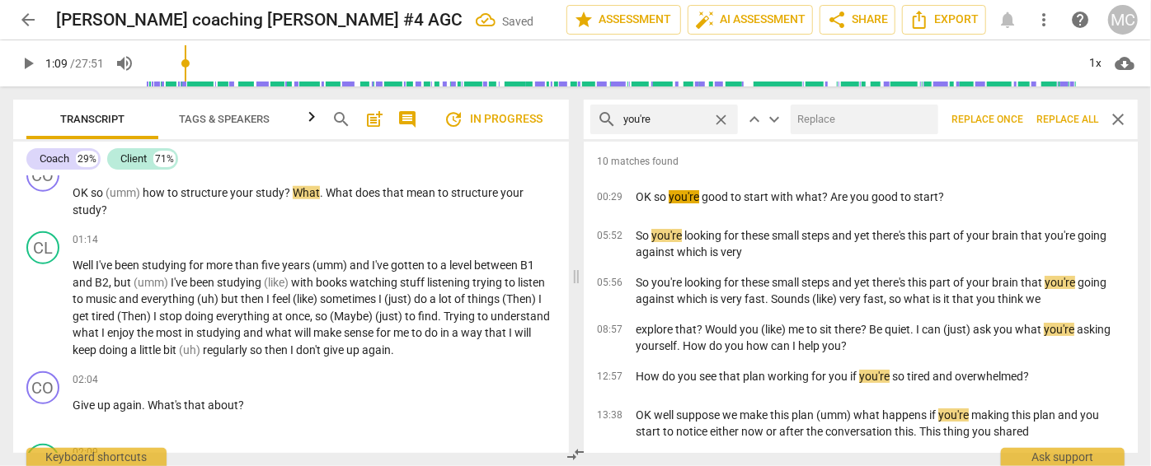
click at [852, 128] on input "text" at bounding box center [860, 119] width 141 height 26
click at [1068, 122] on span "Replace all" at bounding box center [1067, 120] width 62 height 14
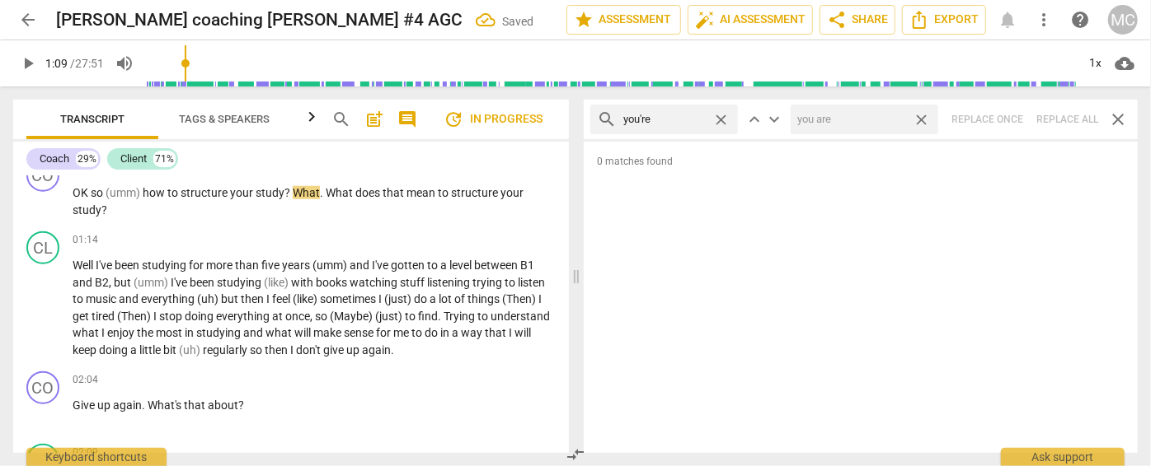
click at [921, 120] on span "close" at bounding box center [920, 119] width 17 height 17
click at [721, 118] on span "close" at bounding box center [720, 119] width 17 height 17
drag, startPoint x: 668, startPoint y: 119, endPoint x: 629, endPoint y: 97, distance: 44.3
click at [668, 119] on input "text" at bounding box center [677, 119] width 108 height 26
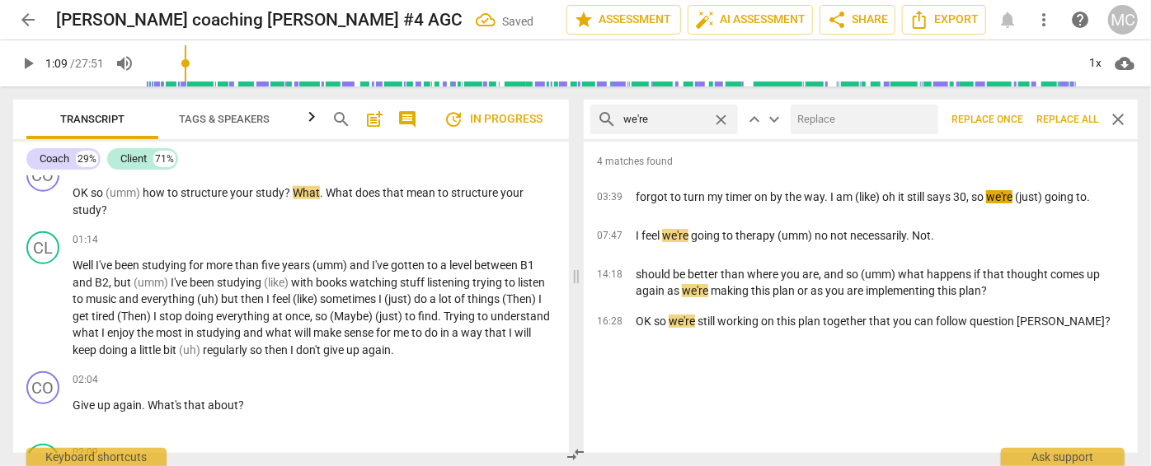
click at [855, 117] on input "text" at bounding box center [860, 119] width 141 height 26
click at [1071, 123] on span "Replace all" at bounding box center [1067, 120] width 62 height 14
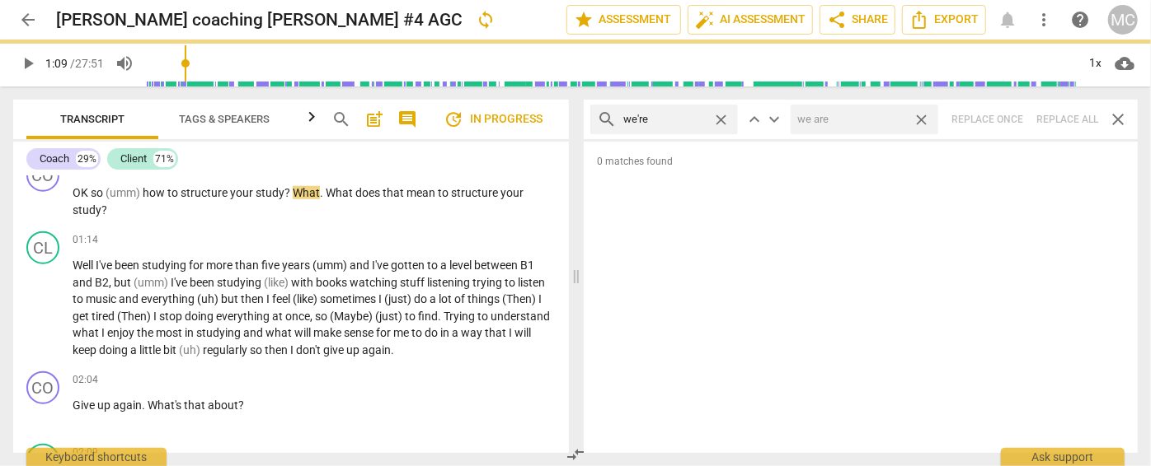
drag, startPoint x: 925, startPoint y: 121, endPoint x: 738, endPoint y: 120, distance: 186.3
click at [925, 121] on span "close" at bounding box center [920, 119] width 17 height 17
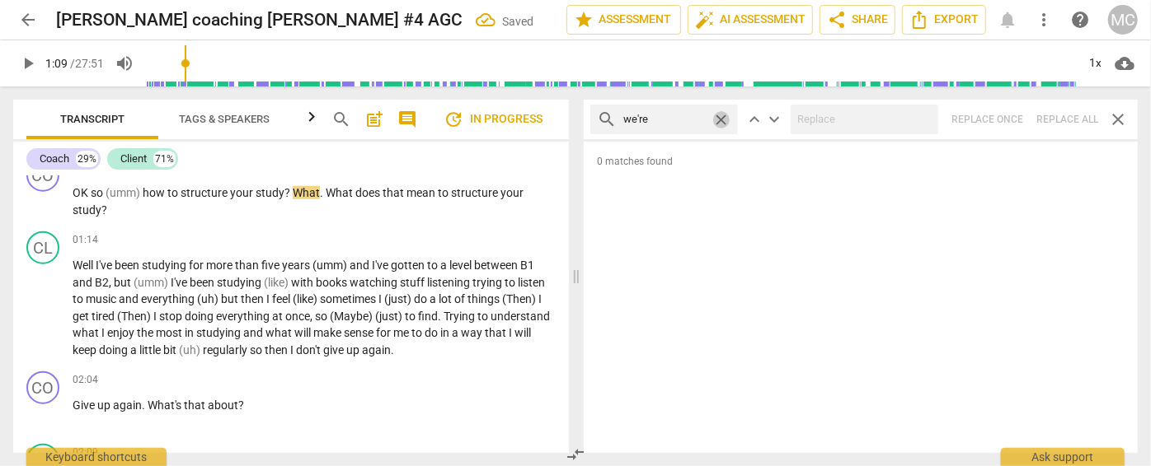
click at [724, 118] on span "close" at bounding box center [720, 119] width 17 height 17
click at [678, 116] on input "text" at bounding box center [677, 119] width 108 height 26
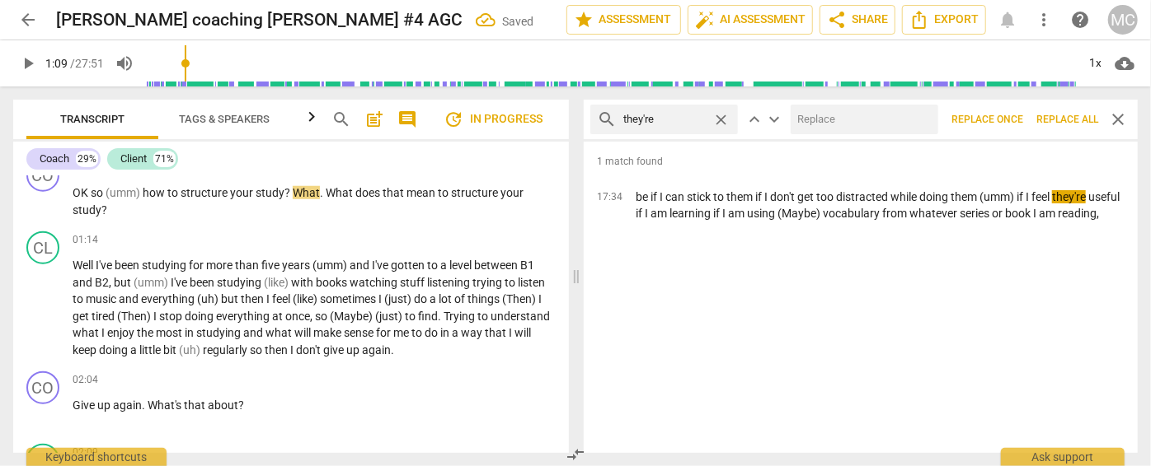
click at [815, 124] on input "text" at bounding box center [860, 119] width 141 height 26
click at [1068, 121] on span "Replace all" at bounding box center [1067, 120] width 62 height 14
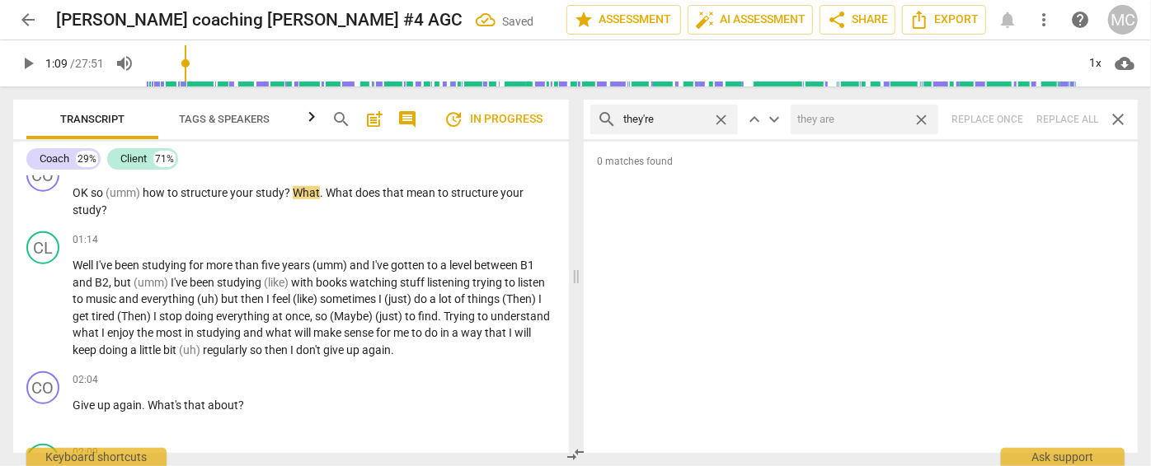
drag, startPoint x: 925, startPoint y: 120, endPoint x: 736, endPoint y: 143, distance: 190.2
click at [925, 120] on span "close" at bounding box center [920, 119] width 17 height 17
click at [720, 119] on span "close" at bounding box center [720, 119] width 17 height 17
click at [677, 121] on input "text" at bounding box center [664, 119] width 82 height 26
click at [1063, 120] on div "search aren't close keyboard_arrow_up keyboard_arrow_down Replace once Replace …" at bounding box center [860, 120] width 554 height 40
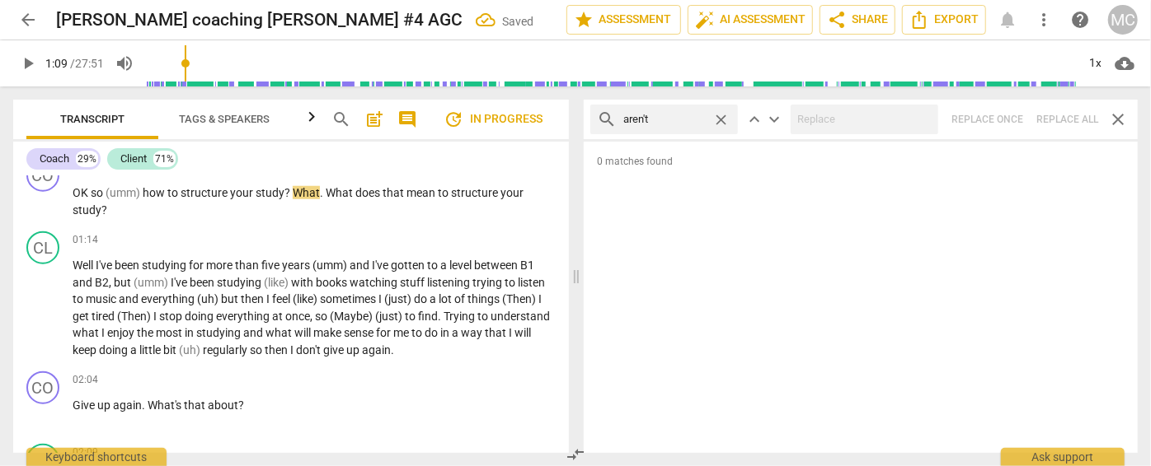
click at [725, 118] on span "close" at bounding box center [720, 119] width 17 height 17
click at [694, 117] on input "text" at bounding box center [677, 119] width 108 height 26
click at [1066, 118] on div "search isn't close keyboard_arrow_up keyboard_arrow_down Replace once Replace a…" at bounding box center [860, 120] width 554 height 40
drag, startPoint x: 719, startPoint y: 120, endPoint x: 683, endPoint y: 120, distance: 35.4
click at [719, 120] on span "close" at bounding box center [720, 119] width 17 height 17
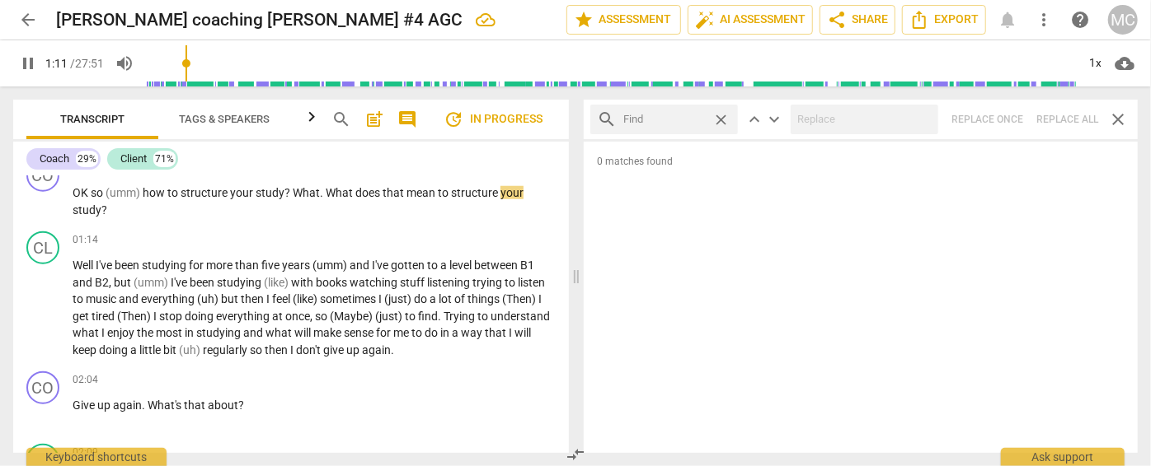
click at [683, 120] on input "text" at bounding box center [664, 119] width 82 height 26
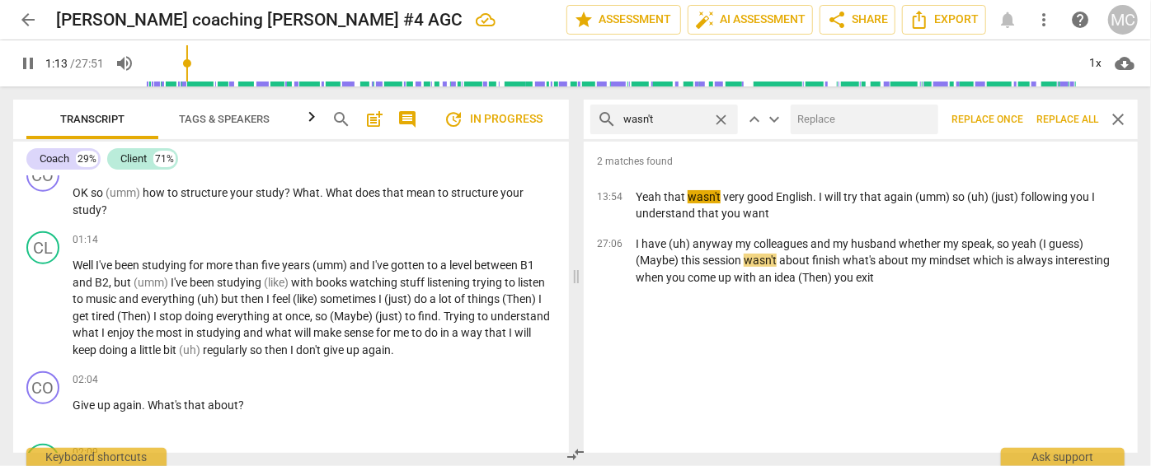
click at [867, 122] on input "text" at bounding box center [860, 119] width 141 height 26
click at [1070, 117] on span "Replace all" at bounding box center [1067, 120] width 62 height 14
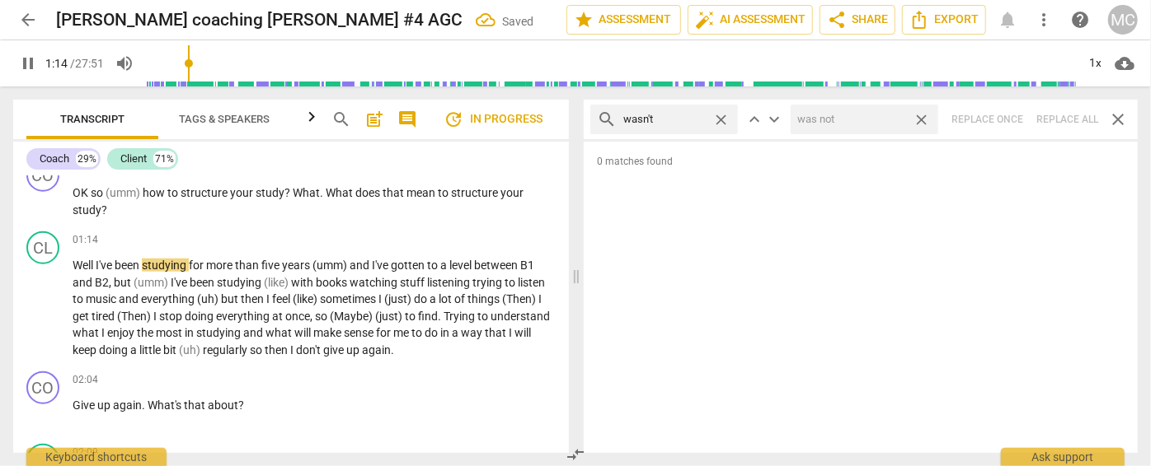
click at [927, 120] on span "close" at bounding box center [920, 119] width 17 height 17
click at [721, 115] on span "close" at bounding box center [720, 119] width 17 height 17
click at [656, 118] on input "text" at bounding box center [677, 119] width 108 height 26
click at [1062, 119] on div "search weren't close keyboard_arrow_up keyboard_arrow_down Replace once Replace…" at bounding box center [860, 120] width 554 height 40
click at [716, 112] on span "close" at bounding box center [720, 119] width 17 height 17
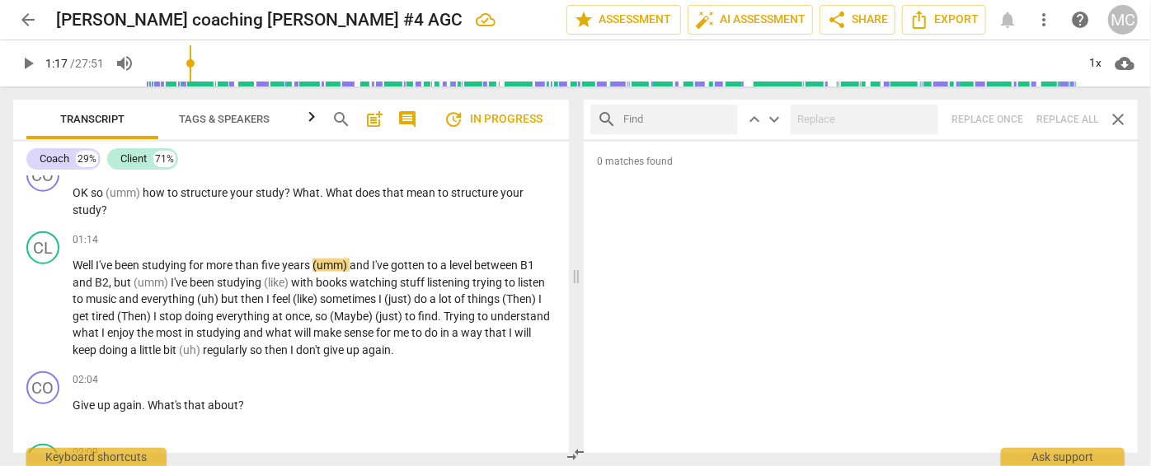
click at [690, 119] on input "text" at bounding box center [677, 119] width 108 height 26
click at [1074, 115] on div "search haven't close keyboard_arrow_up keyboard_arrow_down Replace once Replace…" at bounding box center [860, 120] width 554 height 40
click at [717, 115] on span "close" at bounding box center [720, 119] width 17 height 17
click at [676, 119] on input "text" at bounding box center [677, 119] width 108 height 26
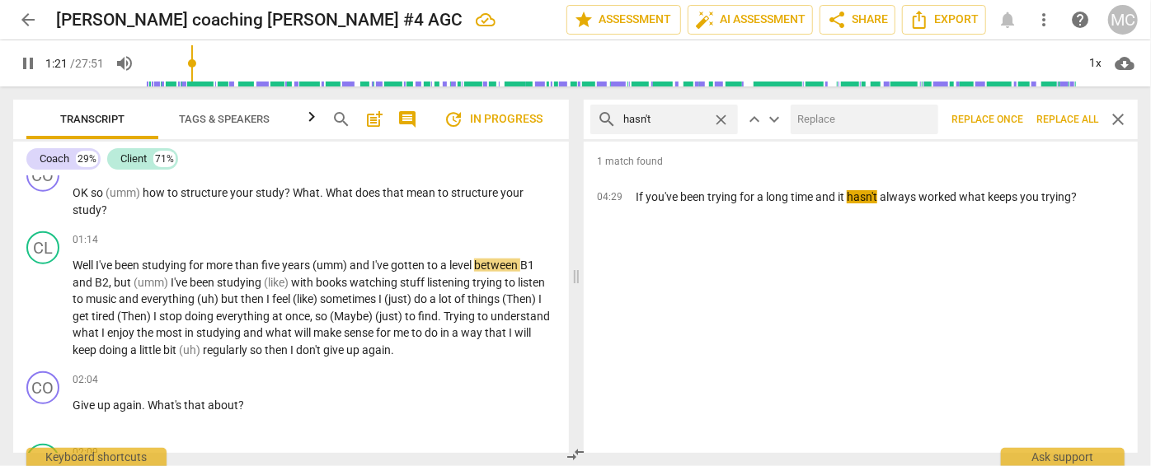
click at [851, 134] on div at bounding box center [864, 120] width 148 height 30
click at [840, 124] on input "text" at bounding box center [860, 119] width 141 height 26
click at [1055, 117] on span "Replace all" at bounding box center [1067, 120] width 62 height 14
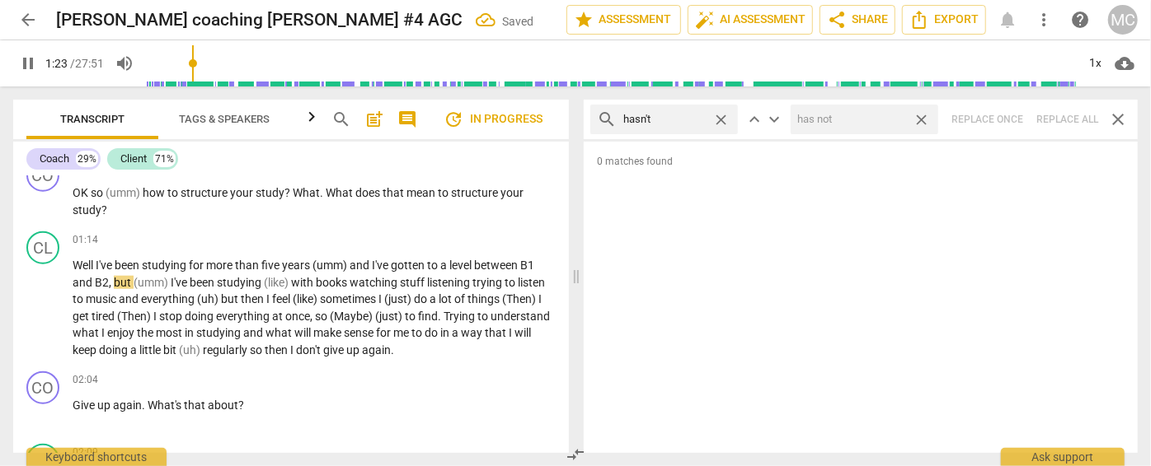
drag, startPoint x: 919, startPoint y: 120, endPoint x: 785, endPoint y: 120, distance: 134.3
click at [920, 120] on span "close" at bounding box center [920, 119] width 17 height 17
drag, startPoint x: 720, startPoint y: 120, endPoint x: 700, endPoint y: 119, distance: 20.6
click at [720, 119] on span "close" at bounding box center [720, 119] width 17 height 17
click at [699, 119] on input "text" at bounding box center [677, 119] width 108 height 26
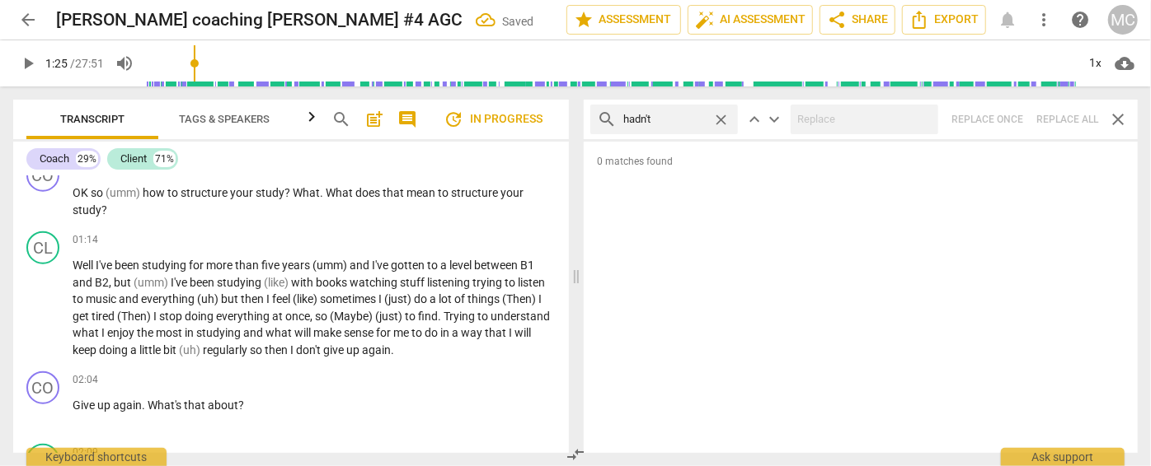
click at [1067, 110] on div "search hadn't close keyboard_arrow_up keyboard_arrow_down Replace once Replace …" at bounding box center [860, 120] width 554 height 40
click at [724, 120] on span "close" at bounding box center [720, 119] width 17 height 17
click at [673, 119] on input "text" at bounding box center [677, 119] width 108 height 26
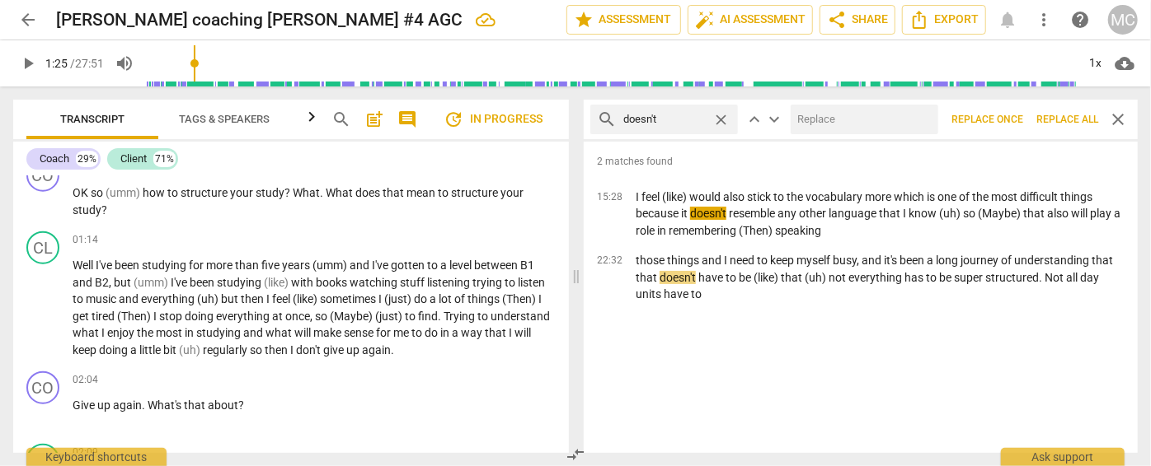
click at [841, 119] on input "text" at bounding box center [860, 119] width 141 height 26
click at [1071, 120] on span "Replace all" at bounding box center [1067, 120] width 62 height 14
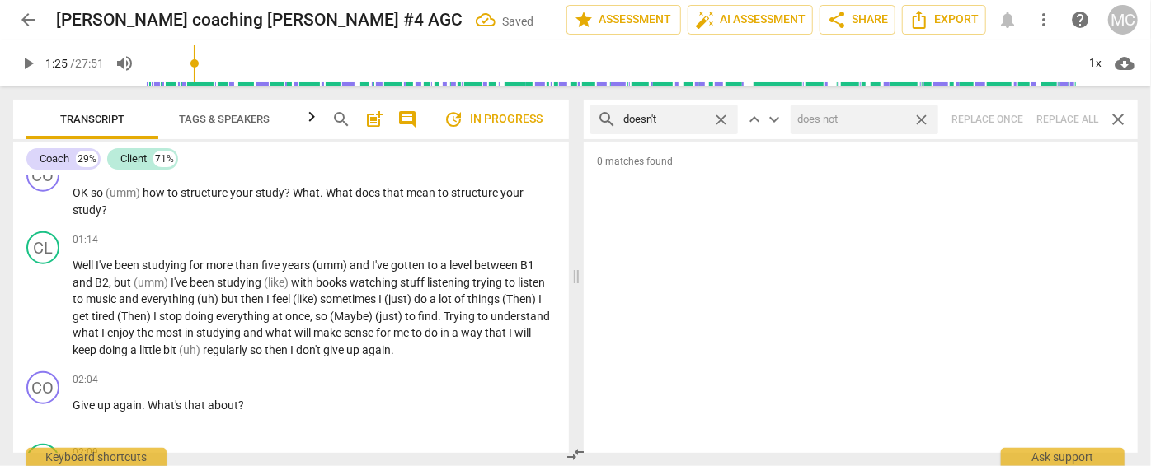
click at [927, 121] on span "close" at bounding box center [920, 119] width 17 height 17
click at [720, 114] on span "close" at bounding box center [720, 119] width 17 height 17
click at [677, 122] on input "text" at bounding box center [677, 119] width 108 height 26
click at [1076, 120] on div "search didn't close keyboard_arrow_up keyboard_arrow_down Replace once Replace …" at bounding box center [860, 120] width 554 height 40
click at [721, 115] on span "close" at bounding box center [720, 119] width 17 height 17
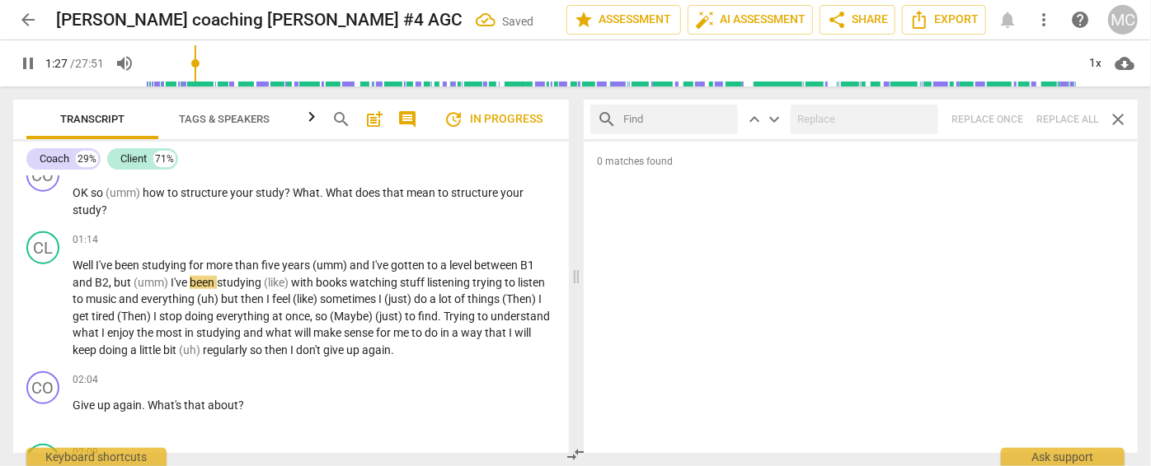
click at [700, 118] on input "text" at bounding box center [677, 119] width 108 height 26
click at [1096, 127] on div "search wouldn't close keyboard_arrow_up keyboard_arrow_down Replace once Replac…" at bounding box center [860, 120] width 554 height 40
click at [724, 118] on span "close" at bounding box center [720, 119] width 17 height 17
click at [712, 117] on input "text" at bounding box center [677, 119] width 108 height 26
click at [1059, 120] on div "search shouldn't close keyboard_arrow_up keyboard_arrow_down Replace once Repla…" at bounding box center [860, 120] width 554 height 40
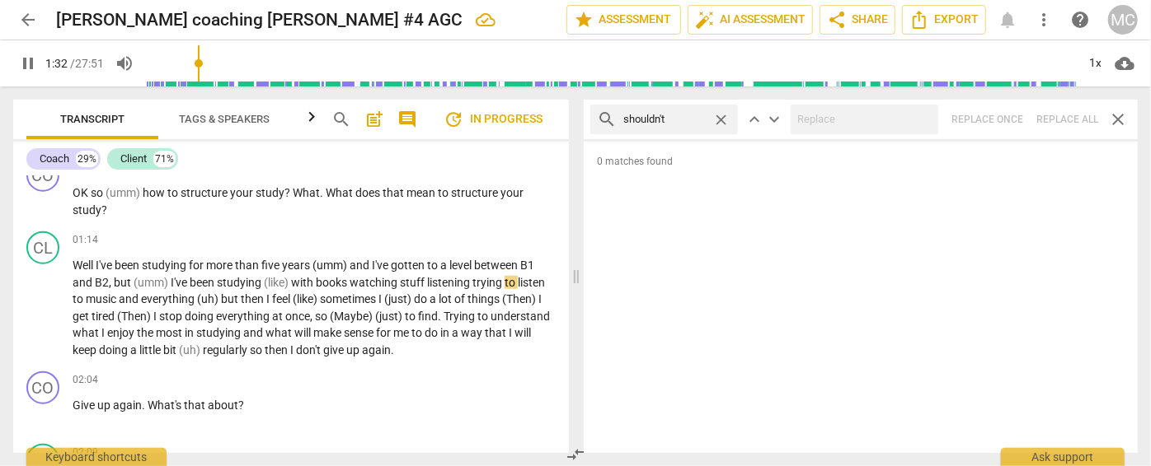
click at [723, 118] on span "close" at bounding box center [720, 119] width 17 height 17
click at [673, 115] on input "text" at bounding box center [677, 119] width 108 height 26
click at [1062, 117] on div "search couldn't close keyboard_arrow_up keyboard_arrow_down Replace once Replac…" at bounding box center [860, 120] width 554 height 40
click at [725, 122] on span "close" at bounding box center [720, 119] width 17 height 17
click at [691, 120] on input "text" at bounding box center [677, 119] width 108 height 26
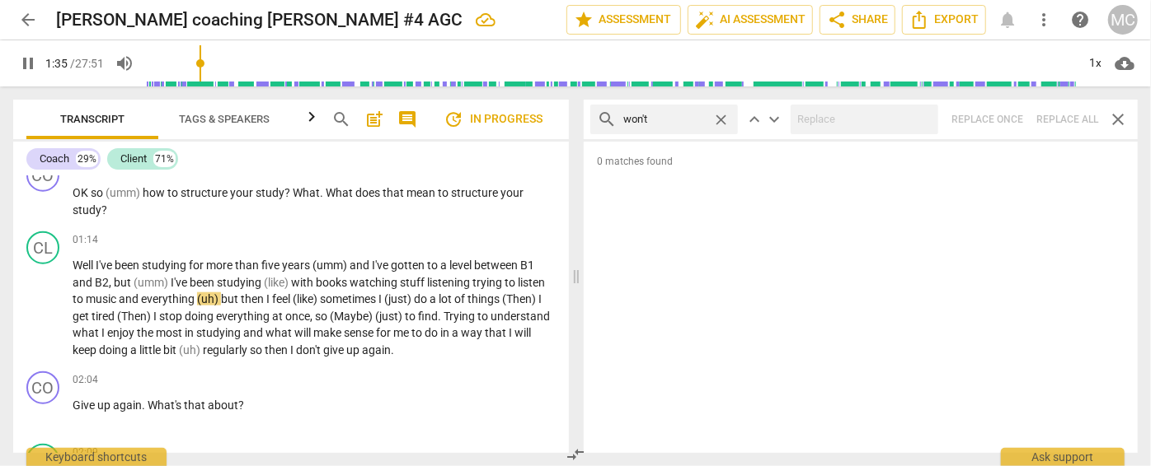
click at [1081, 125] on div "search won't close keyboard_arrow_up keyboard_arrow_down Replace once Replace a…" at bounding box center [860, 120] width 554 height 40
click at [727, 115] on span "close" at bounding box center [720, 119] width 17 height 17
click at [670, 129] on input "text" at bounding box center [664, 119] width 82 height 26
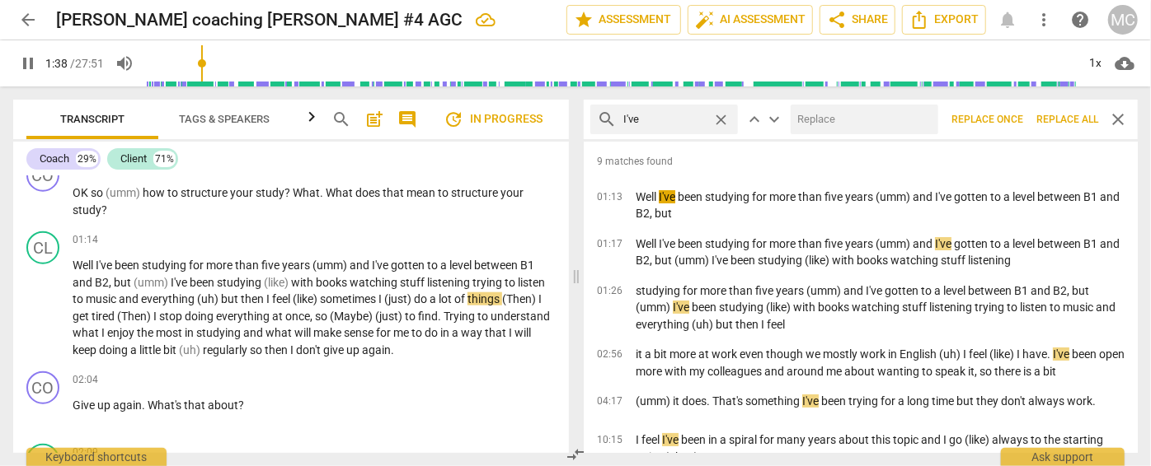
click at [816, 127] on input "text" at bounding box center [860, 119] width 141 height 26
click at [1048, 115] on span "Replace all" at bounding box center [1067, 120] width 62 height 14
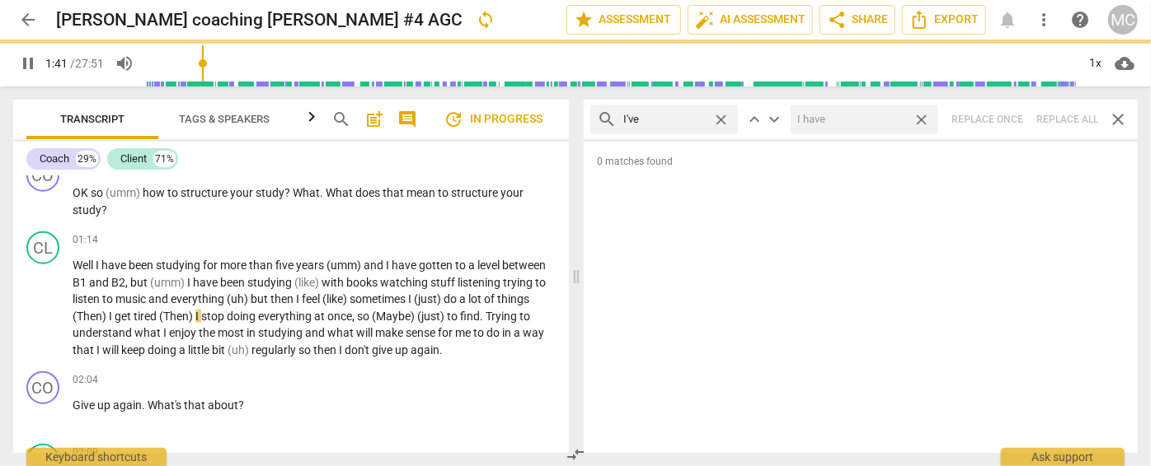
click at [924, 120] on span "close" at bounding box center [920, 119] width 17 height 17
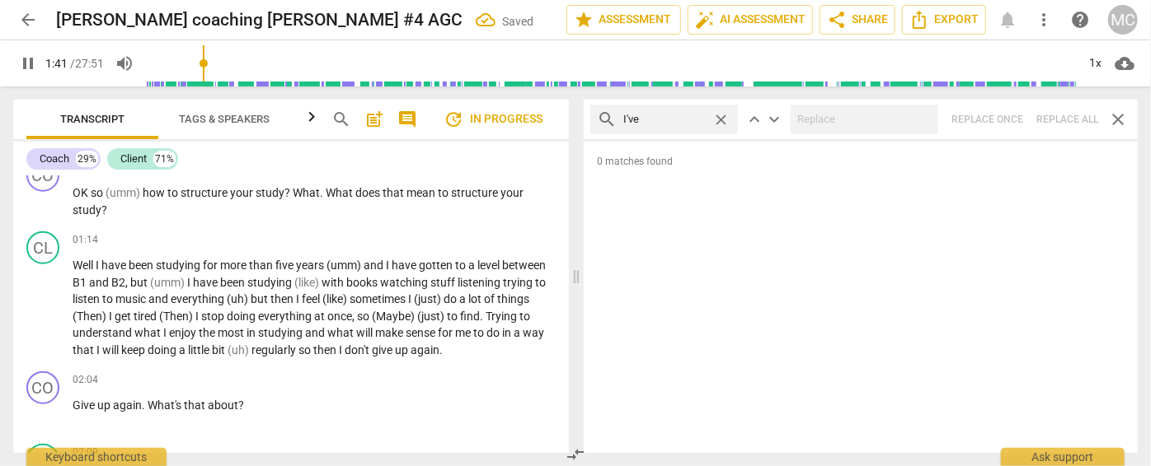
click at [720, 118] on span "close" at bounding box center [720, 119] width 17 height 17
click at [659, 120] on input "text" at bounding box center [677, 119] width 108 height 26
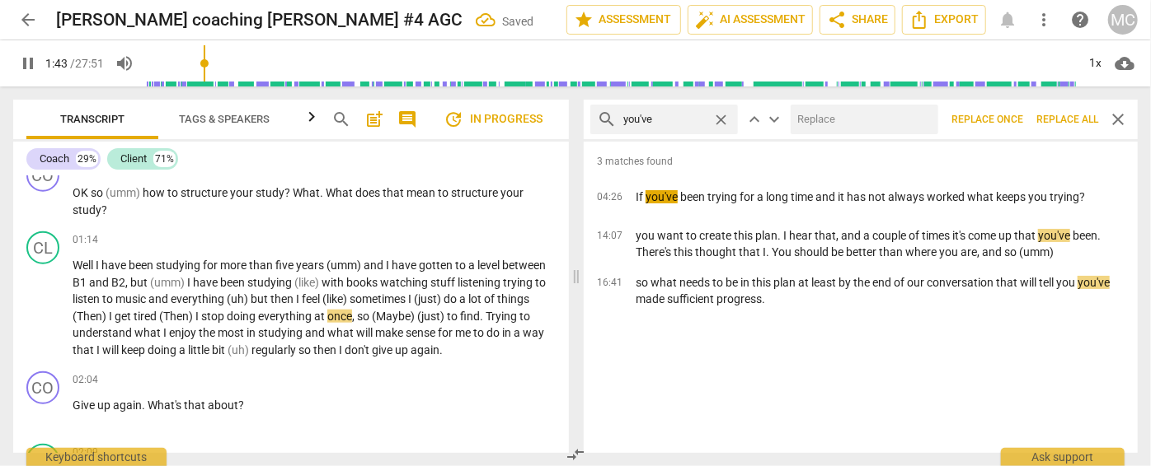
click at [837, 118] on input "text" at bounding box center [860, 119] width 141 height 26
click at [1065, 124] on span "Replace all" at bounding box center [1067, 120] width 62 height 14
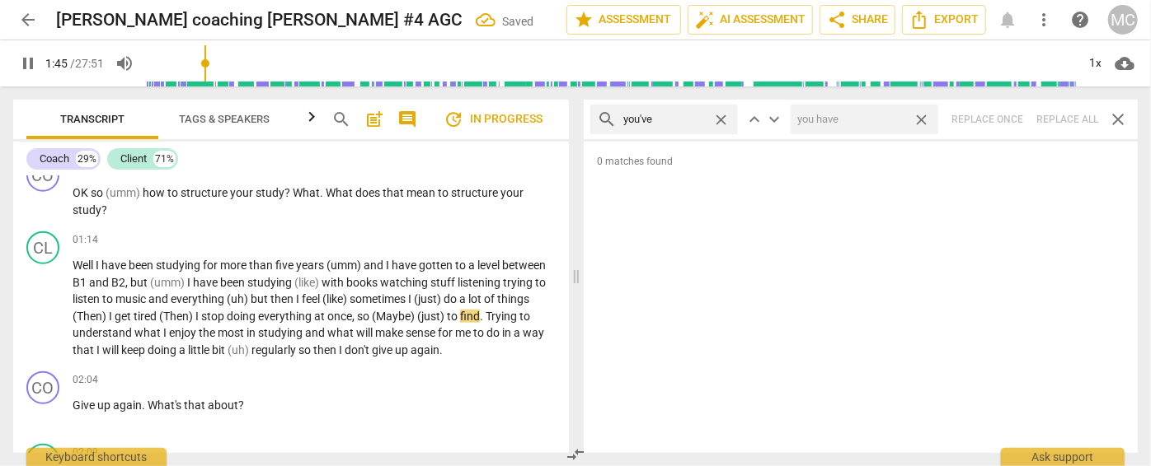
drag, startPoint x: 921, startPoint y: 118, endPoint x: 732, endPoint y: 114, distance: 188.8
click at [921, 118] on span "close" at bounding box center [920, 119] width 17 height 17
click at [723, 119] on span "close" at bounding box center [720, 119] width 17 height 17
click at [678, 123] on input "text" at bounding box center [677, 119] width 108 height 26
click at [1067, 108] on div "search we've close keyboard_arrow_up keyboard_arrow_down Replace once Replace a…" at bounding box center [860, 120] width 554 height 40
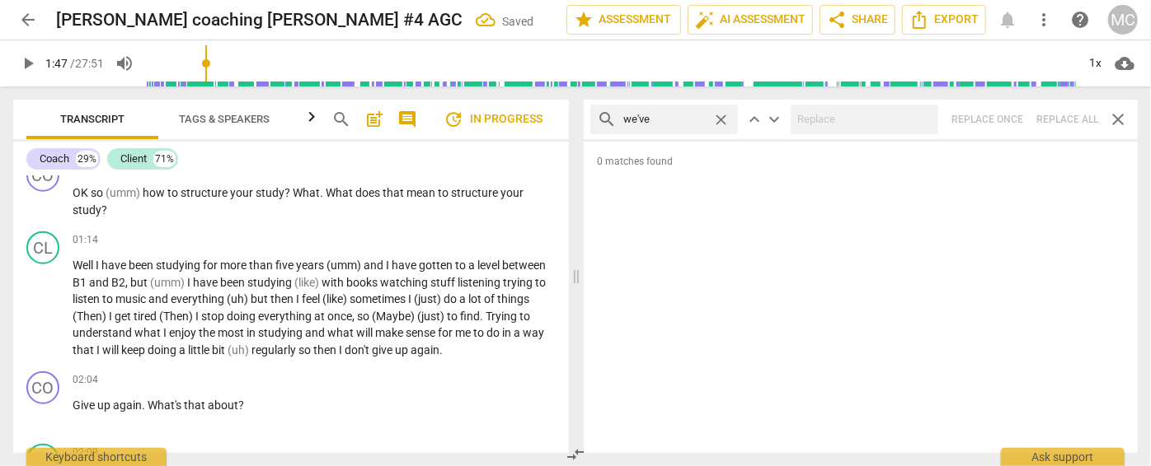
drag, startPoint x: 723, startPoint y: 118, endPoint x: 711, endPoint y: 120, distance: 11.8
click at [723, 118] on span "close" at bounding box center [720, 119] width 17 height 17
click at [703, 120] on input "text" at bounding box center [664, 119] width 82 height 26
click at [1072, 116] on div "search they've close keyboard_arrow_up keyboard_arrow_down Replace once Replace…" at bounding box center [860, 120] width 554 height 40
click at [720, 120] on span "close" at bounding box center [720, 119] width 17 height 17
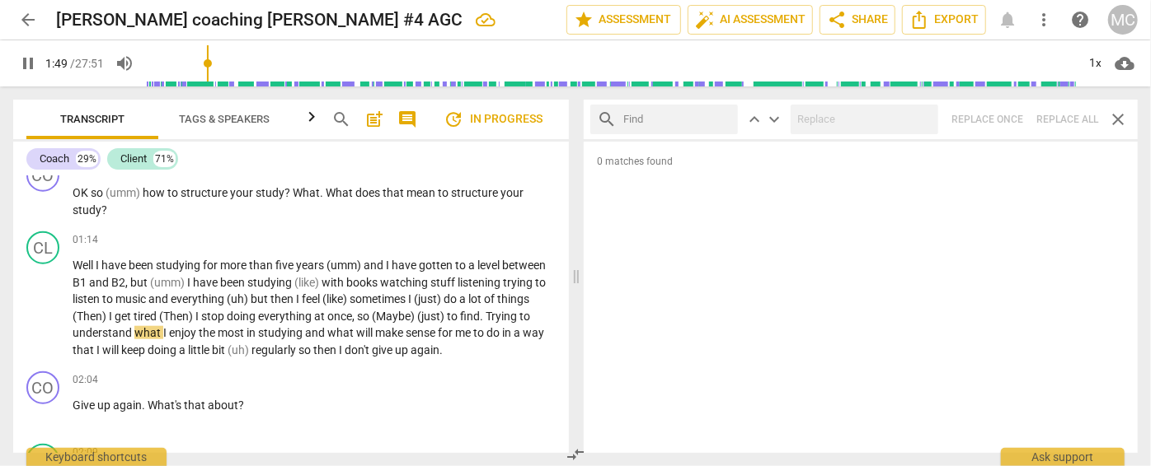
click at [713, 120] on input "text" at bounding box center [677, 119] width 108 height 26
click at [1055, 118] on div "search have got close keyboard_arrow_up keyboard_arrow_down Replace once Replac…" at bounding box center [860, 120] width 554 height 40
click at [722, 118] on span "close" at bounding box center [720, 119] width 17 height 17
click at [682, 122] on input "text" at bounding box center [677, 119] width 108 height 26
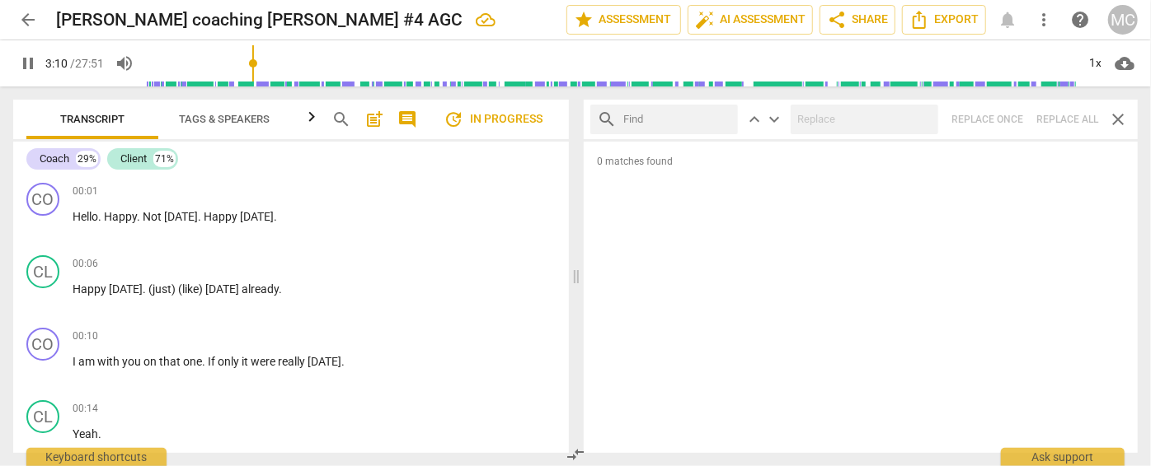
scroll to position [1179, 0]
